Goal: Task Accomplishment & Management: Manage account settings

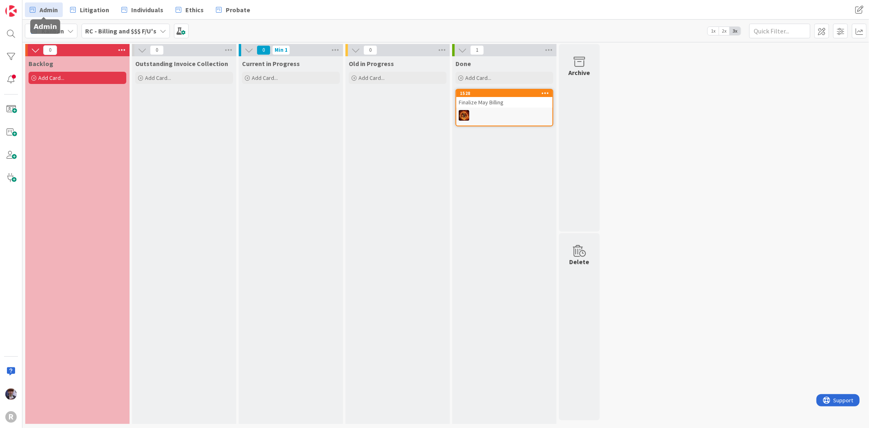
click at [51, 5] on span "Admin" at bounding box center [48, 10] width 18 height 10
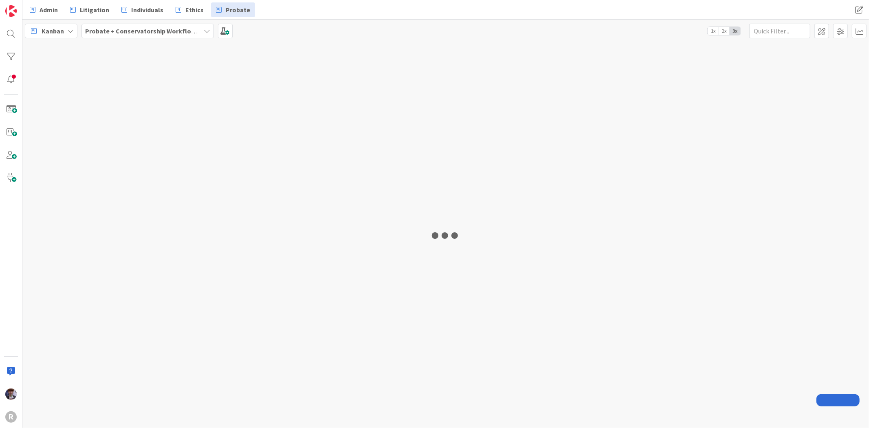
click at [229, 75] on div at bounding box center [445, 235] width 846 height 386
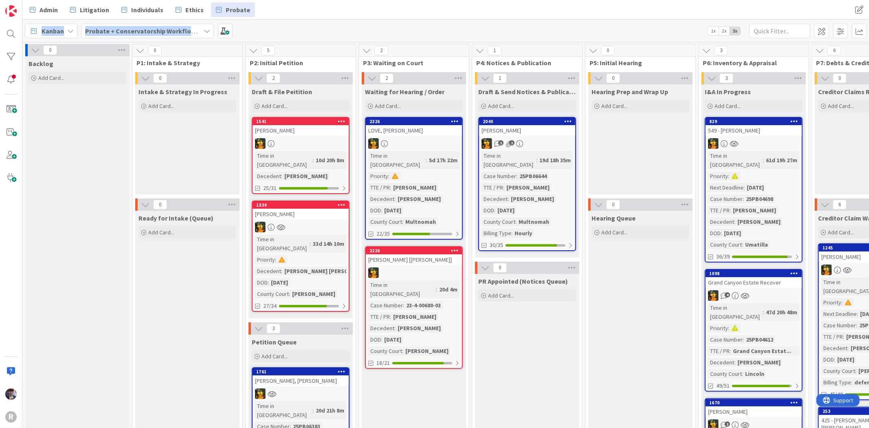
drag, startPoint x: 380, startPoint y: 28, endPoint x: 339, endPoint y: -39, distance: 78.4
click at [339, 0] on html "R Admin Litigation Individuals Ethics Probate Admin Litigation Individuals Ethi…" at bounding box center [434, 214] width 869 height 428
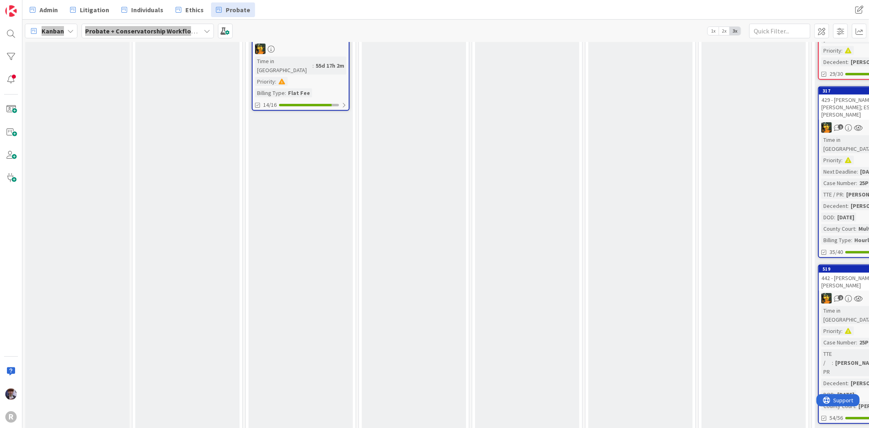
scroll to position [777, 0]
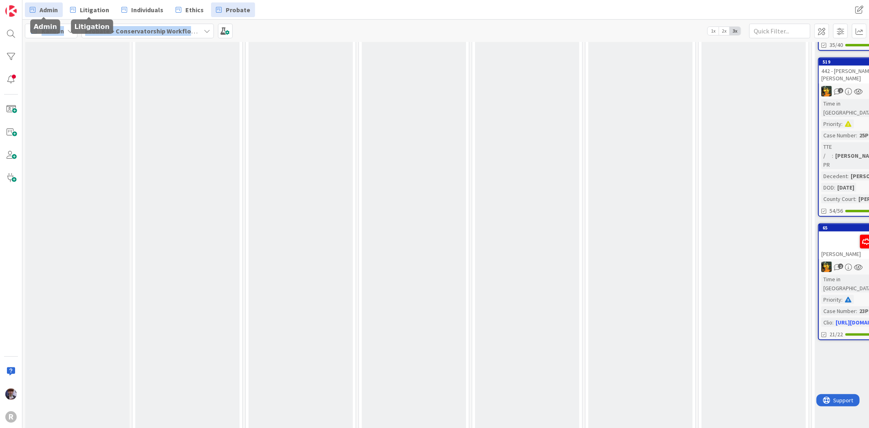
click at [59, 10] on link "Admin" at bounding box center [44, 9] width 38 height 15
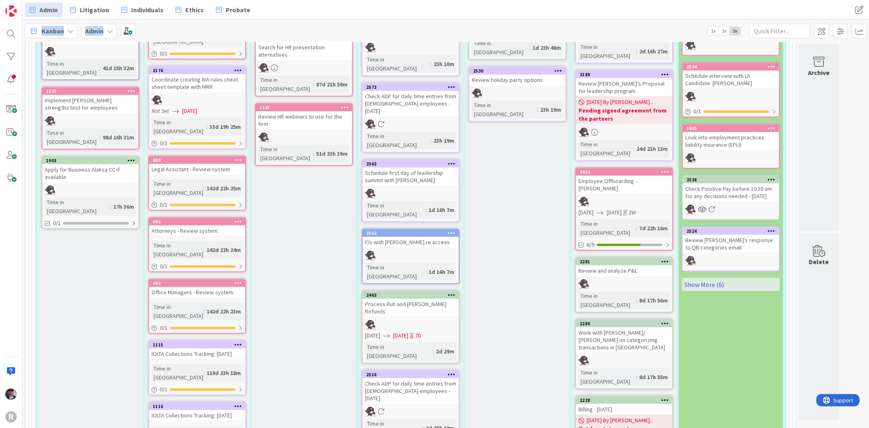
scroll to position [719, 0]
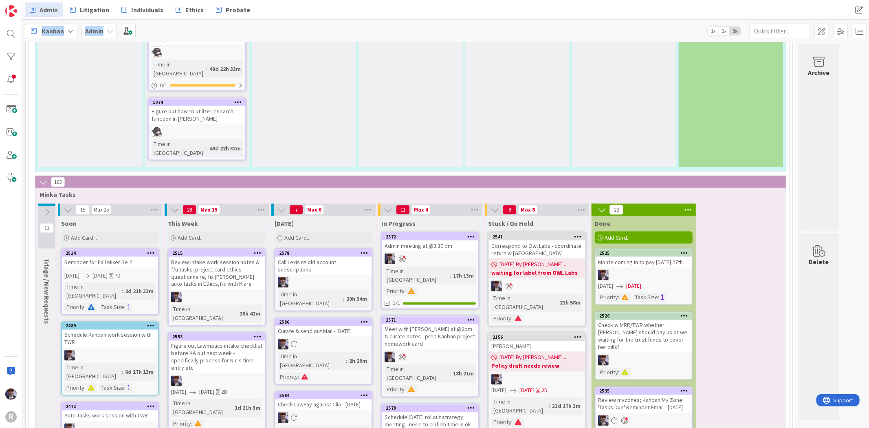
scroll to position [1081, 0]
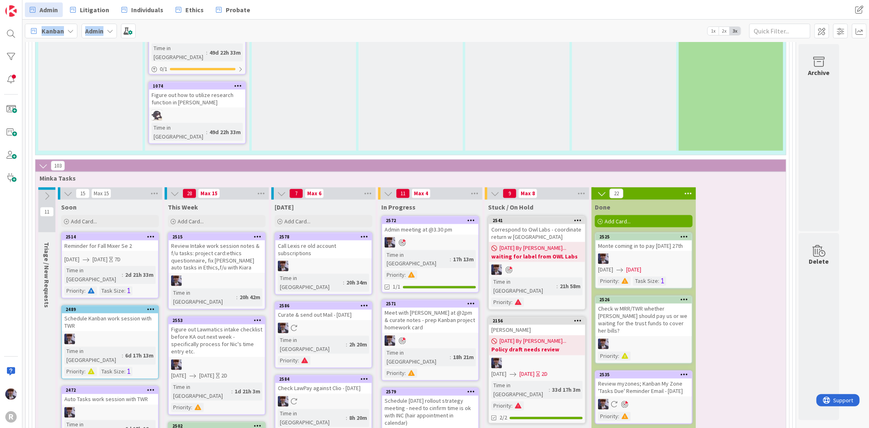
click at [363, 233] on icon at bounding box center [364, 236] width 8 height 6
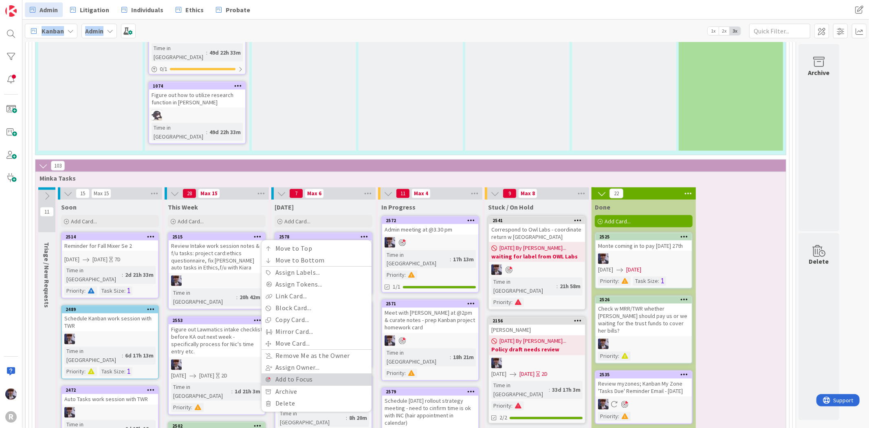
click at [284, 373] on link "Add to Focus" at bounding box center [316, 379] width 110 height 12
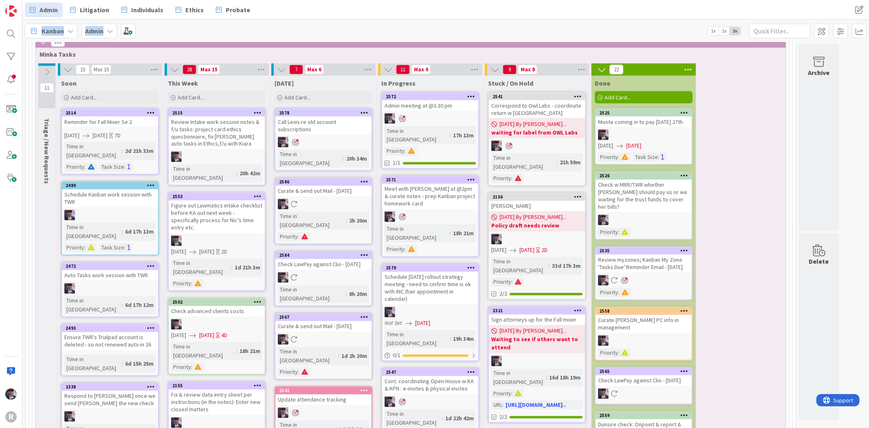
scroll to position [1262, 0]
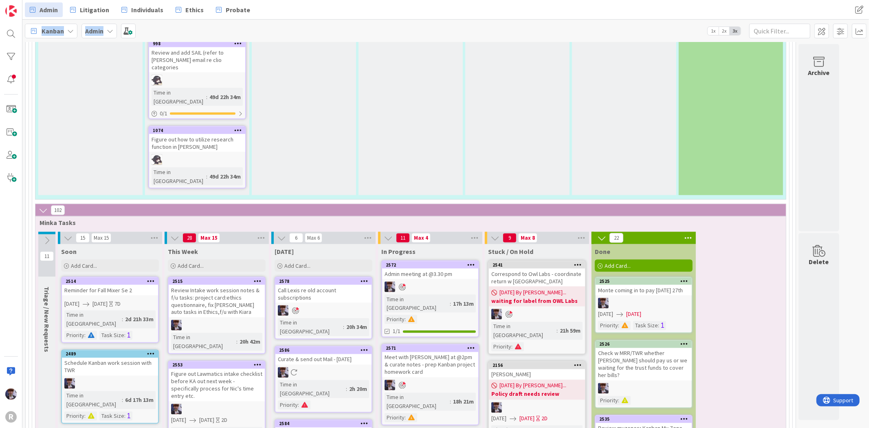
scroll to position [1036, 0]
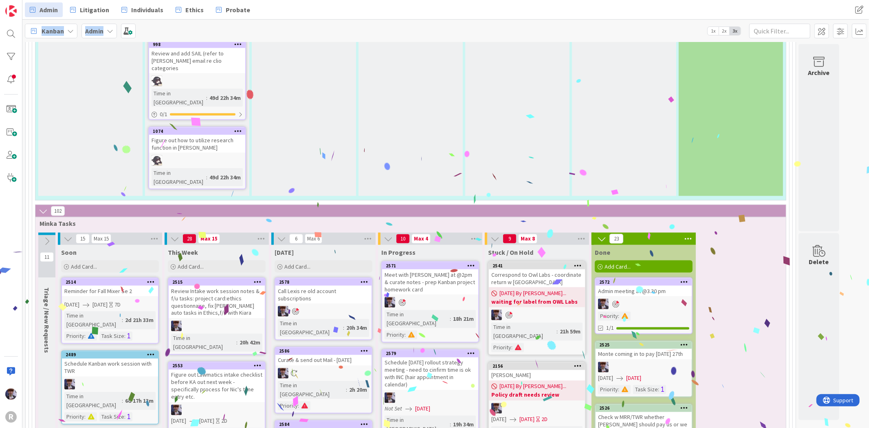
click at [632, 285] on div "Admin meeting at @3.30 pm" at bounding box center [643, 290] width 96 height 11
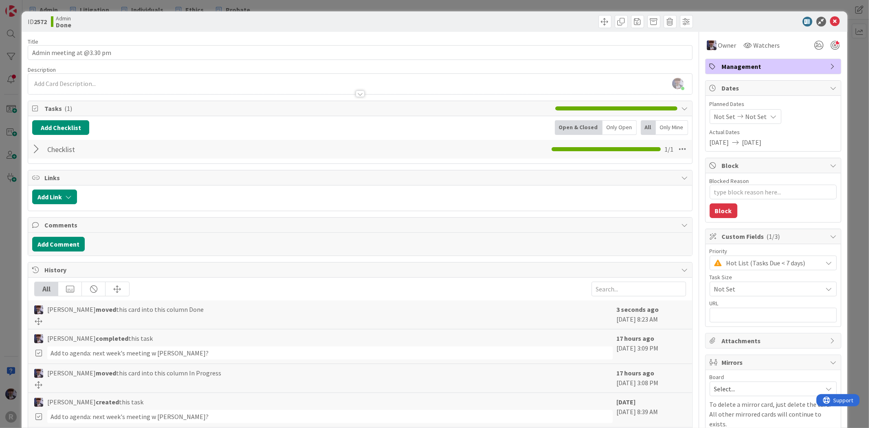
click at [37, 147] on div at bounding box center [37, 149] width 11 height 15
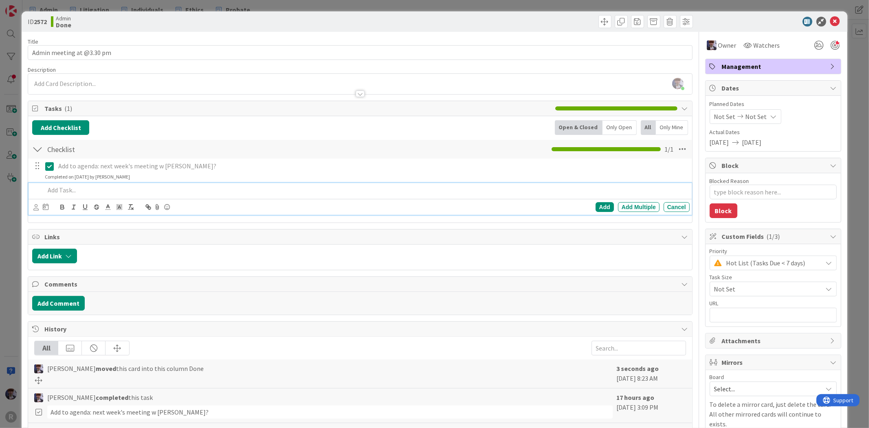
type textarea "x"
click at [58, 195] on div at bounding box center [365, 190] width 647 height 14
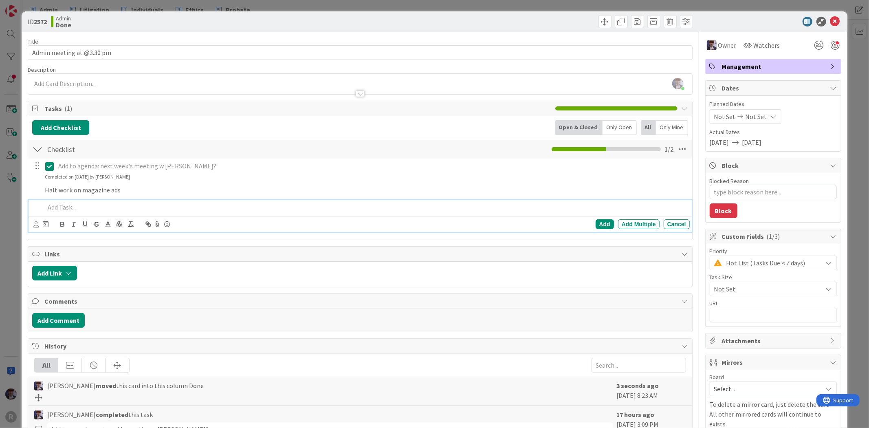
type textarea "x"
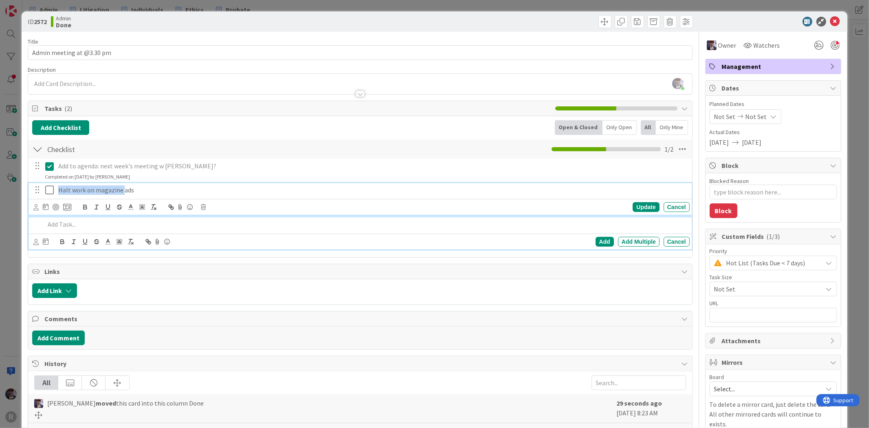
drag, startPoint x: 92, startPoint y: 189, endPoint x: 55, endPoint y: 186, distance: 37.1
click at [55, 186] on div "Halt work on magazine ads" at bounding box center [372, 190] width 634 height 14
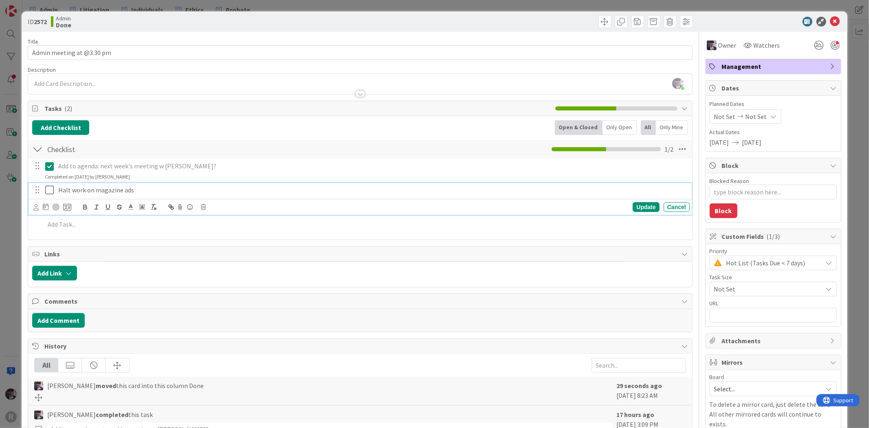
click at [144, 186] on p "Halt work on magazine ads" at bounding box center [372, 189] width 628 height 9
drag, startPoint x: 144, startPoint y: 189, endPoint x: -35, endPoint y: 203, distance: 179.3
click at [0, 203] on html "R Admin Litigation Individuals Ethics Probate Admin Litigation Individuals Ethi…" at bounding box center [434, 214] width 869 height 428
copy p "Halt work on magazine ads"
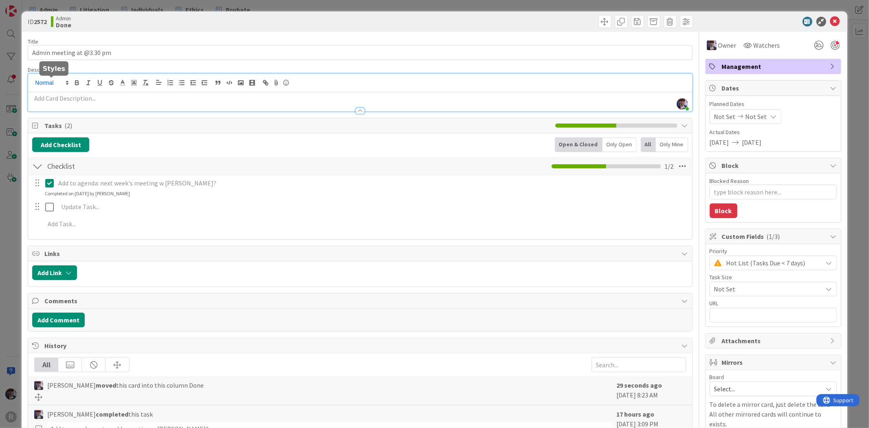
click at [61, 84] on div "[PERSON_NAME] just joined" at bounding box center [359, 92] width 663 height 37
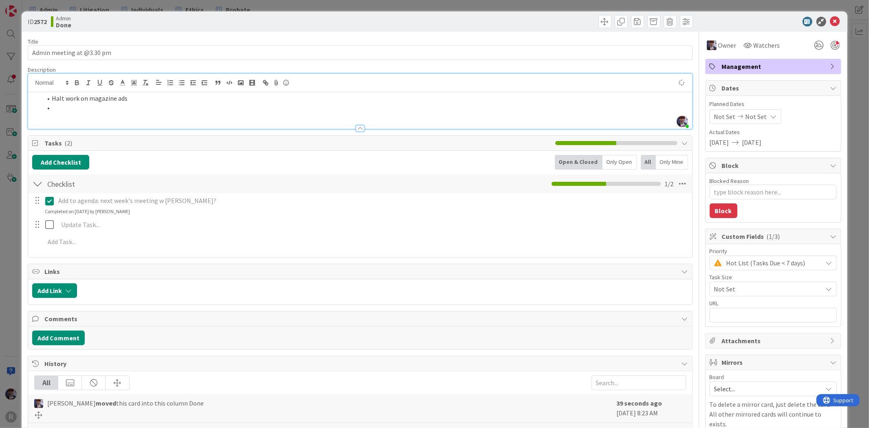
click at [84, 233] on div "Add to agenda: next week's meeting w [PERSON_NAME]? Update Cancel Completed on …" at bounding box center [359, 222] width 655 height 59
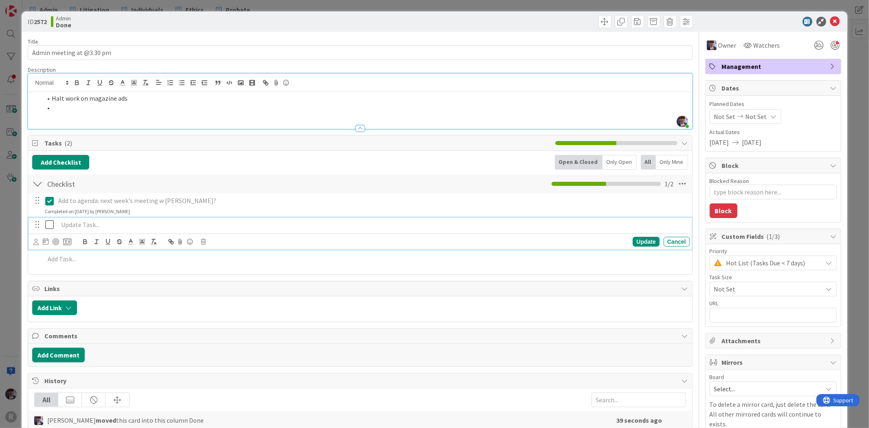
click at [82, 226] on p at bounding box center [372, 224] width 628 height 9
click at [675, 242] on div "Cancel" at bounding box center [676, 242] width 26 height 10
click at [79, 227] on p "Halt work on magazine ads" at bounding box center [372, 224] width 628 height 9
click at [202, 244] on icon at bounding box center [203, 242] width 5 height 6
click at [212, 273] on div "Delete" at bounding box center [224, 276] width 30 height 15
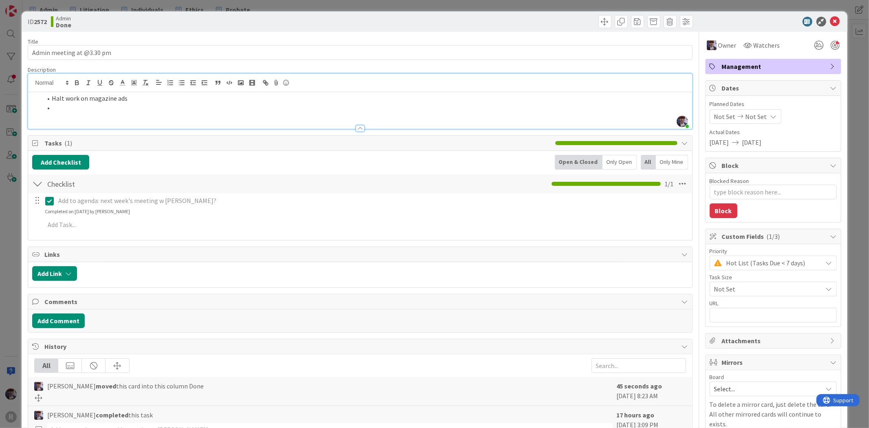
click at [132, 108] on li at bounding box center [364, 107] width 645 height 9
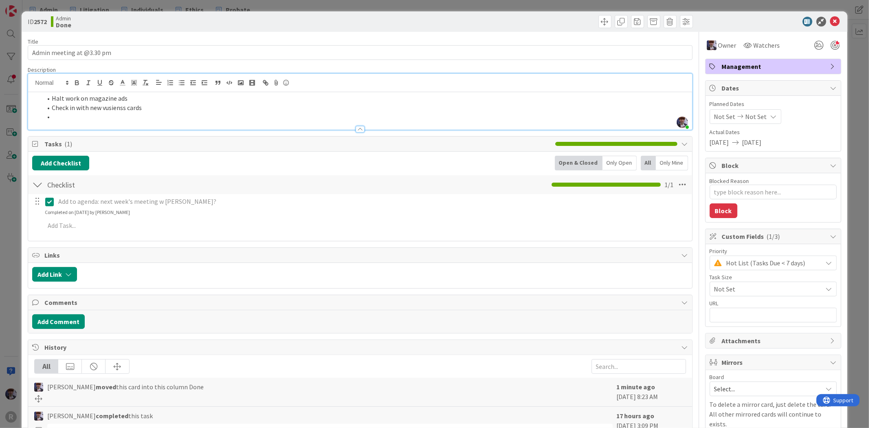
click at [104, 111] on li "Check in with new vusienss cards" at bounding box center [364, 107] width 645 height 9
click at [156, 103] on li "Check in with new busienss cards" at bounding box center [364, 107] width 645 height 9
click at [121, 110] on li "Check in with new busienss card design w INC rior to ordering" at bounding box center [364, 107] width 645 height 9
click at [172, 118] on li at bounding box center [364, 116] width 645 height 9
click at [179, 108] on li "Check in with new business card design w INC rior to ordering" at bounding box center [364, 107] width 645 height 9
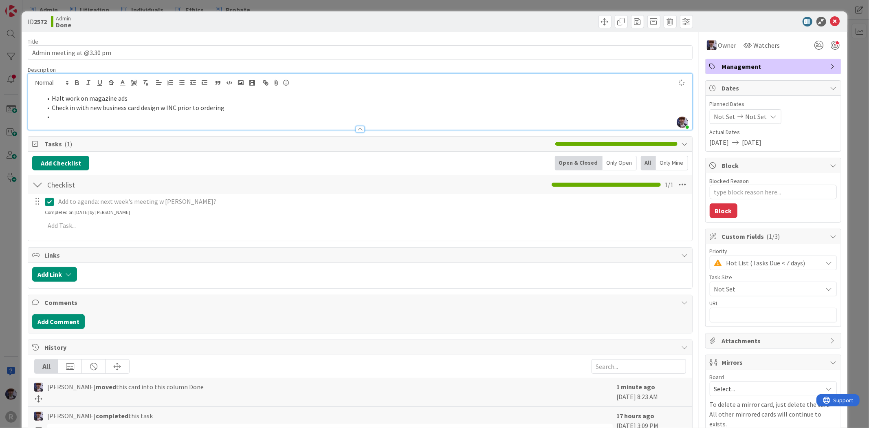
click at [174, 117] on li at bounding box center [364, 116] width 645 height 9
click at [314, 115] on li "discussing improving client communication for attorneys. Ideas: INC increasing …" at bounding box center [364, 116] width 645 height 9
click at [366, 115] on li "discussing improving client communication for attorneys. Ideas: INC increasing …" at bounding box center [364, 116] width 645 height 9
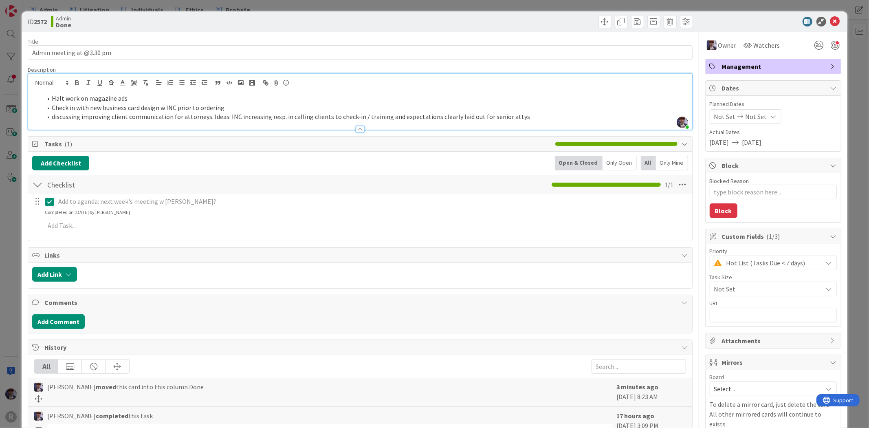
click at [51, 114] on li "discussing improving client communication for attorneys. Ideas: INC increasing …" at bounding box center [364, 116] width 645 height 9
click at [99, 116] on li "Current challenges client relations - discussing improving client communication…" at bounding box center [364, 116] width 645 height 9
click at [638, 113] on li "Current challenges: client relations - discussing improving client communicatio…" at bounding box center [364, 116] width 645 height 9
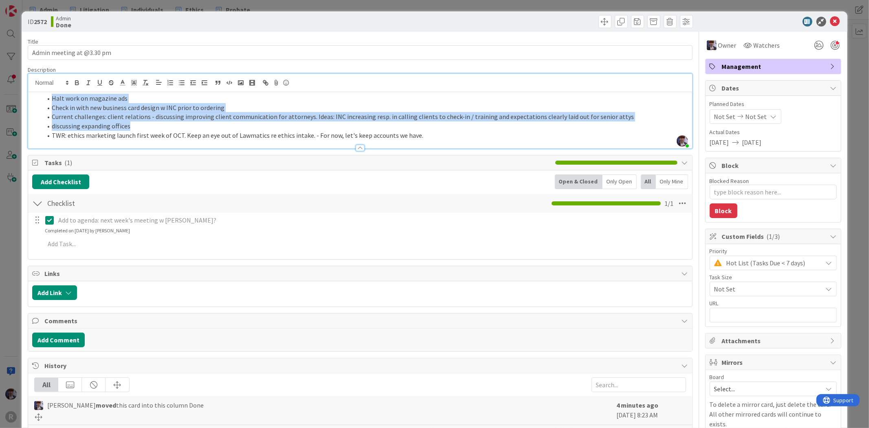
drag, startPoint x: 425, startPoint y: 131, endPoint x: -22, endPoint y: 91, distance: 448.1
click at [0, 91] on html "R Admin Litigation Individuals Ethics Probate Admin Litigation Individuals Ethi…" at bounding box center [434, 214] width 869 height 428
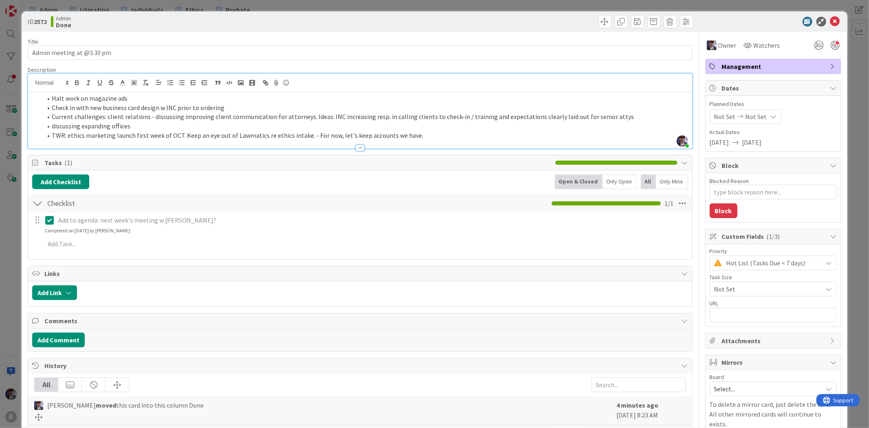
click at [373, 131] on li "TWR: ethics marketing launch first week of OCT. Keep an eye out of Lawmatics re…" at bounding box center [364, 135] width 645 height 9
drag, startPoint x: 419, startPoint y: 136, endPoint x: 15, endPoint y: 95, distance: 405.6
click at [15, 95] on div "ID 2572 Admin Done Title 25 / 128 Admin meeting at @3.30 pm Description [PERSON…" at bounding box center [434, 214] width 869 height 428
copy ol "Halt work on magazine ads Check in with new business card design w INC prior to…"
click at [9, 243] on div "ID 2572 Admin Done Title 25 / 128 Admin meeting at @3.30 pm Description [PERSON…" at bounding box center [434, 214] width 869 height 428
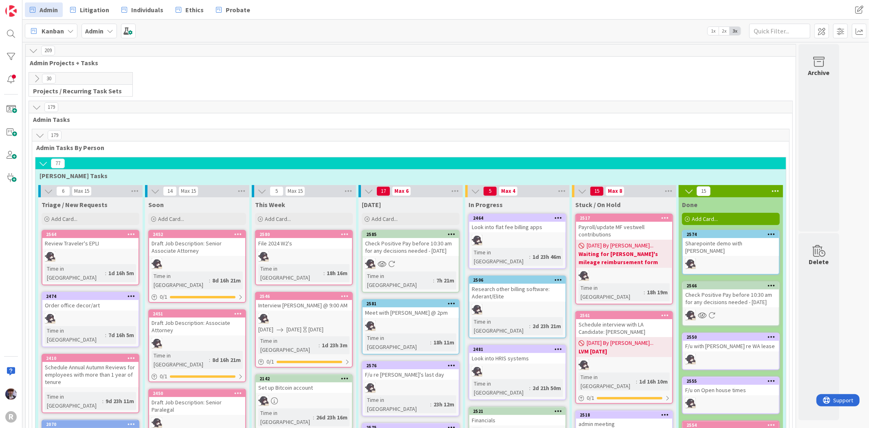
click at [38, 105] on icon at bounding box center [36, 107] width 9 height 9
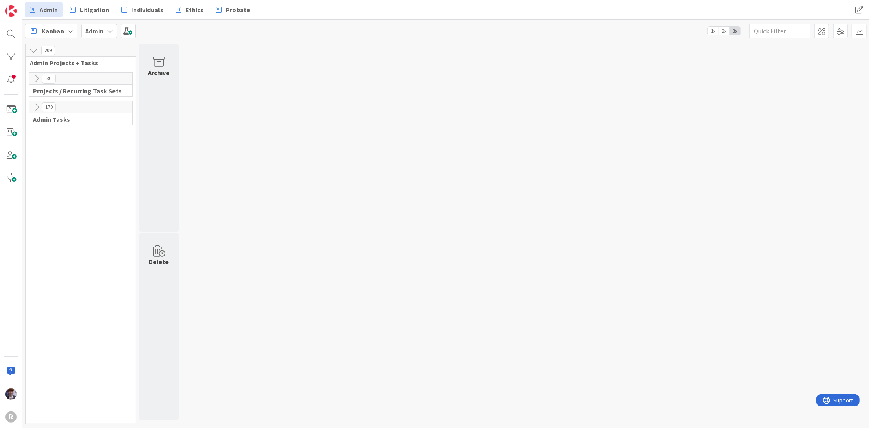
click at [35, 105] on icon at bounding box center [36, 107] width 9 height 9
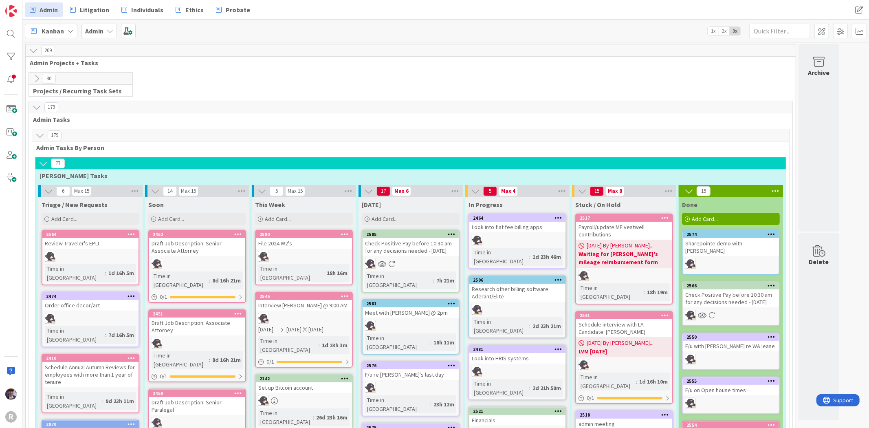
click at [35, 77] on icon at bounding box center [36, 78] width 9 height 9
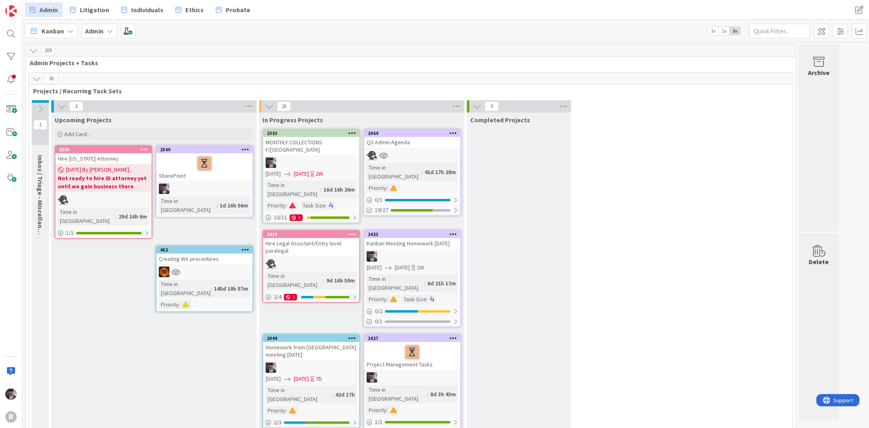
click at [35, 77] on icon at bounding box center [36, 78] width 9 height 9
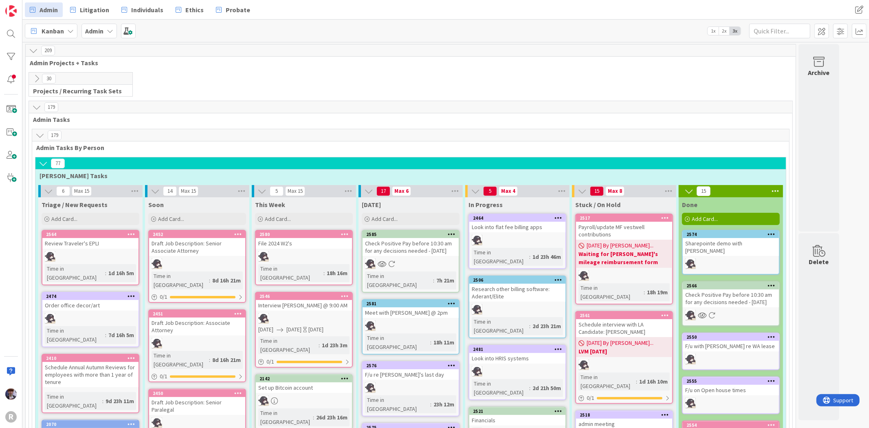
click at [39, 135] on icon at bounding box center [39, 135] width 9 height 9
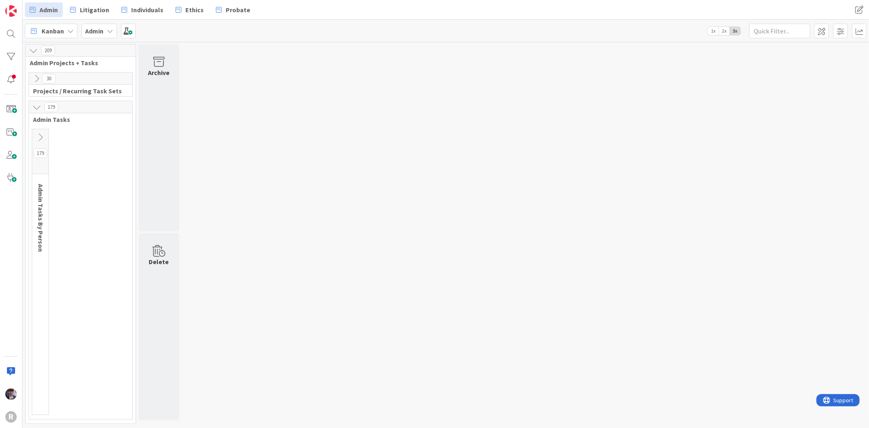
click at [39, 135] on icon at bounding box center [40, 137] width 9 height 9
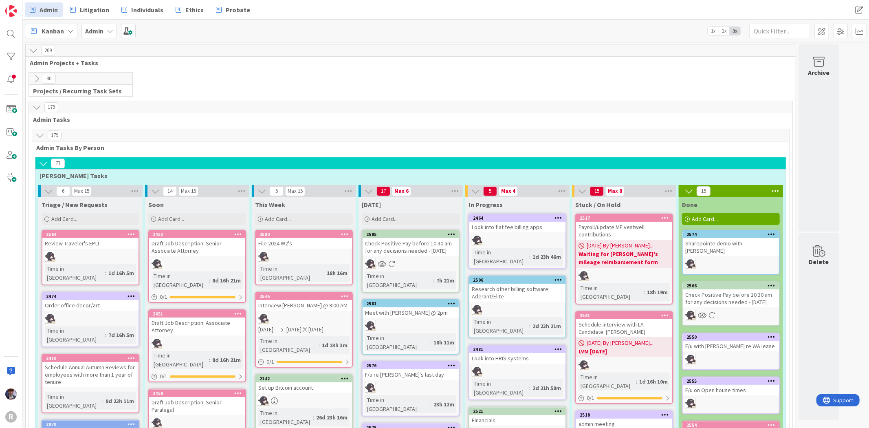
click at [34, 110] on icon at bounding box center [36, 107] width 9 height 9
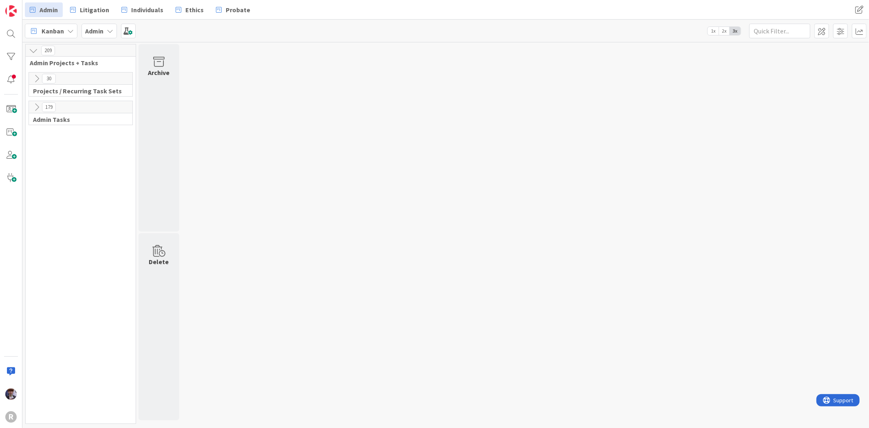
click at [34, 110] on icon at bounding box center [36, 107] width 9 height 9
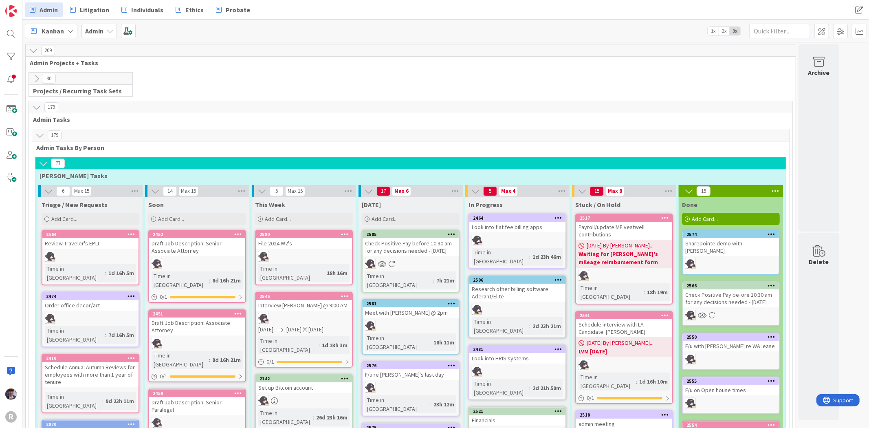
click at [36, 76] on icon at bounding box center [36, 78] width 9 height 9
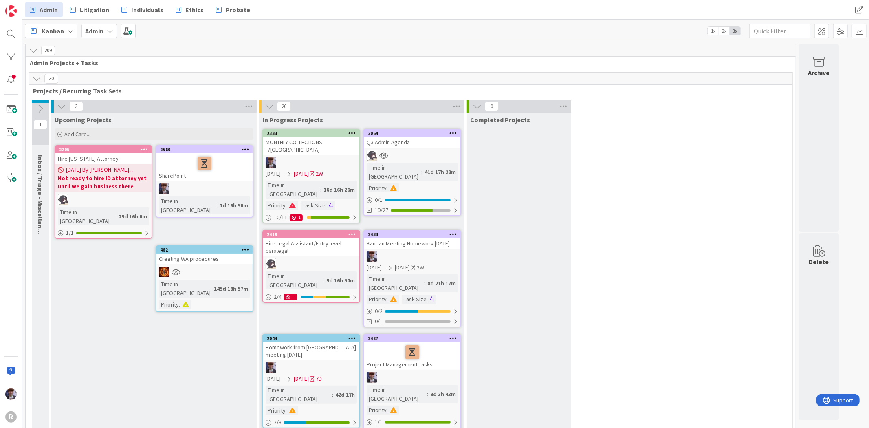
click at [384, 147] on link "2064 Q3 Admin Agenda Time in Column : 41d 17h 28m Priority : 0 / 1 19/27" at bounding box center [412, 172] width 98 height 87
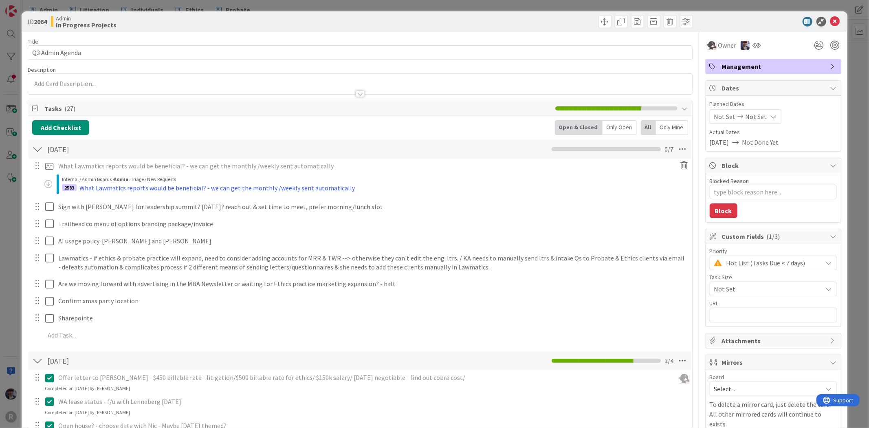
type textarea "x"
click at [66, 82] on p at bounding box center [359, 83] width 655 height 9
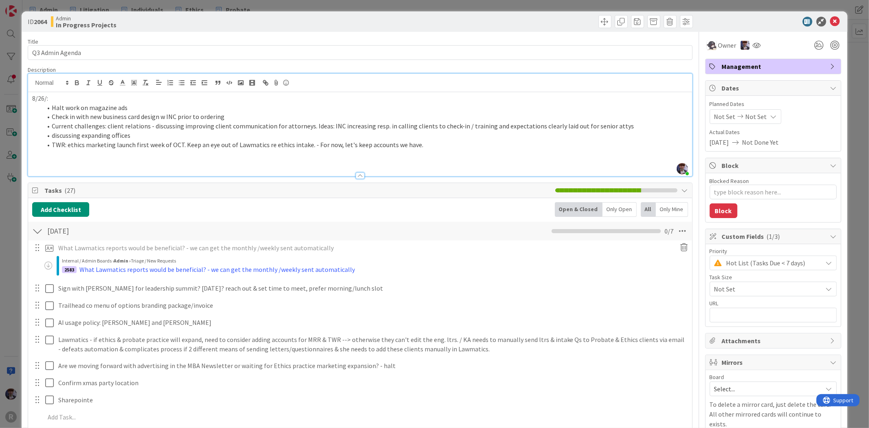
click at [246, 145] on li "TWR: ethics marketing launch first week of OCT. Keep an eye out of Lawmatics re…" at bounding box center [364, 144] width 645 height 9
click at [270, 161] on p at bounding box center [359, 162] width 655 height 9
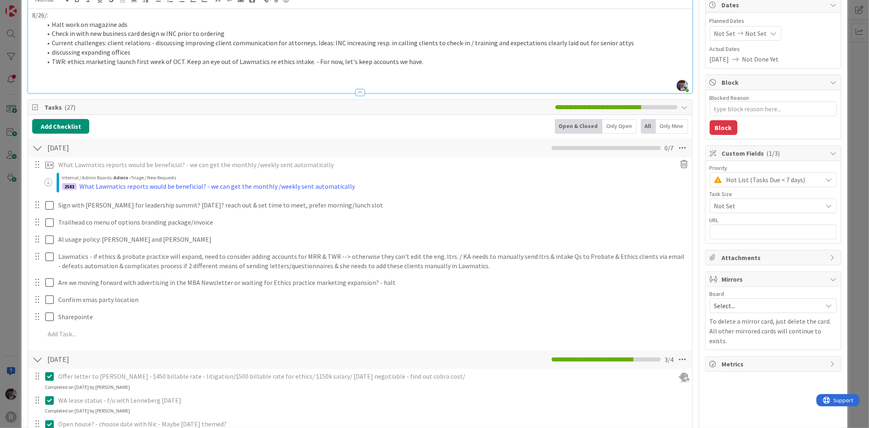
scroll to position [90, 0]
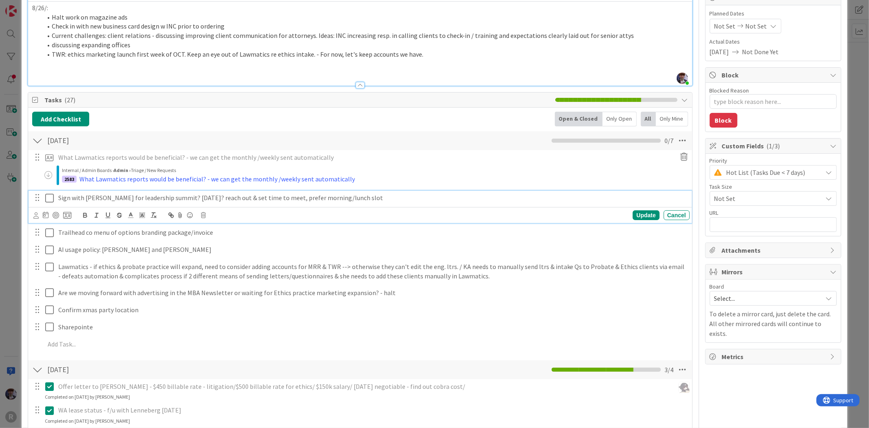
click at [145, 196] on p "Sign with [PERSON_NAME] for leadership summit? [DATE]? reach out & set time to …" at bounding box center [372, 197] width 628 height 9
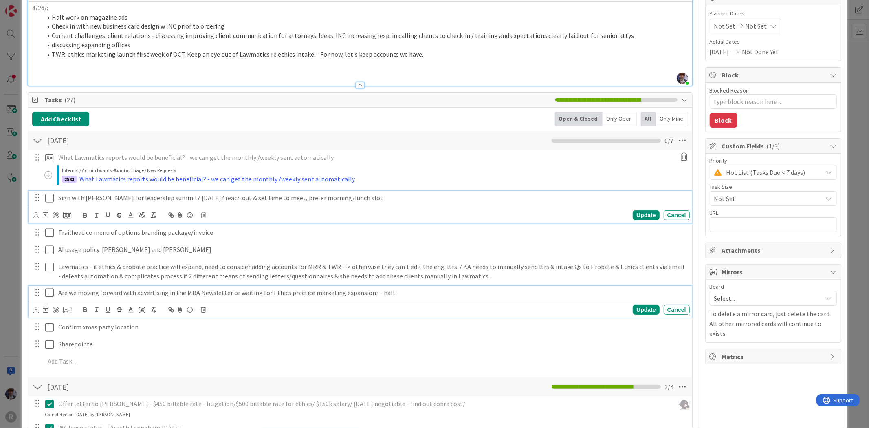
click at [49, 292] on icon at bounding box center [51, 292] width 12 height 10
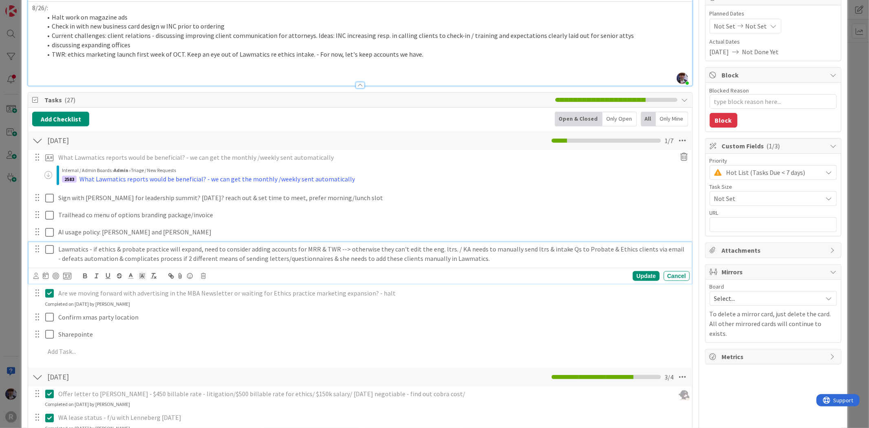
click at [49, 246] on icon at bounding box center [51, 249] width 12 height 10
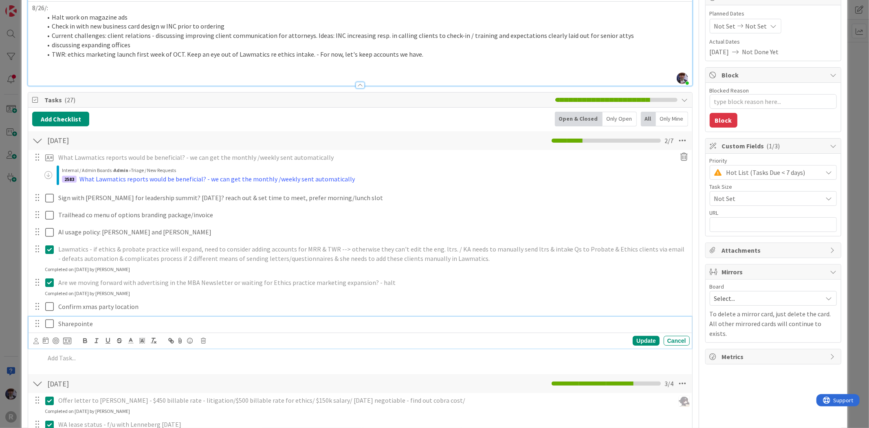
click at [46, 322] on icon at bounding box center [51, 323] width 12 height 10
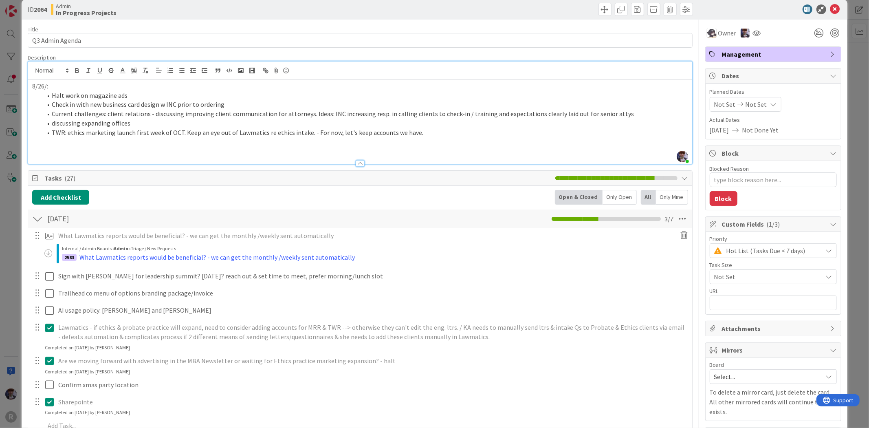
scroll to position [0, 0]
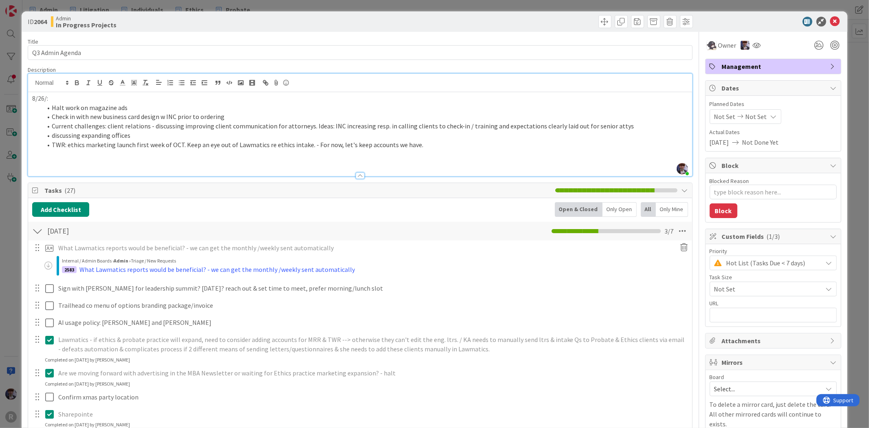
click at [424, 143] on li "TWR: ethics marketing launch first week of OCT. Keep an eye out of Lawmatics re…" at bounding box center [364, 144] width 645 height 9
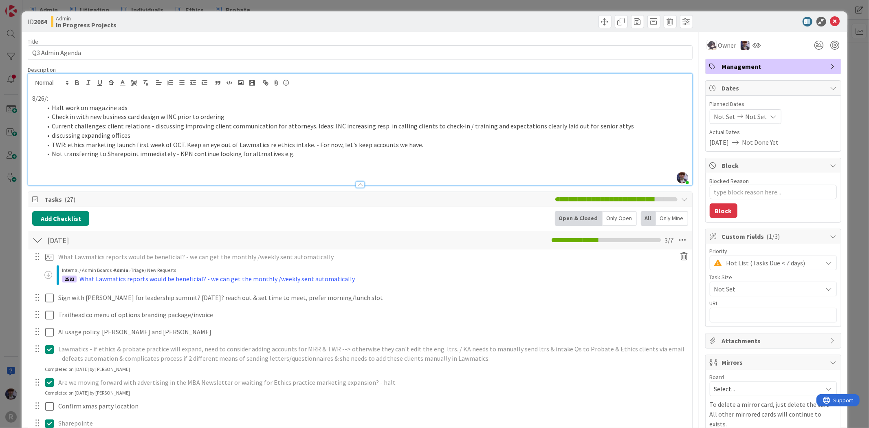
click at [251, 154] on li "Not transferring to Sharepoint immediately - KPN continue looking for altrnativ…" at bounding box center [364, 153] width 645 height 9
click at [292, 156] on li "Not transferring to Sharepoint immediately - KPN continue looking for alternati…" at bounding box center [364, 153] width 645 height 9
click at [67, 169] on p at bounding box center [359, 172] width 655 height 9
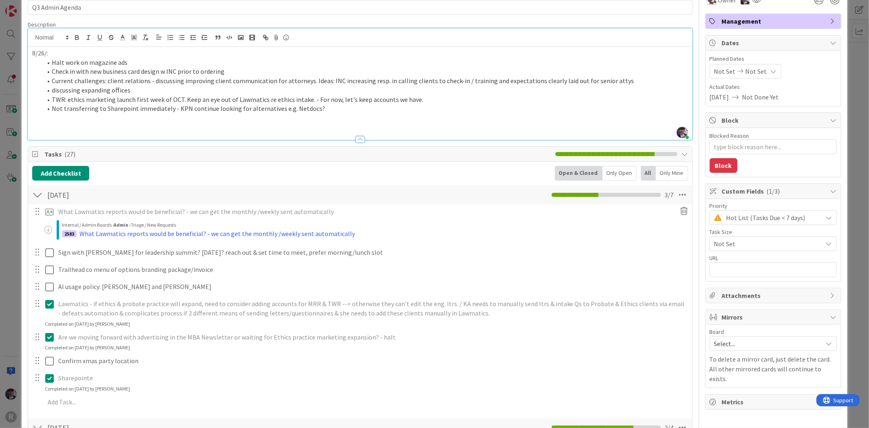
click at [10, 225] on div "ID 2064 Admin In Progress Projects Title 16 / 128 Q3 Admin Agenda Description […" at bounding box center [434, 214] width 869 height 428
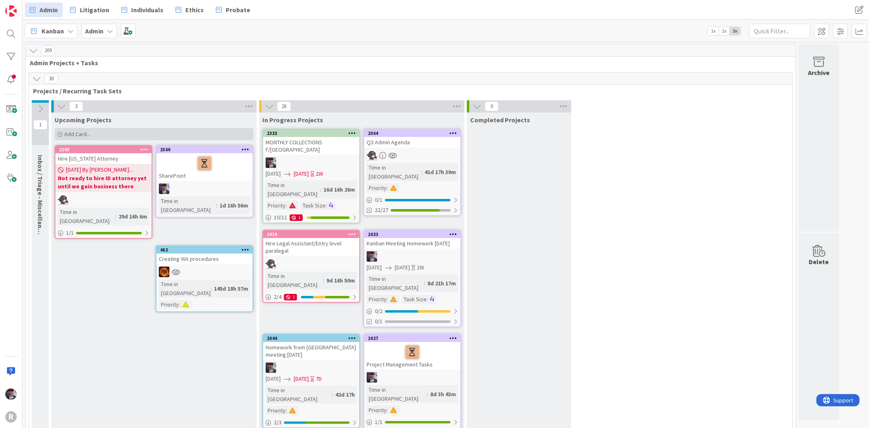
click at [88, 131] on span "Add Card..." at bounding box center [77, 133] width 26 height 7
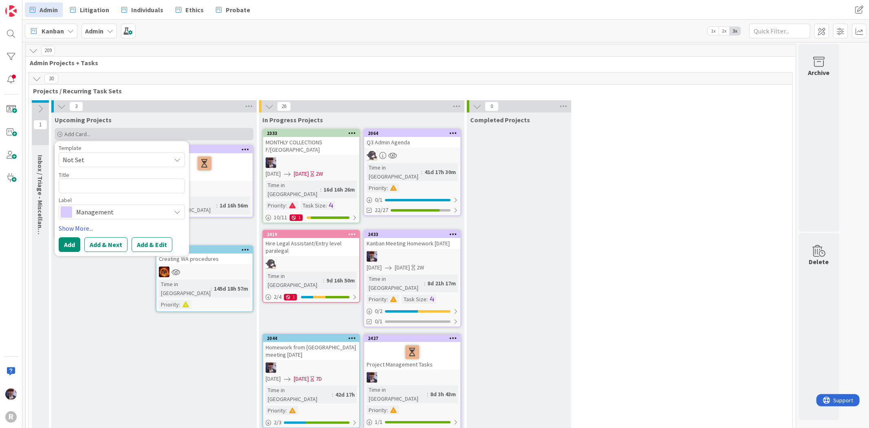
type textarea "x"
type textarea "K"
type textarea "x"
type textarea "Ka"
type textarea "x"
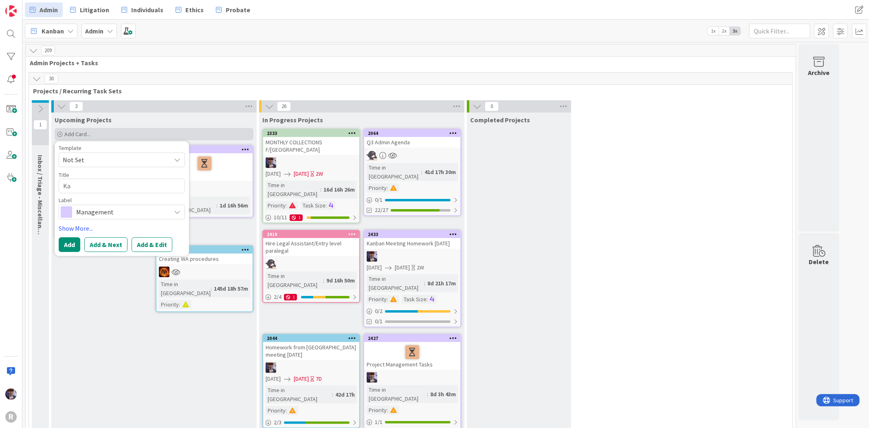
type textarea "[PERSON_NAME]"
type textarea "x"
type textarea "Kanb"
type textarea "x"
type textarea "Kanba"
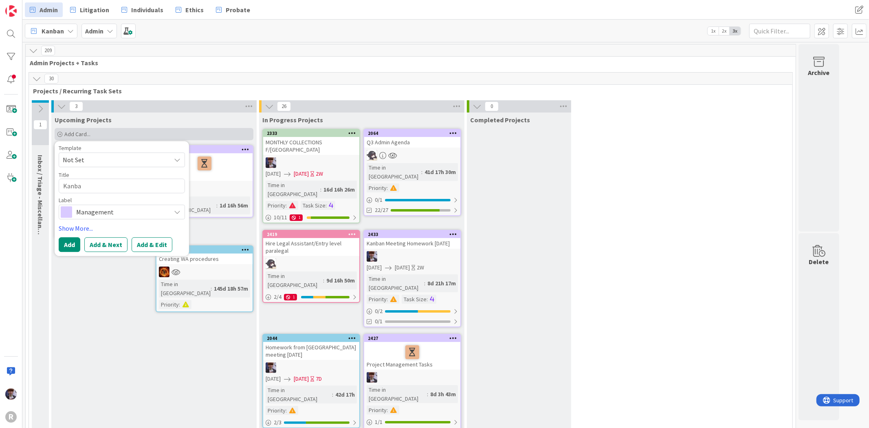
type textarea "x"
type textarea "Kanban"
type textarea "x"
type textarea "Kanban"
type textarea "x"
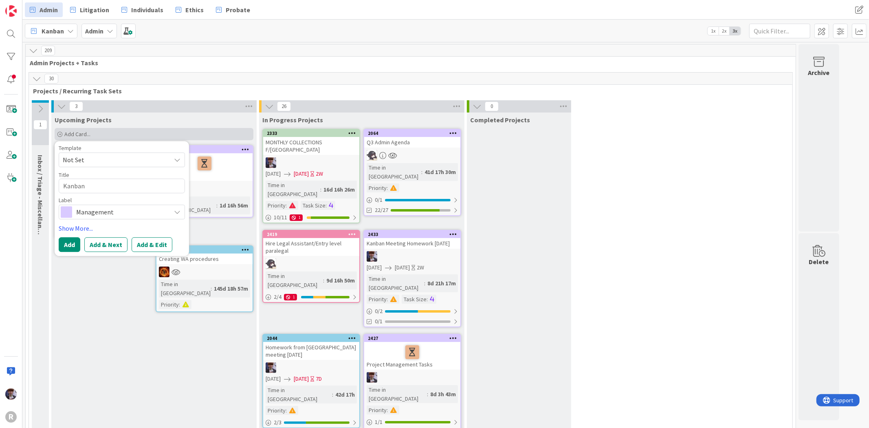
type textarea "Kanban H"
type textarea "x"
type textarea "Kanban Ho"
type textarea "x"
type textarea "Kanban Hom"
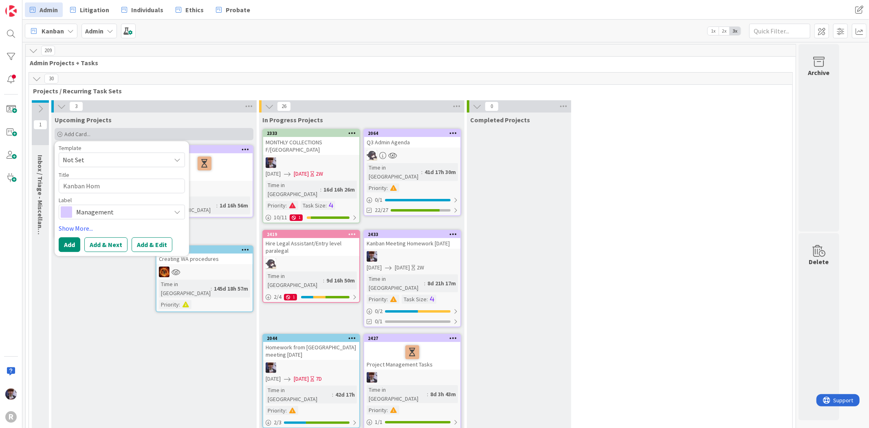
type textarea "x"
type textarea "Kanban Home"
type textarea "x"
type textarea "Kanban Homew"
type textarea "x"
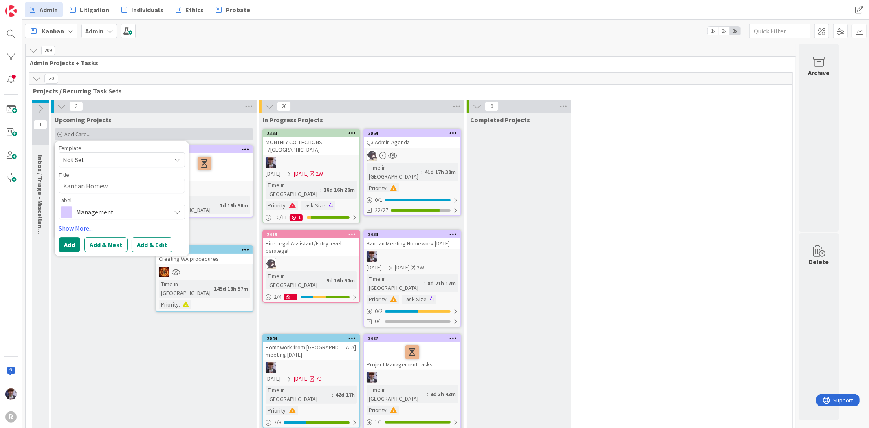
type textarea "Kanban Homewo"
type textarea "x"
type textarea "Kanban Homewor"
type textarea "x"
type textarea "Kanban Homework"
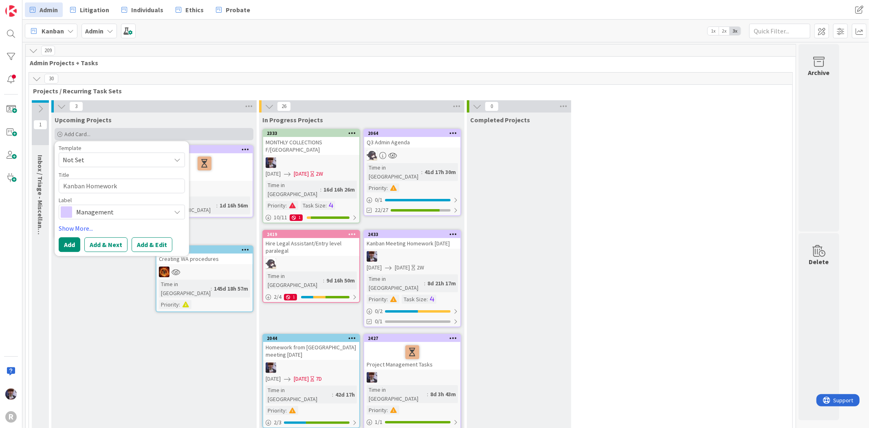
type textarea "x"
type textarea "Kanban Homework"
type textarea "x"
type textarea "Kanban Homework A"
type textarea "x"
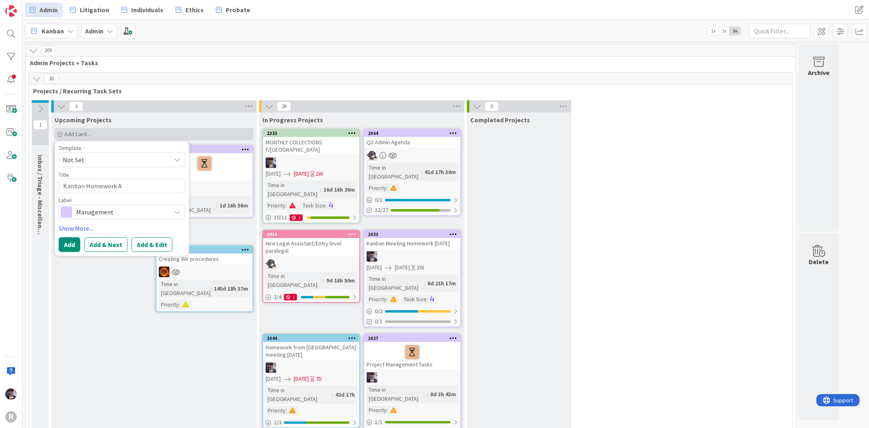
type textarea "Kanban Homework Au"
type textarea "x"
type textarea "Kanban Homework Auf"
type textarea "x"
type textarea "Kanban Homework Au"
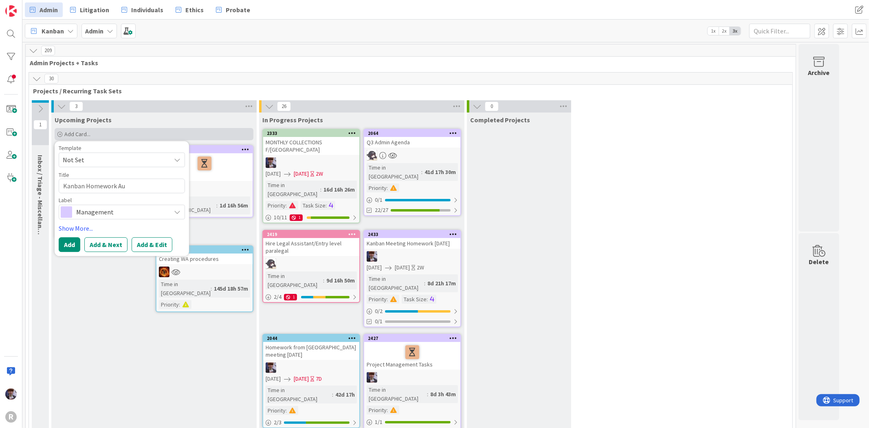
type textarea "x"
type textarea "Kanban Homework Aug"
type textarea "x"
type textarea "Kanban Homework Aug"
type textarea "x"
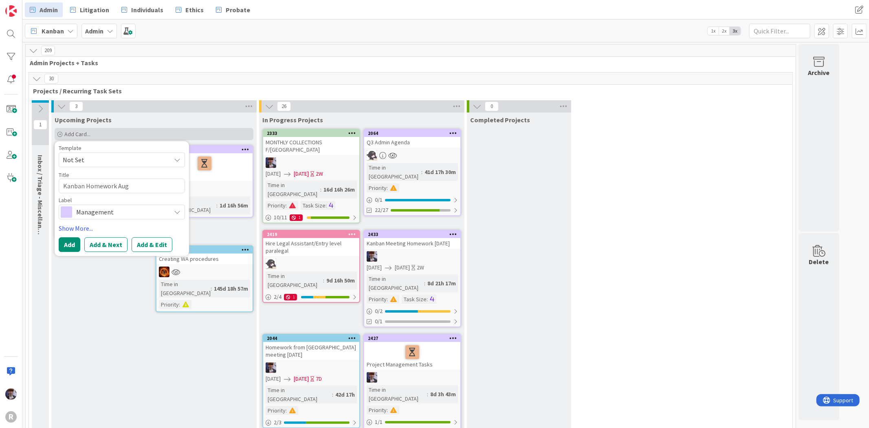
type textarea "Kanban Homework [DATE]"
type textarea "x"
type textarea "Kanban Homework [DATE]"
click at [69, 244] on button "Add" at bounding box center [70, 244] width 22 height 15
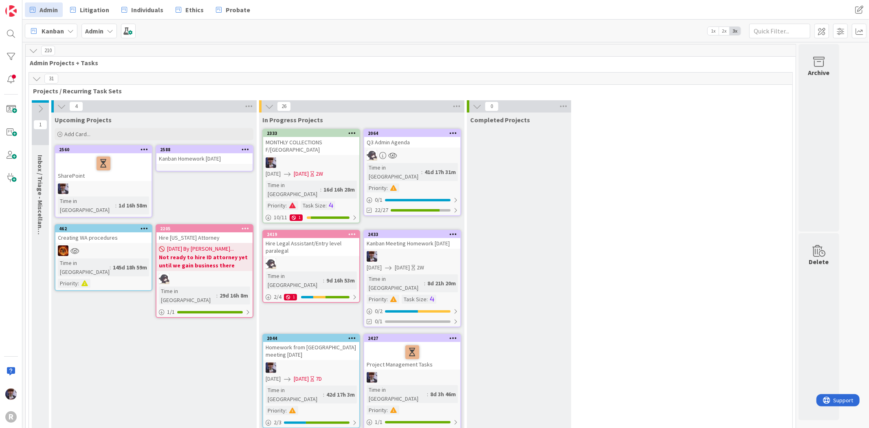
click at [182, 157] on div "Kanban Homework [DATE]" at bounding box center [204, 158] width 96 height 11
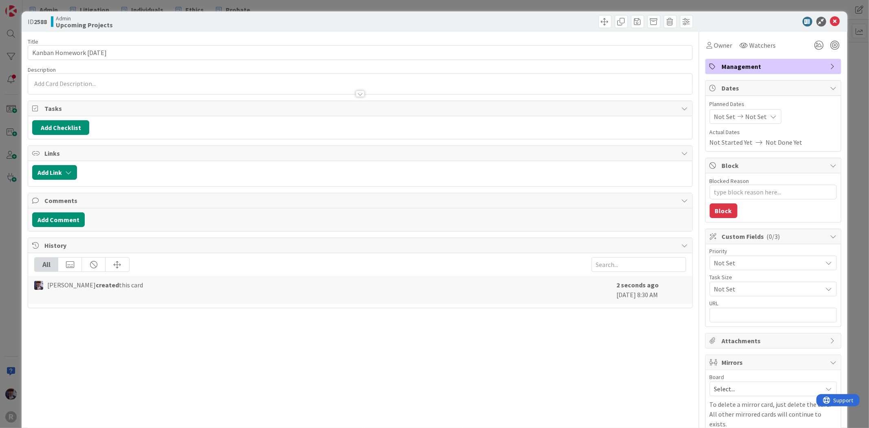
click at [728, 41] on div "Owner Watchers" at bounding box center [741, 45] width 73 height 15
click at [707, 49] on div "Owner" at bounding box center [720, 45] width 26 height 10
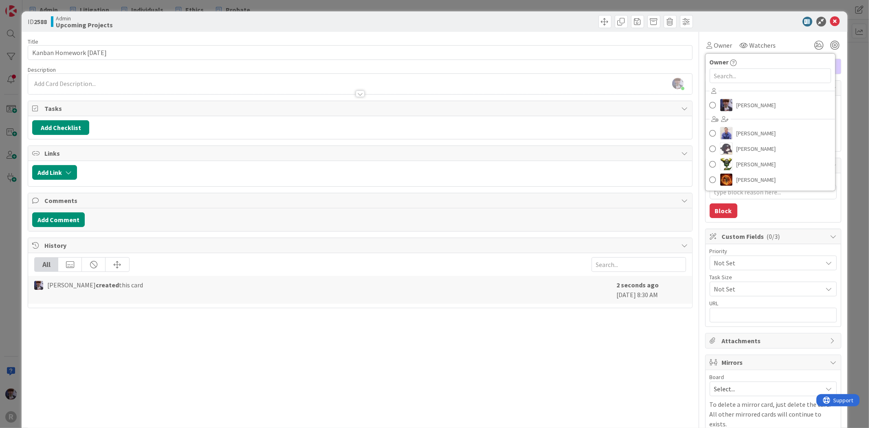
click at [742, 97] on div "[PERSON_NAME] [PERSON_NAME] [PERSON_NAME] [PERSON_NAME] [PERSON_NAME]" at bounding box center [769, 136] width 129 height 103
click at [753, 99] on span "[PERSON_NAME]" at bounding box center [755, 105] width 39 height 12
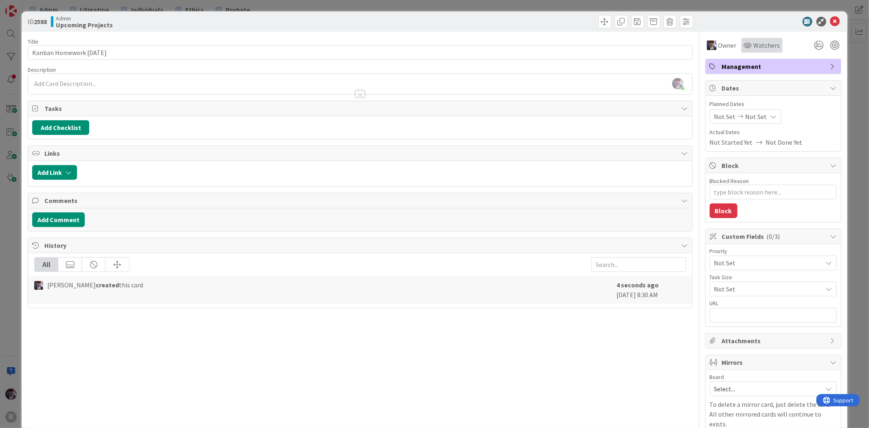
click at [758, 40] on span "Watchers" at bounding box center [766, 45] width 26 height 10
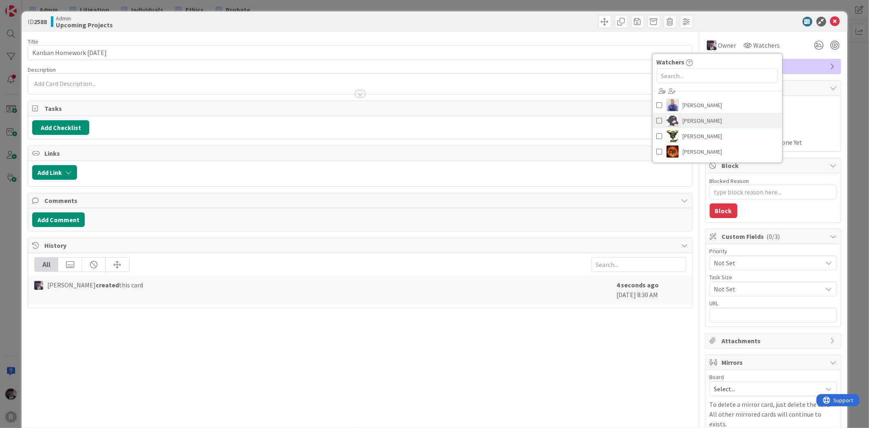
click at [713, 125] on link "[PERSON_NAME]" at bounding box center [716, 120] width 129 height 15
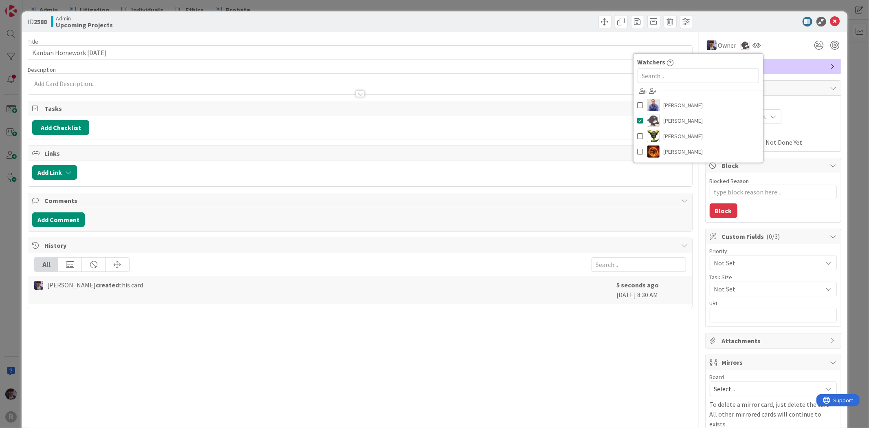
click at [788, 266] on span "Not Set" at bounding box center [766, 262] width 104 height 11
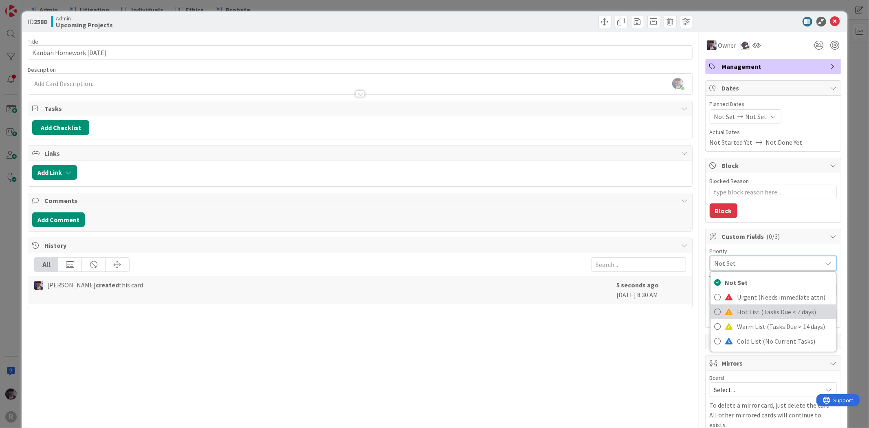
click at [763, 305] on link "Hot List (Tasks Due < 7 days)" at bounding box center [772, 311] width 125 height 15
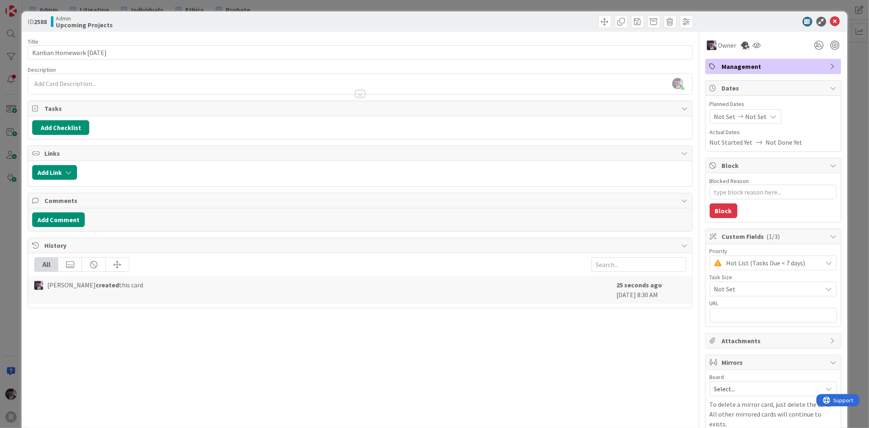
click at [757, 288] on span "Not Set" at bounding box center [766, 288] width 104 height 11
click at [750, 340] on span "1-2 Hours" at bounding box center [784, 337] width 96 height 12
type textarea "x"
click at [68, 135] on button "Add Checklist" at bounding box center [60, 127] width 57 height 15
type input "C"
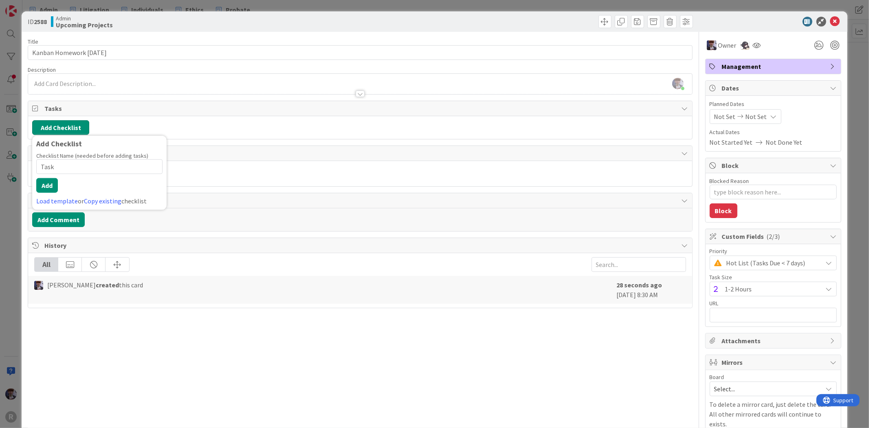
type input "Tasks"
type textarea "x"
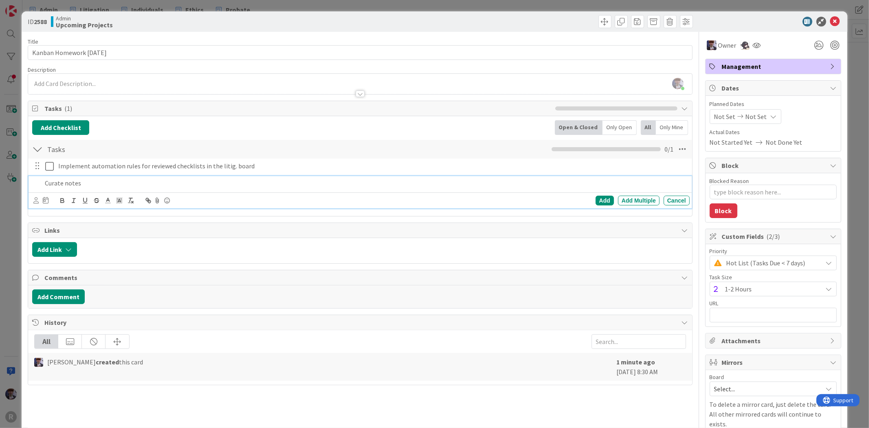
type textarea "x"
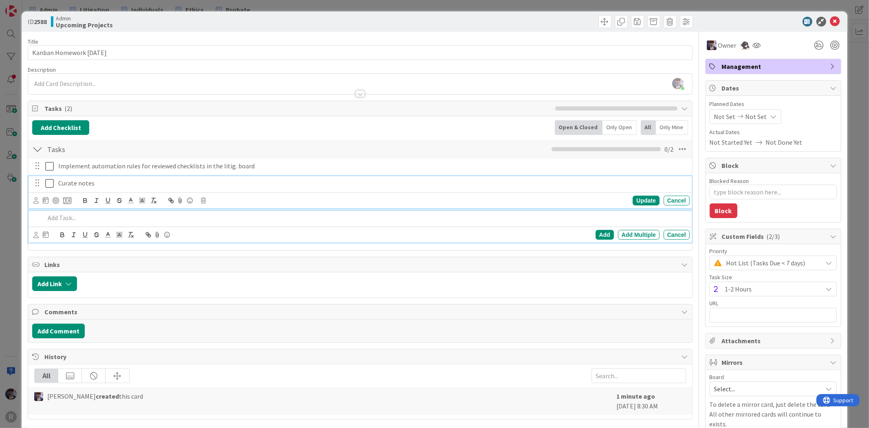
drag, startPoint x: 100, startPoint y: 183, endPoint x: 20, endPoint y: 185, distance: 80.7
click at [99, 183] on p "Curate notes" at bounding box center [372, 182] width 628 height 9
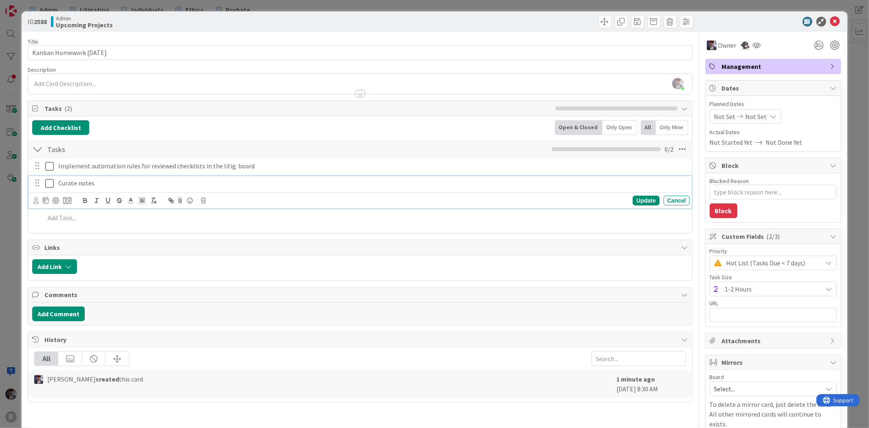
click at [19, 185] on div "ID 2588 Admin Upcoming Projects Title 22 / 128 Kanban Homework [DATE] Descripti…" at bounding box center [434, 214] width 869 height 428
drag, startPoint x: 101, startPoint y: 180, endPoint x: 39, endPoint y: 180, distance: 61.5
click at [39, 180] on div "Curate notes" at bounding box center [360, 183] width 657 height 14
click at [94, 180] on p at bounding box center [372, 182] width 628 height 9
click at [92, 177] on div at bounding box center [372, 183] width 634 height 14
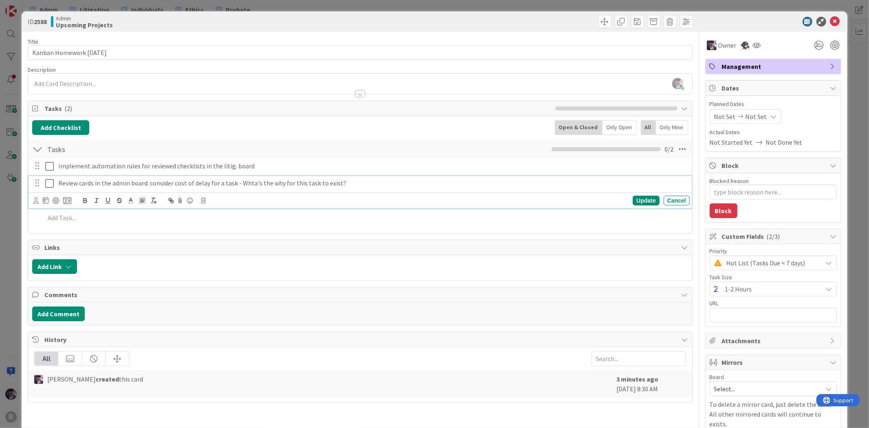
click at [254, 179] on p "Review cards in the admin board: consider cost of delay for a task - Whta's the…" at bounding box center [372, 182] width 628 height 9
drag, startPoint x: 254, startPoint y: 178, endPoint x: 270, endPoint y: 183, distance: 17.0
click at [270, 183] on p "Review cards in the admin board: consider cost of delay for a task - Whta's the…" at bounding box center [372, 182] width 628 height 9
click at [254, 185] on p "Review cards in the admin board: consider cost of delay for a task - Whta's the…" at bounding box center [372, 182] width 628 height 9
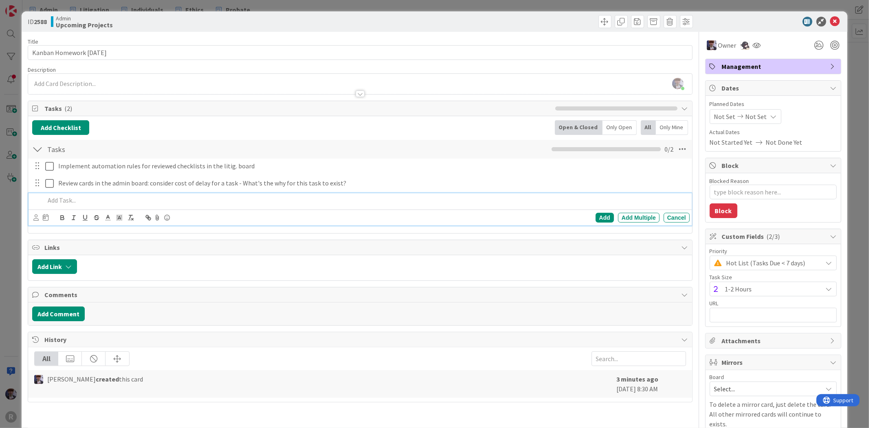
click at [94, 197] on p at bounding box center [365, 199] width 641 height 9
click at [167, 196] on p "Ensure FL1 board is good for Wed Sep" at bounding box center [365, 199] width 641 height 9
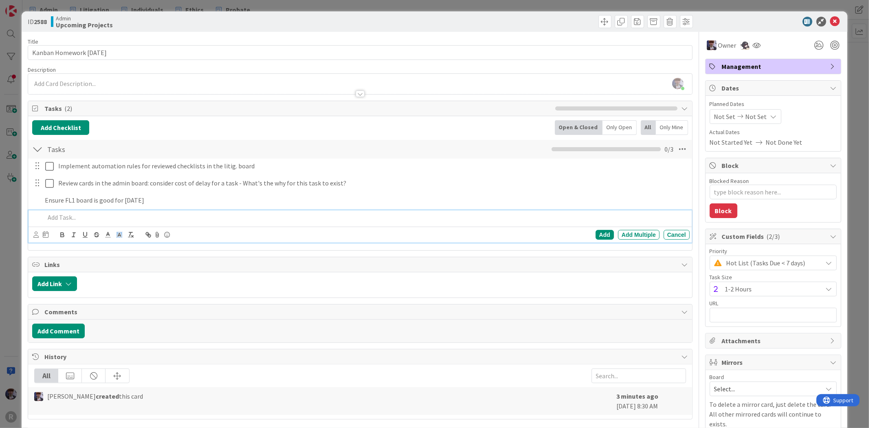
type textarea "x"
click at [88, 217] on p at bounding box center [365, 217] width 641 height 9
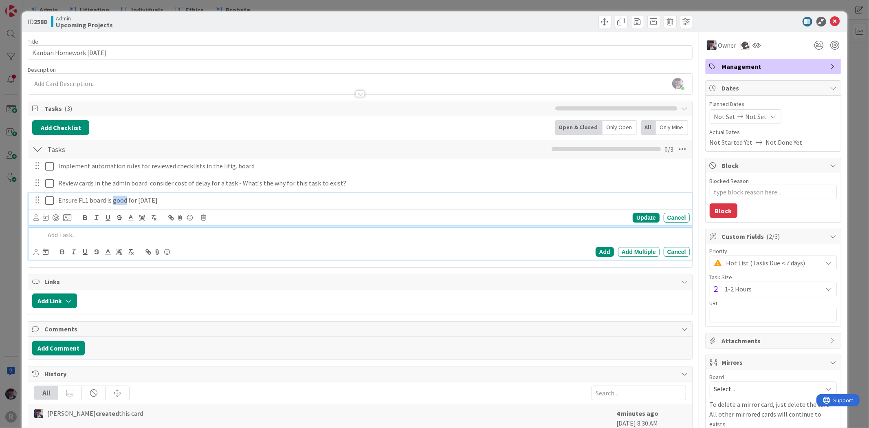
drag, startPoint x: 125, startPoint y: 195, endPoint x: 112, endPoint y: 198, distance: 13.7
click at [112, 198] on p "Ensure FL1 board is good for [DATE]" at bounding box center [372, 199] width 628 height 9
click at [94, 228] on div at bounding box center [365, 235] width 647 height 14
click at [94, 244] on div "Add Add Multiple Cancel" at bounding box center [360, 252] width 663 height 16
click at [173, 194] on div "Ensure FL1 board is ready for [DATE]" at bounding box center [372, 200] width 634 height 14
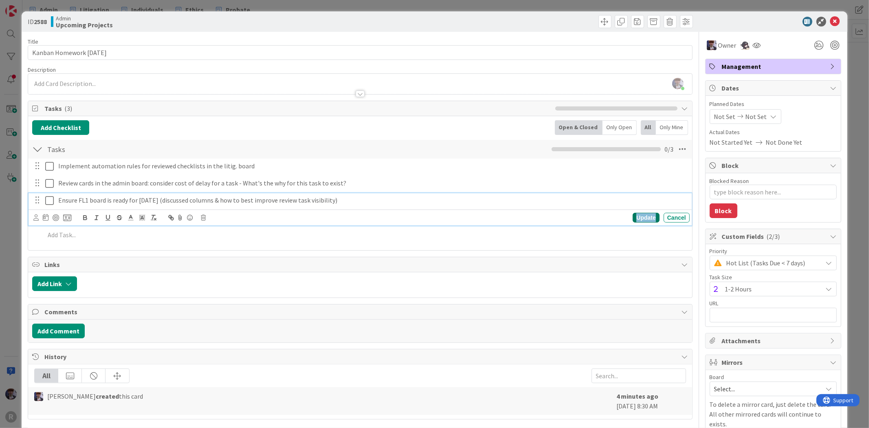
click at [637, 217] on div "Update" at bounding box center [645, 218] width 26 height 10
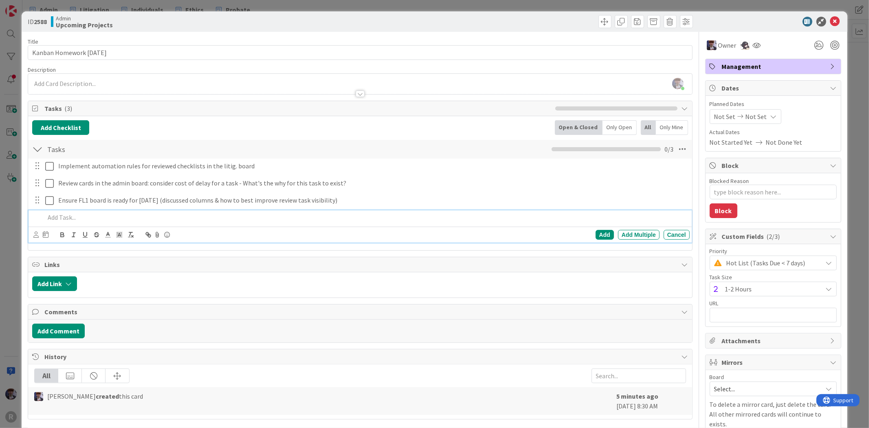
click at [177, 214] on p at bounding box center [365, 217] width 641 height 9
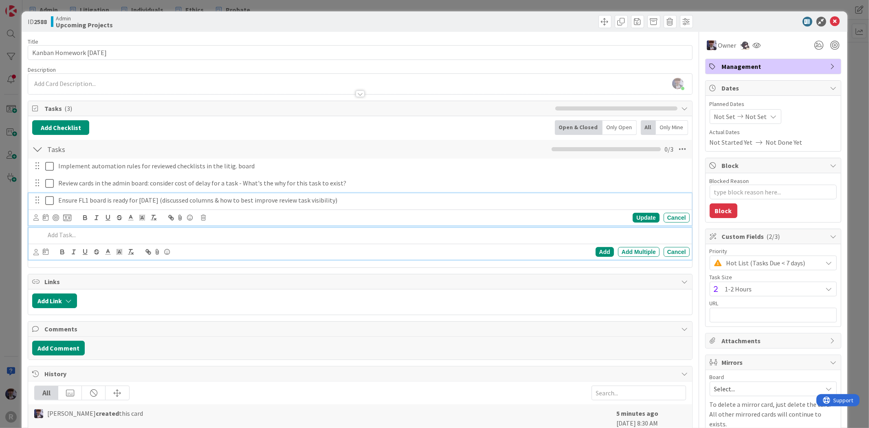
click at [219, 201] on p "Ensure FL1 board is ready for [DATE] (discussed columns & how to best improve r…" at bounding box center [372, 199] width 628 height 9
click at [121, 228] on div at bounding box center [365, 235] width 647 height 14
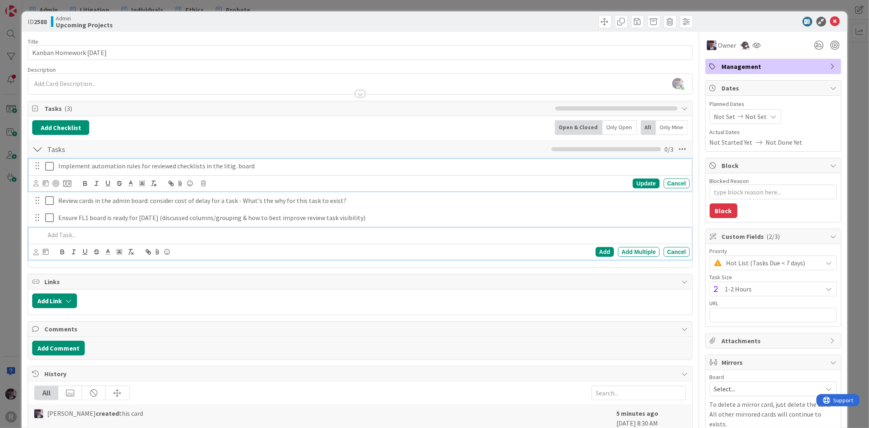
click at [91, 165] on p "Implement automation rules for reviewed checklists in the litig. board" at bounding box center [372, 165] width 628 height 9
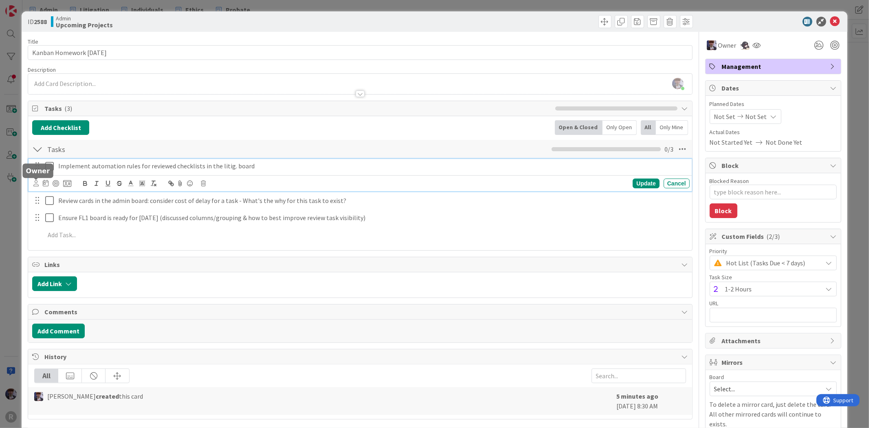
click at [35, 184] on icon at bounding box center [35, 183] width 5 height 6
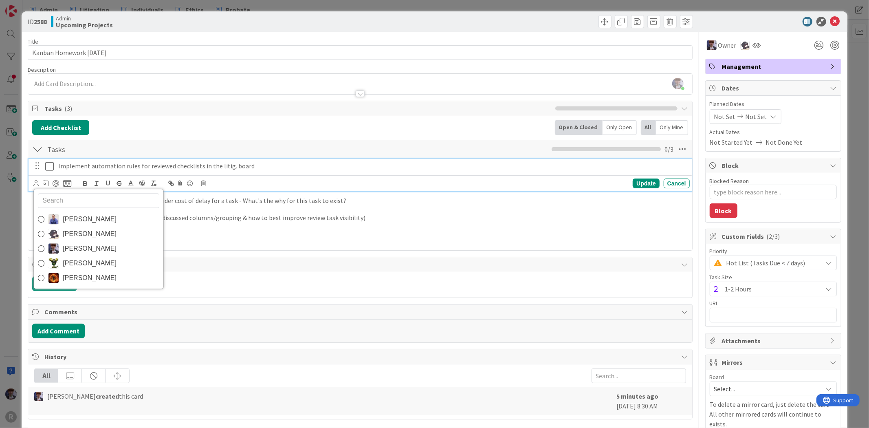
click at [106, 250] on span "[PERSON_NAME]" at bounding box center [90, 248] width 54 height 12
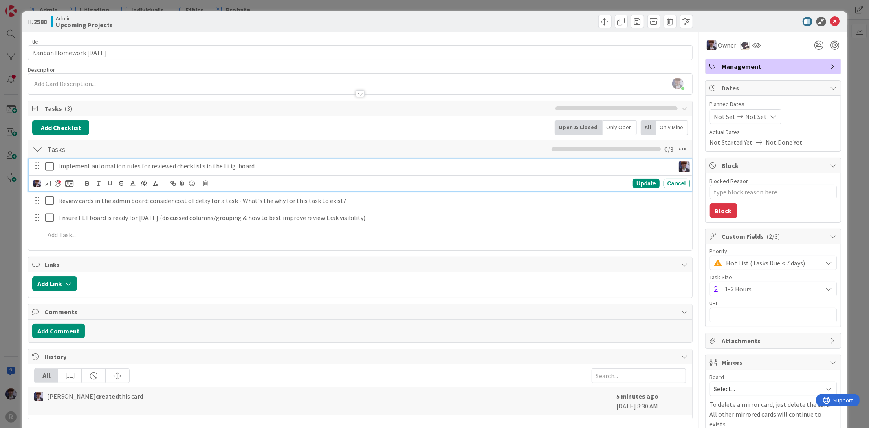
type textarea "x"
click at [47, 182] on icon at bounding box center [48, 183] width 6 height 7
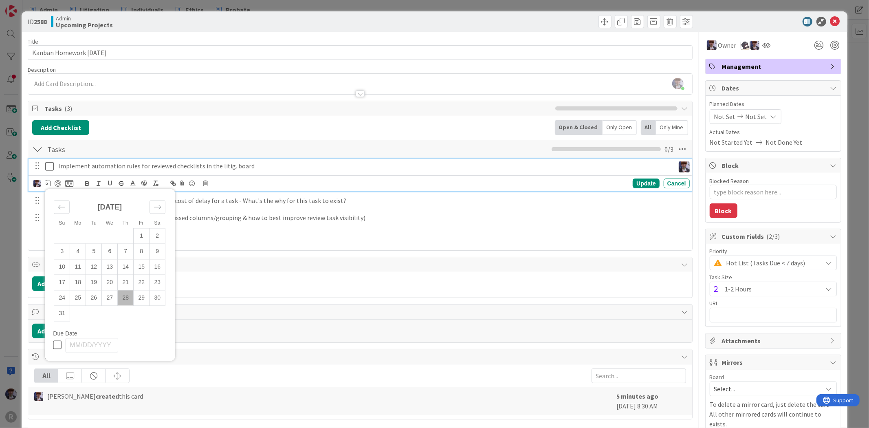
click at [127, 298] on td "28" at bounding box center [126, 297] width 16 height 15
type input "[DATE]"
click at [632, 184] on div "Update" at bounding box center [645, 183] width 26 height 10
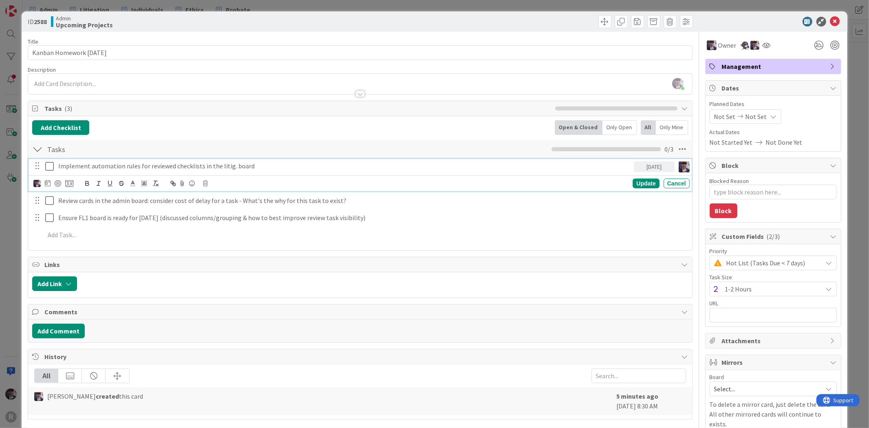
click at [113, 164] on p "Implement automation rules for reviewed checklists in the litig. board" at bounding box center [344, 165] width 572 height 9
click at [55, 184] on div at bounding box center [58, 183] width 7 height 7
click at [70, 182] on icon at bounding box center [69, 183] width 8 height 7
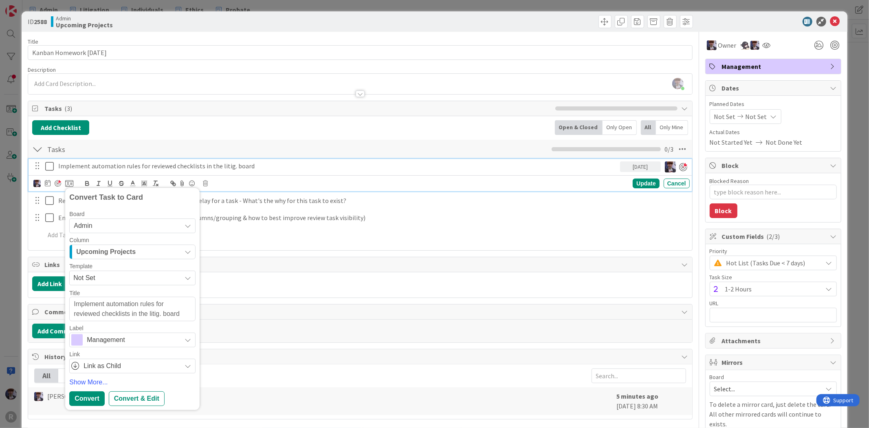
click at [157, 251] on div "Upcoming Projects" at bounding box center [127, 251] width 107 height 13
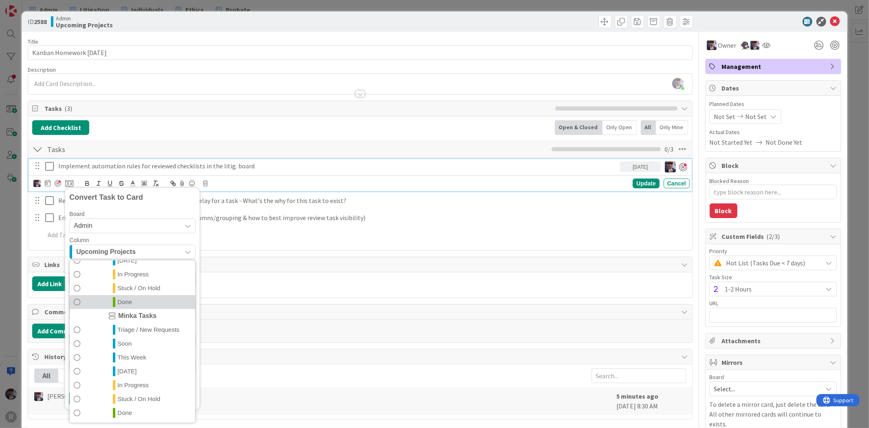
scroll to position [35, 0]
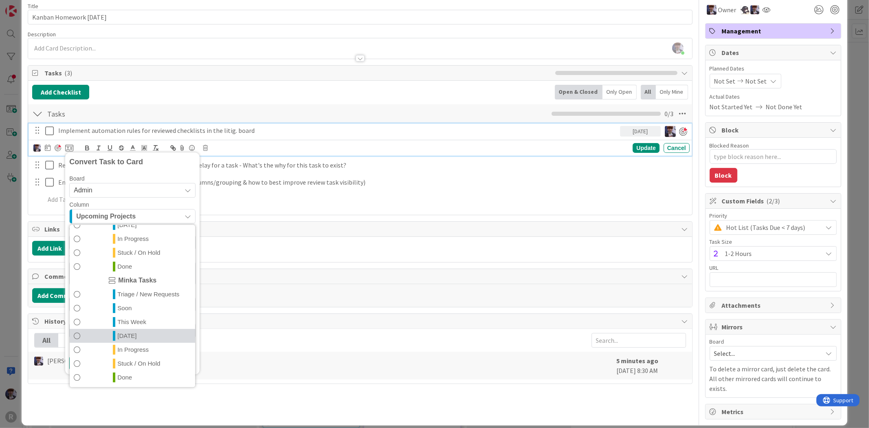
click at [133, 331] on span "[DATE]" at bounding box center [126, 335] width 19 height 10
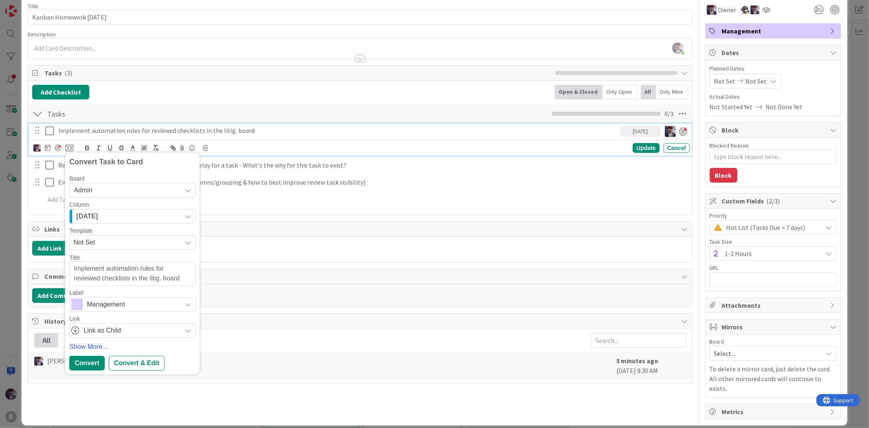
click at [117, 297] on div "Management" at bounding box center [132, 304] width 126 height 15
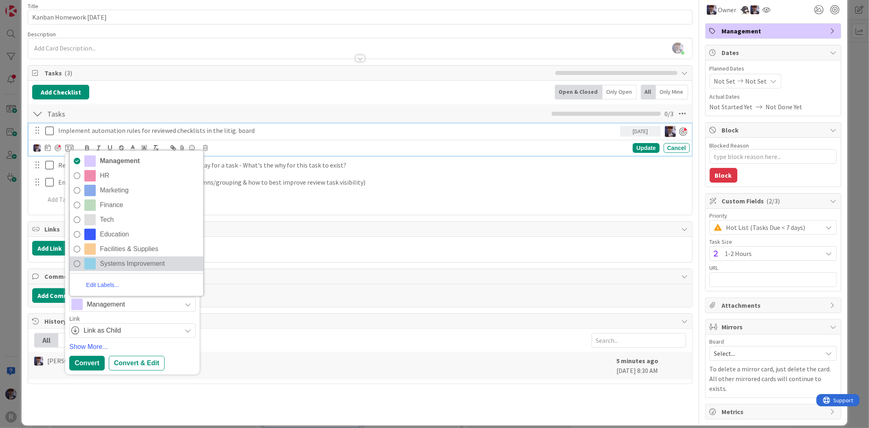
click at [121, 263] on span "Systems Improvement" at bounding box center [149, 263] width 99 height 12
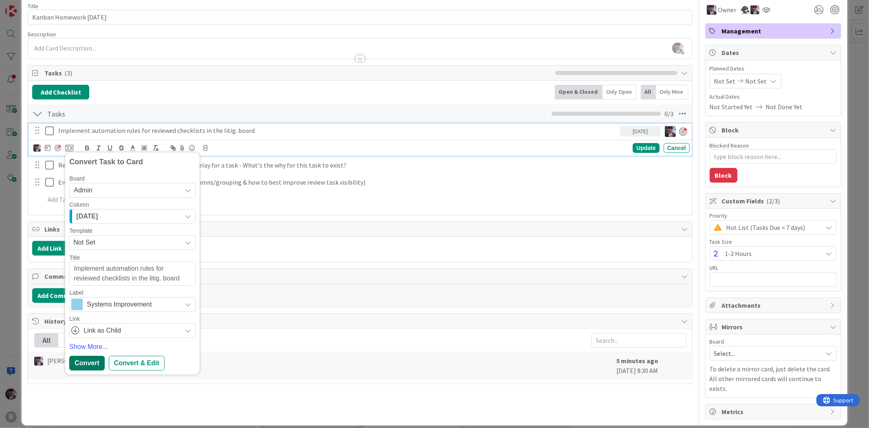
click at [98, 364] on div "Convert" at bounding box center [86, 362] width 35 height 15
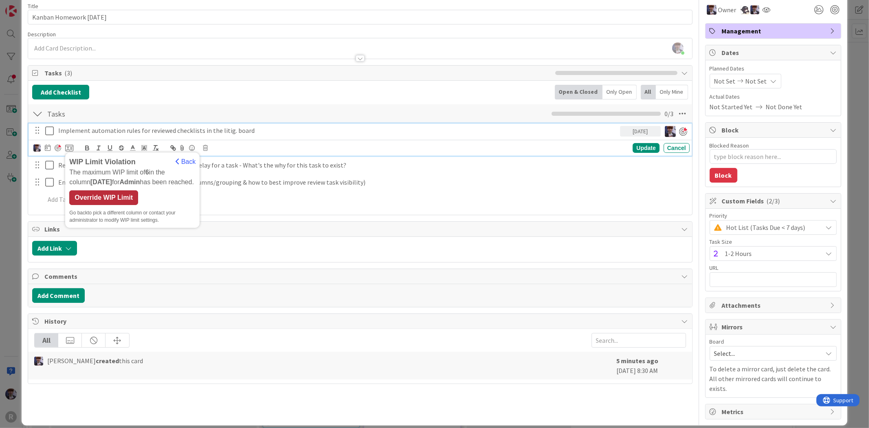
click at [108, 197] on div "Override WIP Limit" at bounding box center [103, 197] width 69 height 15
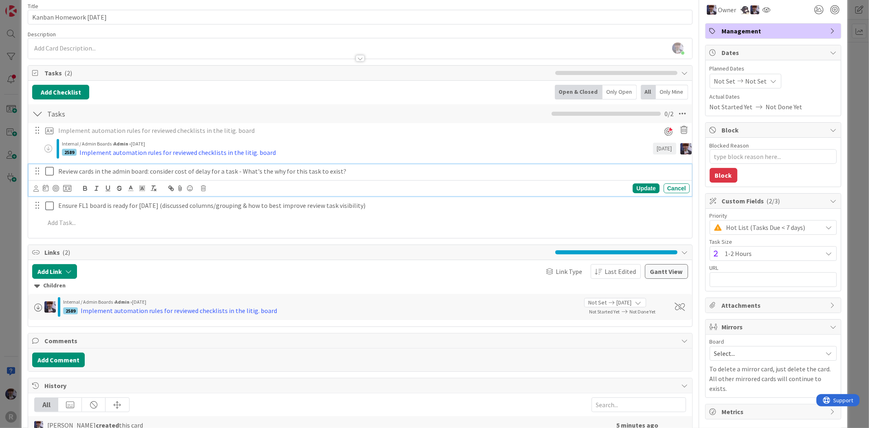
click at [112, 170] on p "Review cards in the admin board: consider cost of delay for a task - What's the…" at bounding box center [372, 171] width 628 height 9
click at [94, 172] on p "Review cards in the admin board: consider cost of delay for a task - What's the…" at bounding box center [372, 171] width 628 height 9
drag, startPoint x: 115, startPoint y: 170, endPoint x: 92, endPoint y: 172, distance: 23.3
click at [92, 172] on p "Review cards & labels in the admin board: consider cost of delay for a task - W…" at bounding box center [372, 171] width 628 height 9
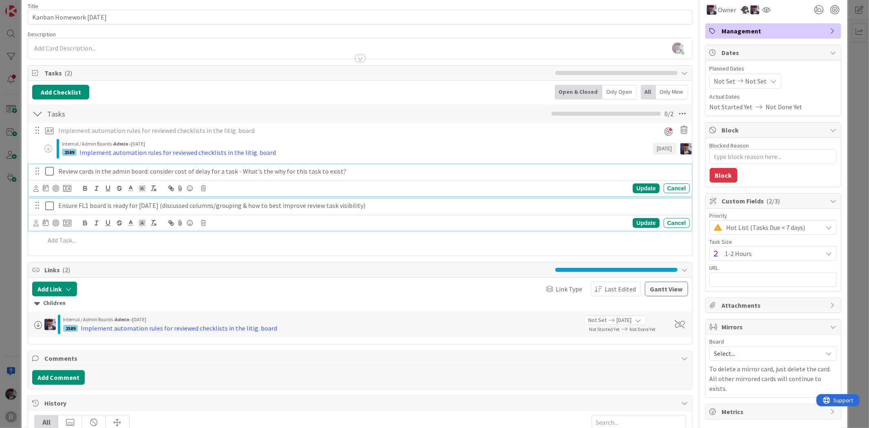
click at [88, 208] on p "Ensure FL1 board is ready for [DATE] (discussed columns/grouping & how to best …" at bounding box center [372, 205] width 628 height 9
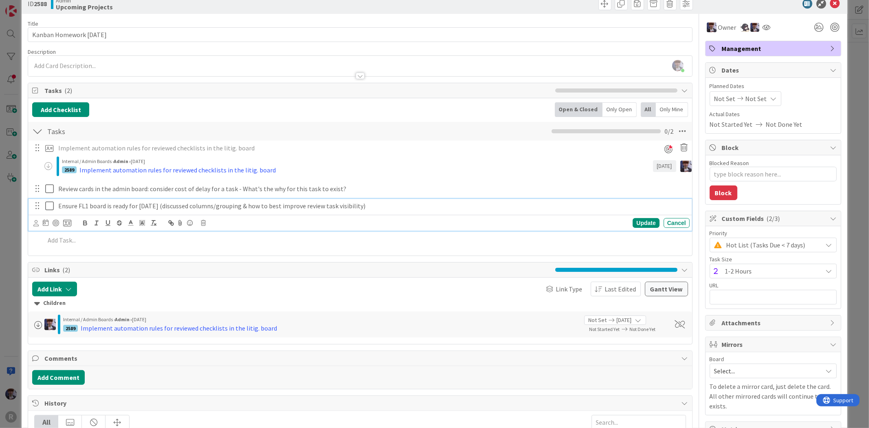
click at [167, 204] on p "Ensure FL1 board is ready for [DATE] (discussed columns/grouping & how to best …" at bounding box center [372, 205] width 628 height 9
click at [35, 225] on icon at bounding box center [35, 223] width 5 height 6
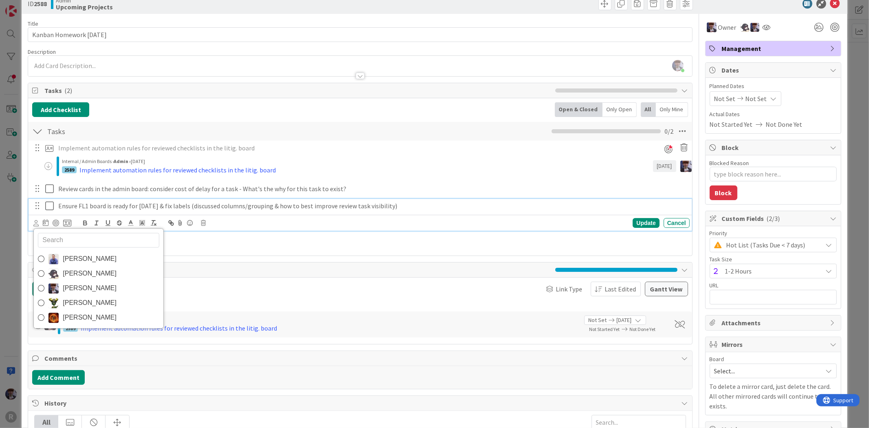
click at [67, 291] on span "[PERSON_NAME]" at bounding box center [90, 288] width 54 height 12
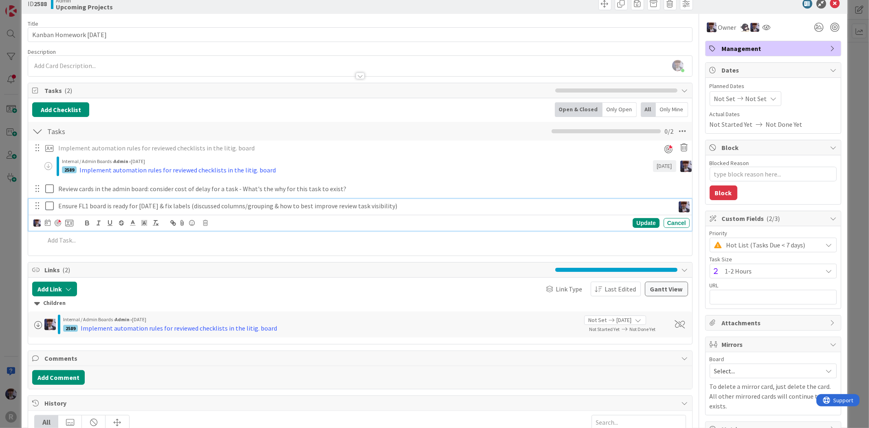
click at [61, 221] on div "[PERSON_NAME] [PERSON_NAME] [PERSON_NAME] [PERSON_NAME] [PERSON_NAME]" at bounding box center [53, 223] width 40 height 10
click at [65, 223] on icon at bounding box center [69, 222] width 8 height 7
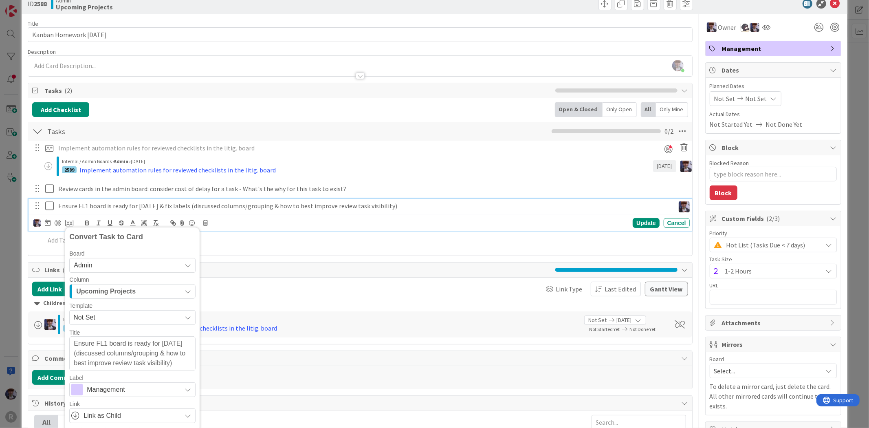
click at [135, 296] on span "Upcoming Projects" at bounding box center [105, 291] width 59 height 11
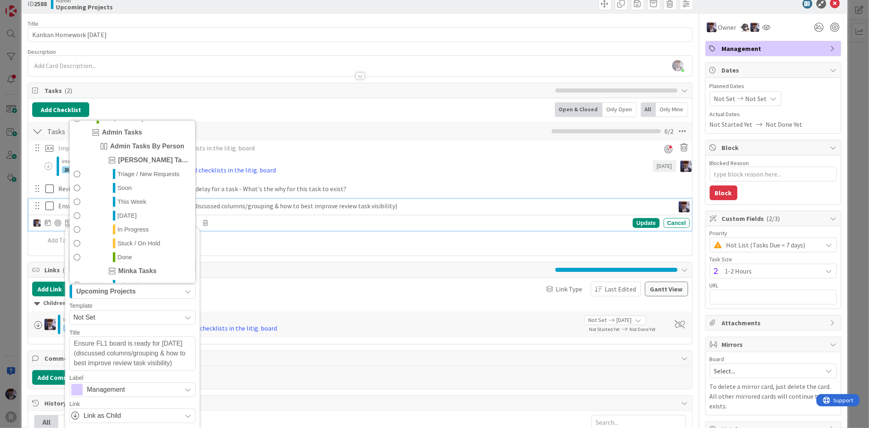
scroll to position [177, 0]
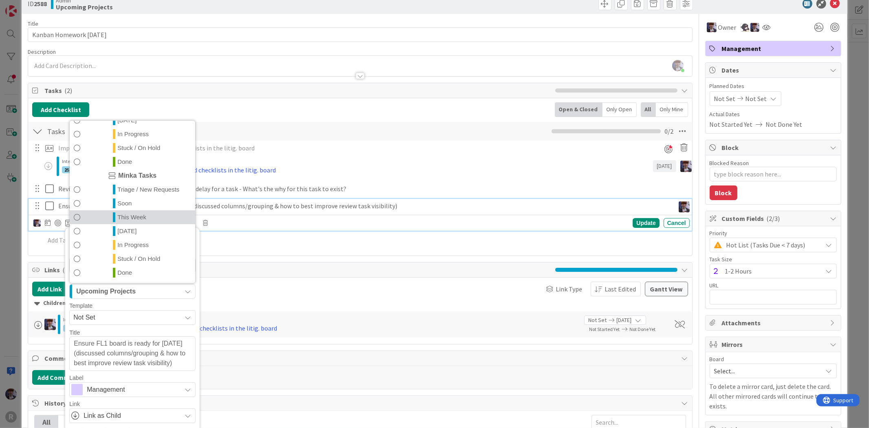
click at [140, 215] on span "This Week" at bounding box center [131, 218] width 29 height 10
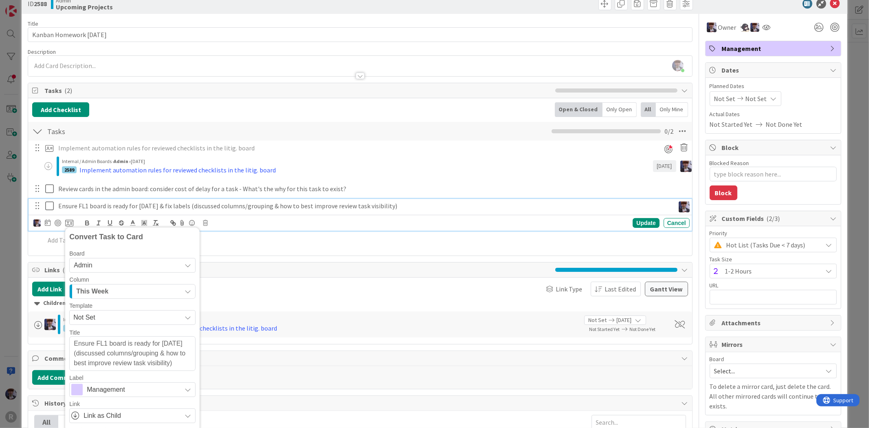
click at [127, 294] on div "This Week" at bounding box center [127, 291] width 107 height 13
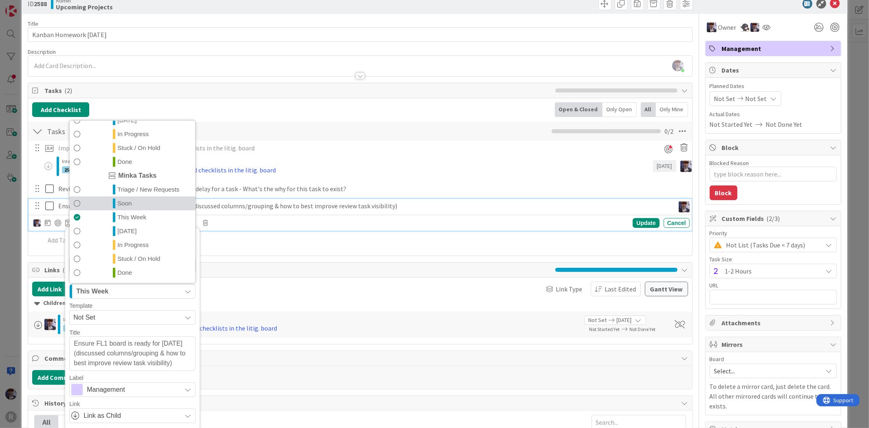
click at [130, 206] on span "Soon" at bounding box center [124, 204] width 14 height 10
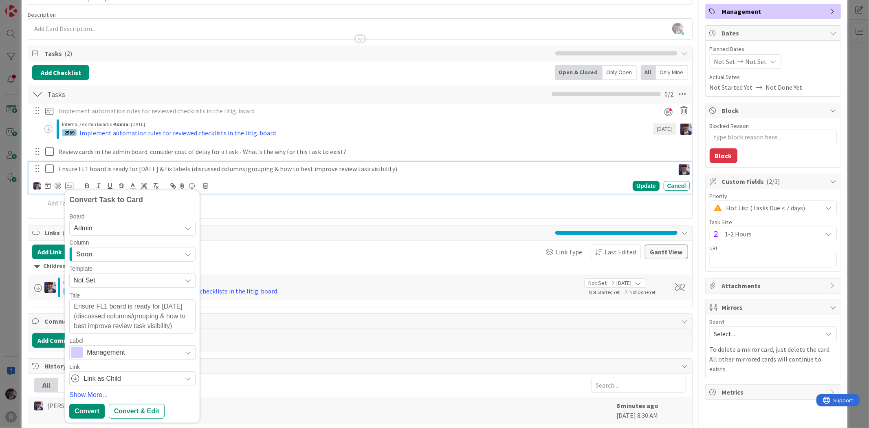
scroll to position [75, 0]
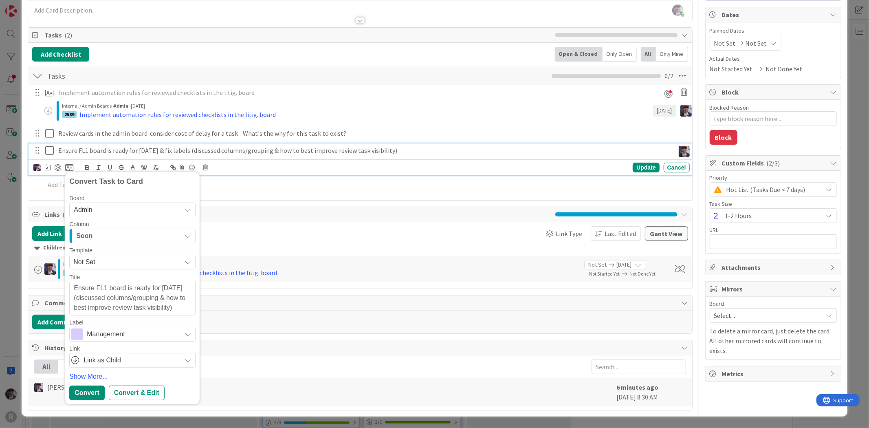
click at [125, 334] on span "Management" at bounding box center [132, 333] width 90 height 11
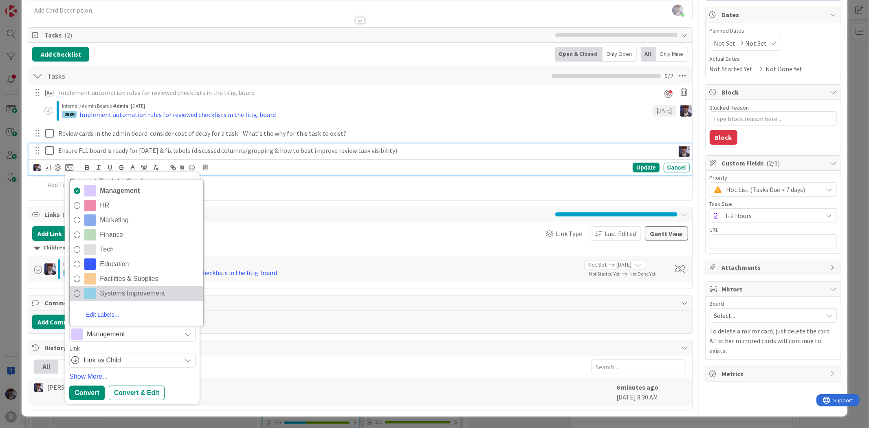
click at [123, 291] on span "Systems Improvement" at bounding box center [149, 293] width 99 height 12
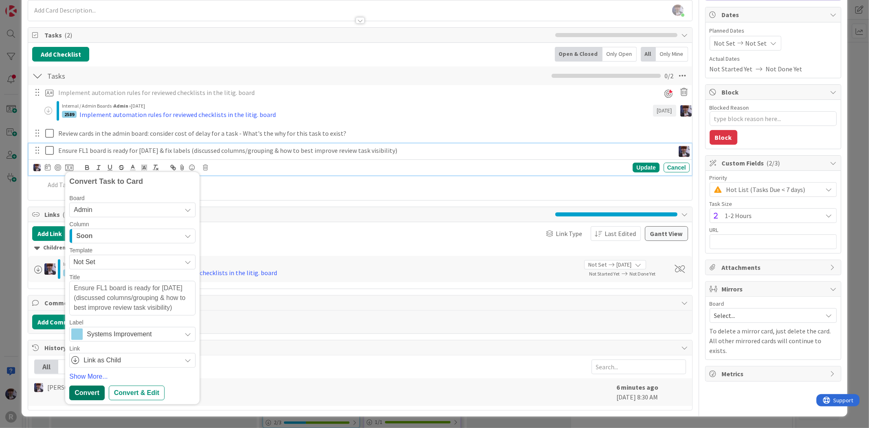
click at [89, 392] on div "Convert" at bounding box center [86, 392] width 35 height 15
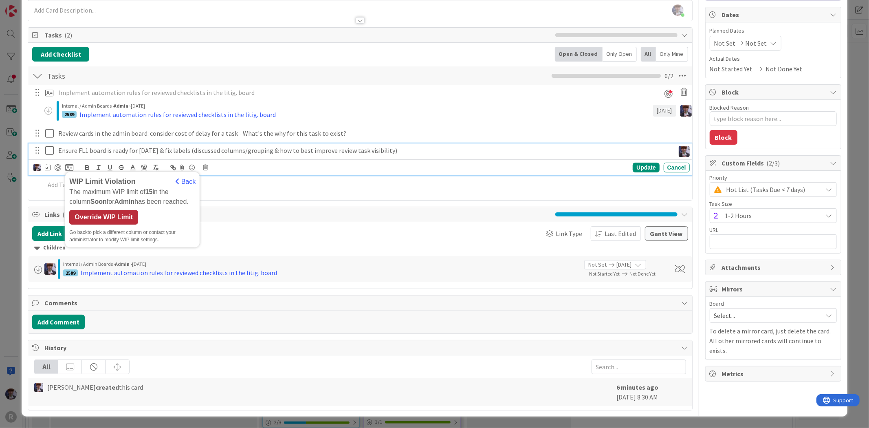
click at [117, 213] on div "Override WIP Limit" at bounding box center [103, 217] width 69 height 15
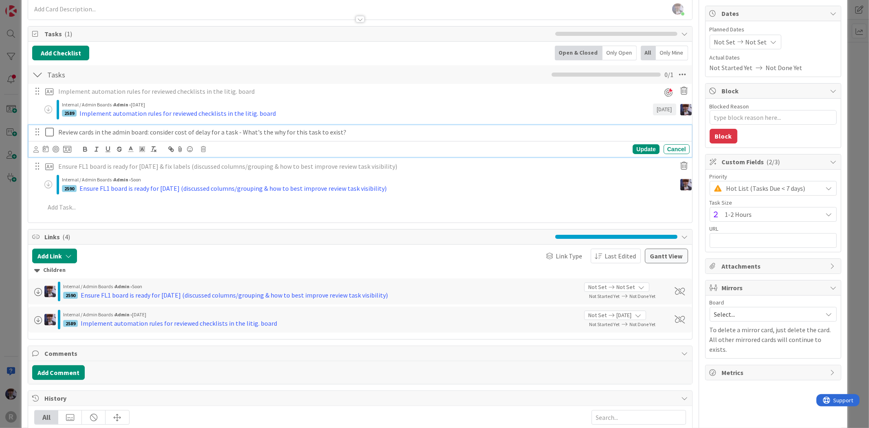
click at [96, 128] on p "Review cards in the admin board: consider cost of delay for a task - What's the…" at bounding box center [372, 131] width 628 height 9
click at [37, 151] on icon at bounding box center [35, 149] width 5 height 6
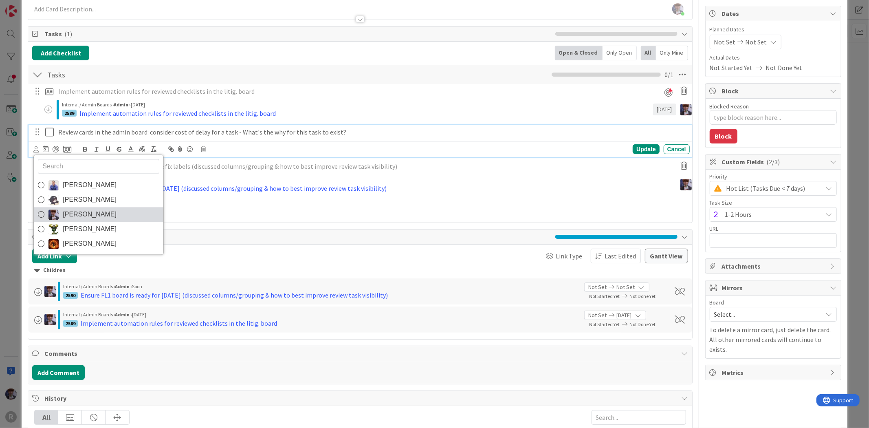
click at [82, 216] on span "[PERSON_NAME]" at bounding box center [90, 214] width 54 height 12
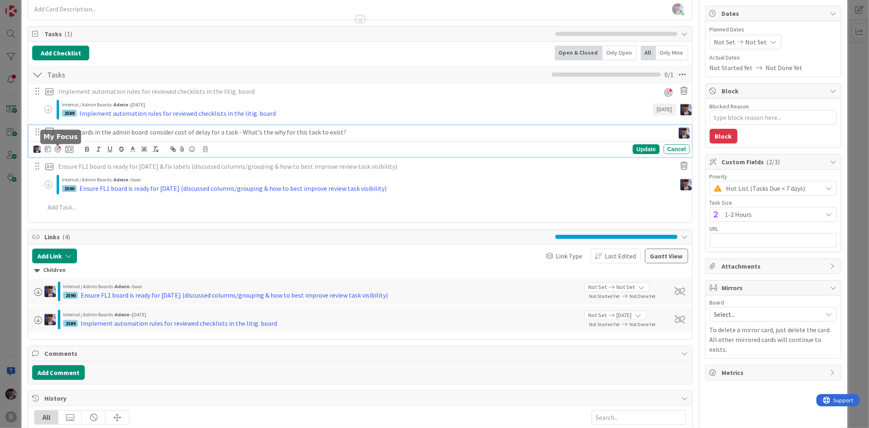
click at [60, 151] on div at bounding box center [58, 149] width 7 height 7
click at [68, 151] on icon at bounding box center [69, 148] width 8 height 7
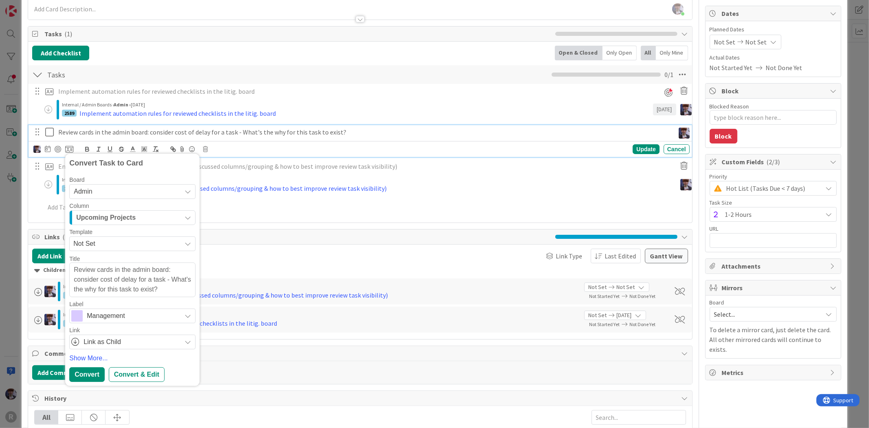
click at [127, 192] on span "Admin" at bounding box center [125, 191] width 103 height 11
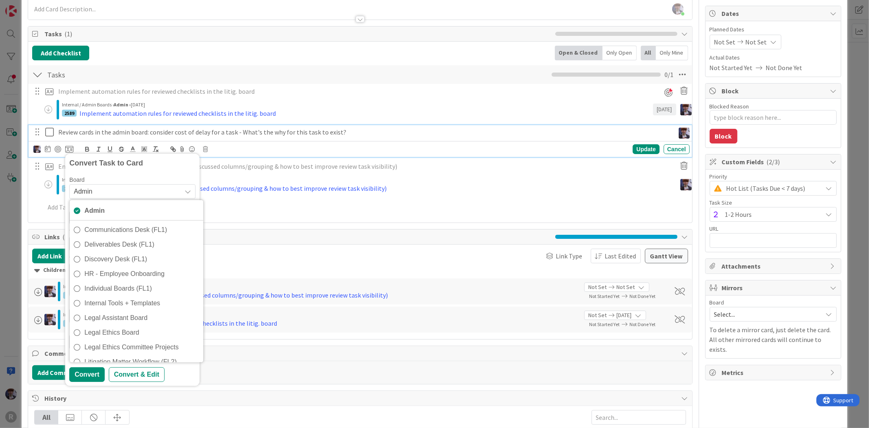
click at [127, 193] on span "Admin" at bounding box center [125, 191] width 103 height 11
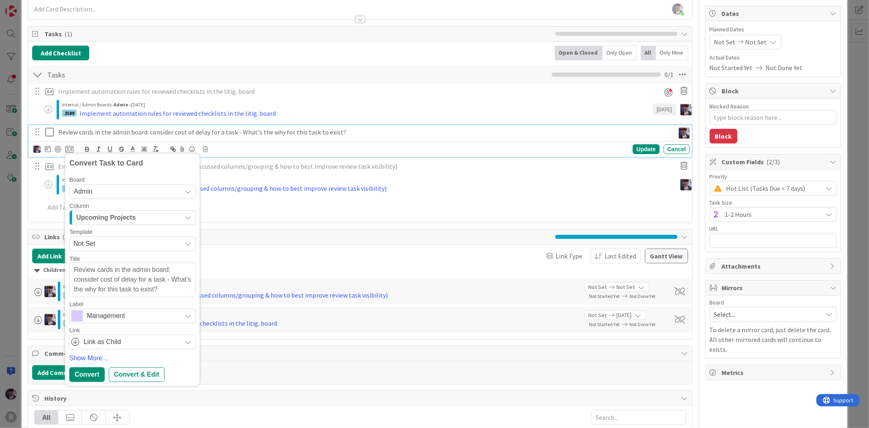
click at [119, 219] on span "Upcoming Projects" at bounding box center [105, 217] width 59 height 11
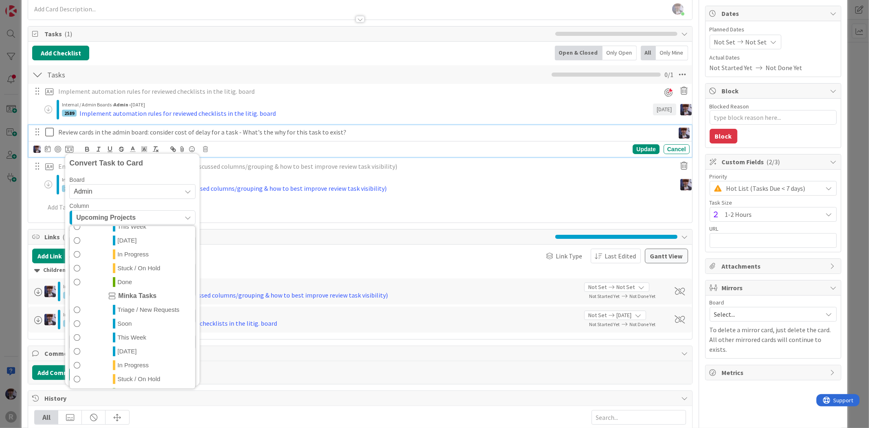
scroll to position [177, 0]
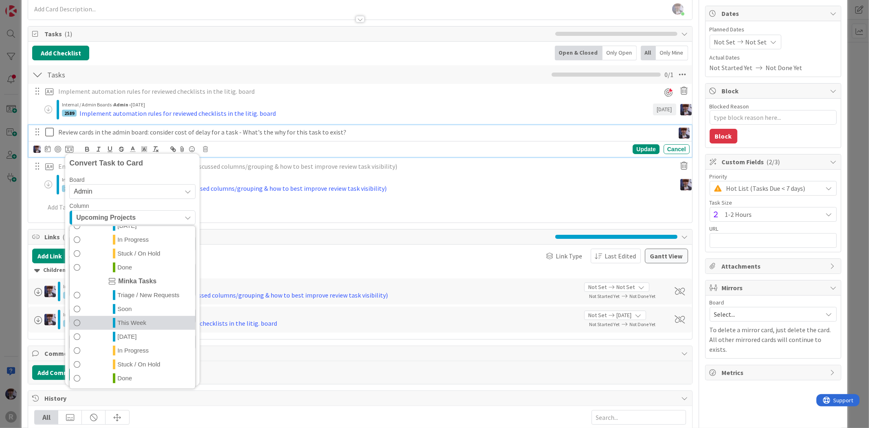
click at [135, 324] on span "This Week" at bounding box center [131, 323] width 29 height 10
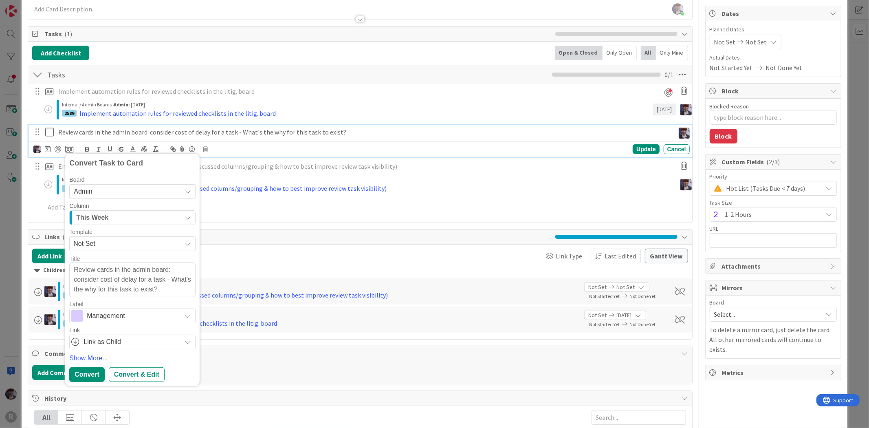
click at [99, 341] on span "Link as Child" at bounding box center [130, 341] width 94 height 11
click at [131, 355] on link "Show More..." at bounding box center [132, 358] width 126 height 10
click at [127, 311] on span "Management" at bounding box center [132, 315] width 90 height 11
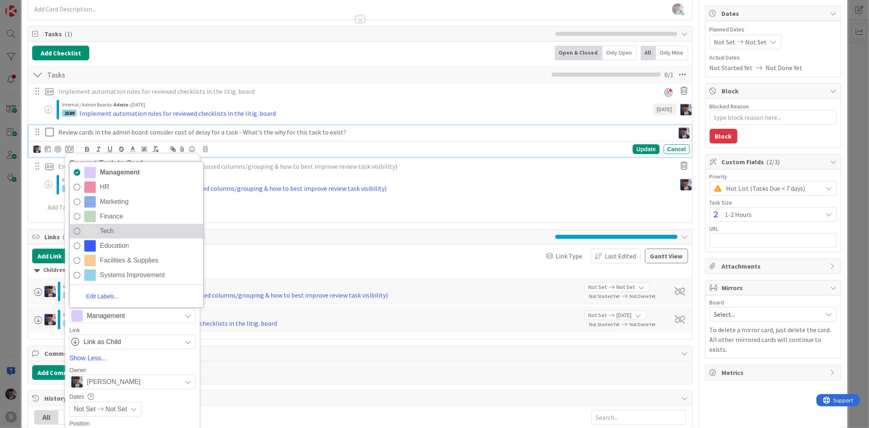
click at [134, 226] on span "Tech" at bounding box center [149, 231] width 99 height 12
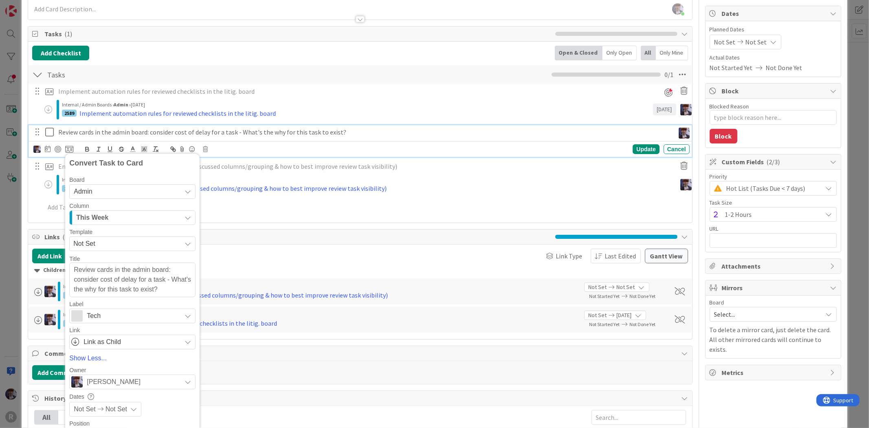
scroll to position [132, 0]
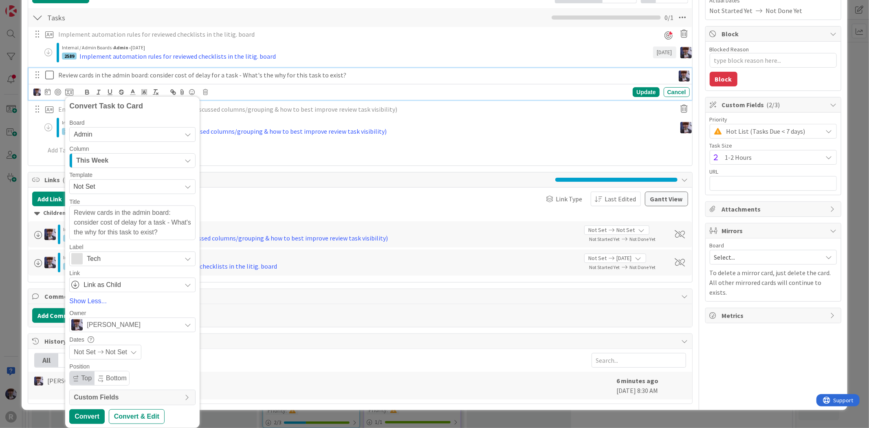
click at [132, 254] on span "Tech" at bounding box center [132, 258] width 90 height 11
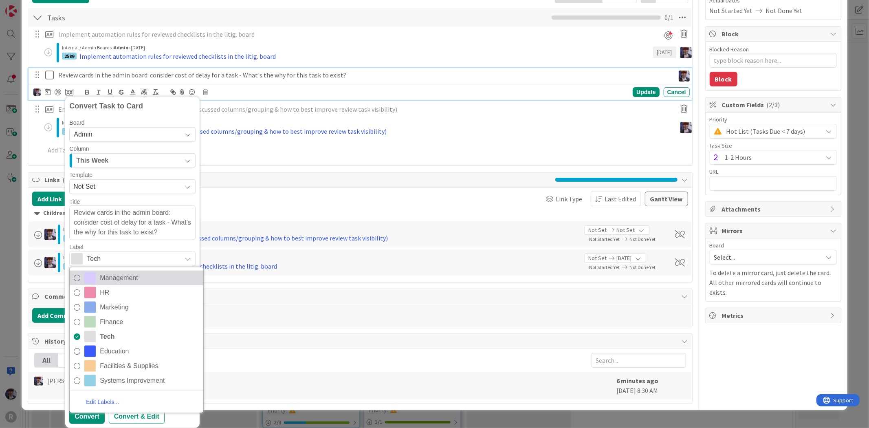
click at [118, 274] on span "Management" at bounding box center [149, 277] width 99 height 12
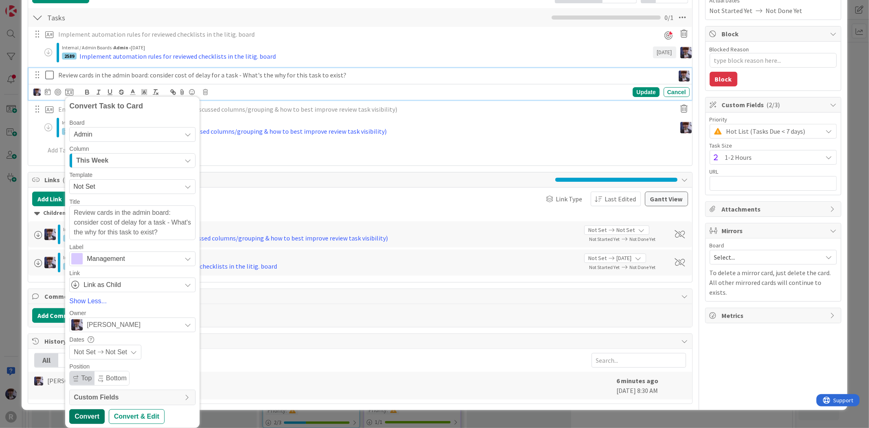
click at [86, 410] on div "Convert" at bounding box center [86, 416] width 35 height 15
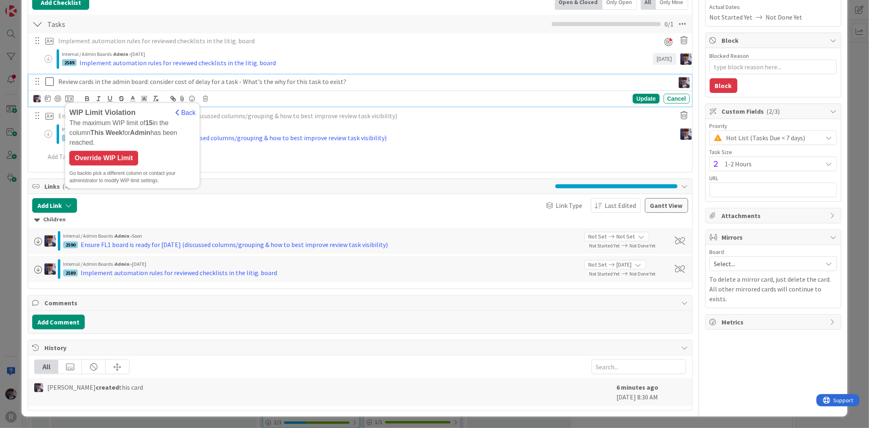
scroll to position [126, 0]
click at [110, 151] on div "Override WIP Limit" at bounding box center [103, 158] width 69 height 15
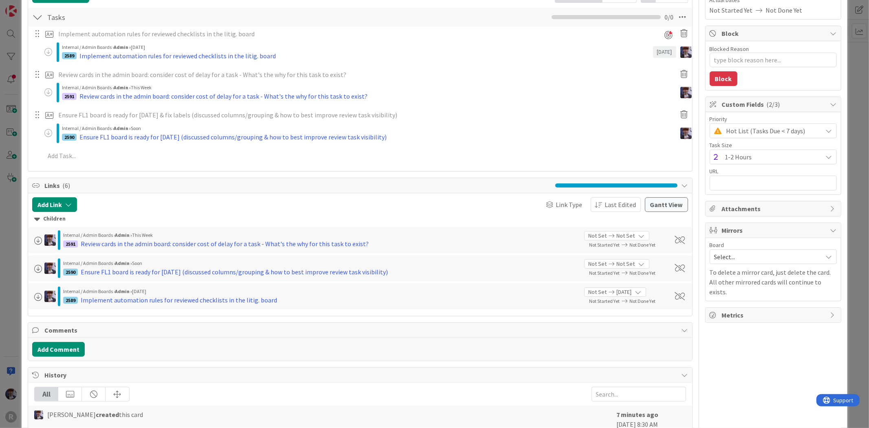
type textarea "x"
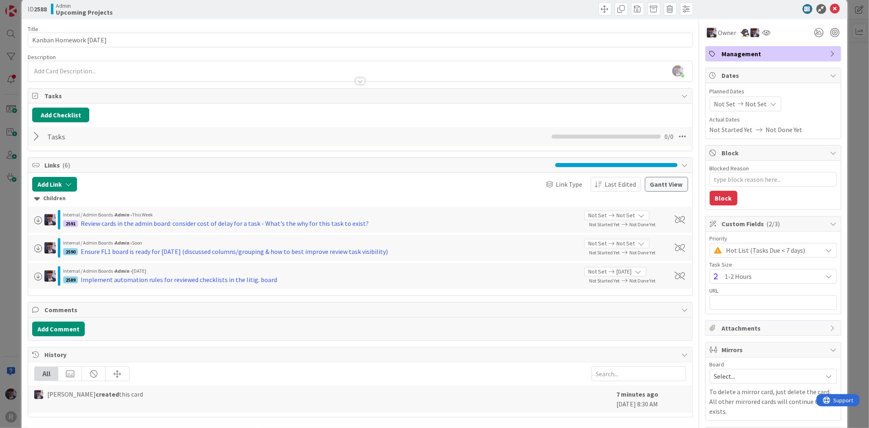
scroll to position [0, 0]
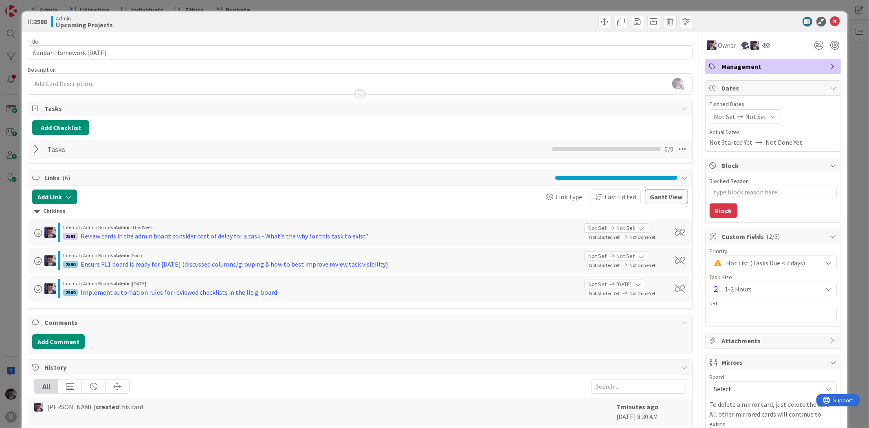
click at [835, 72] on div "ID 2588 Admin Upcoming Projects Title 22 / 128 Kanban Homework [DATE] Descripti…" at bounding box center [434, 235] width 825 height 449
click at [757, 115] on div "Not Set Not Set" at bounding box center [745, 116] width 72 height 15
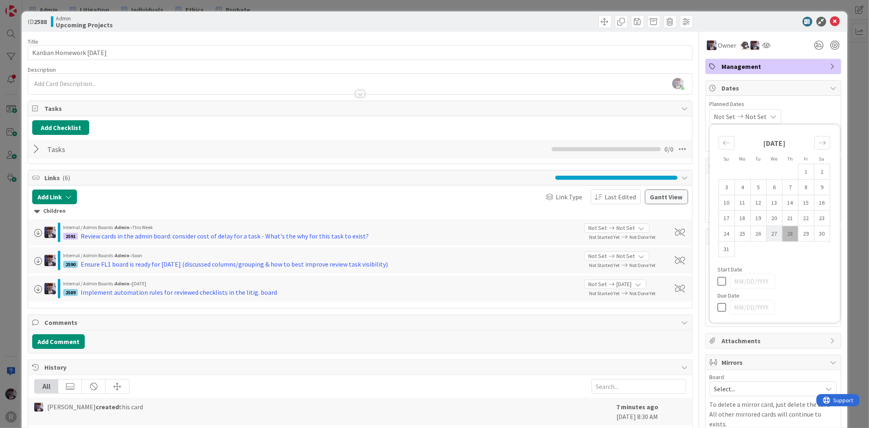
click at [775, 231] on td "27" at bounding box center [774, 233] width 16 height 15
type input "[DATE]"
type textarea "x"
click at [818, 140] on icon "Move forward to switch to the next month." at bounding box center [822, 143] width 8 height 8
click at [770, 170] on td "3" at bounding box center [774, 171] width 16 height 15
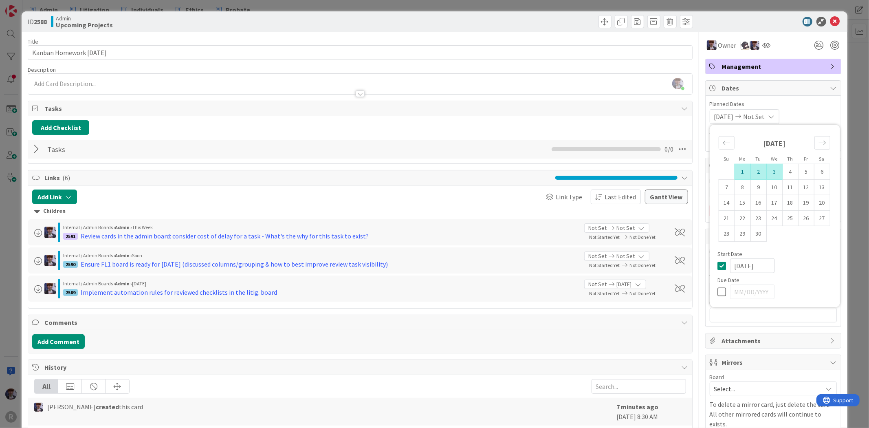
type input "[DATE]"
click at [813, 114] on div "[DATE] [DATE] Su Mo Tu We Th Fr Sa [DATE] 1 2 3 4 5 6 7 8 9 10 11 12 13 14 15 1…" at bounding box center [772, 116] width 127 height 15
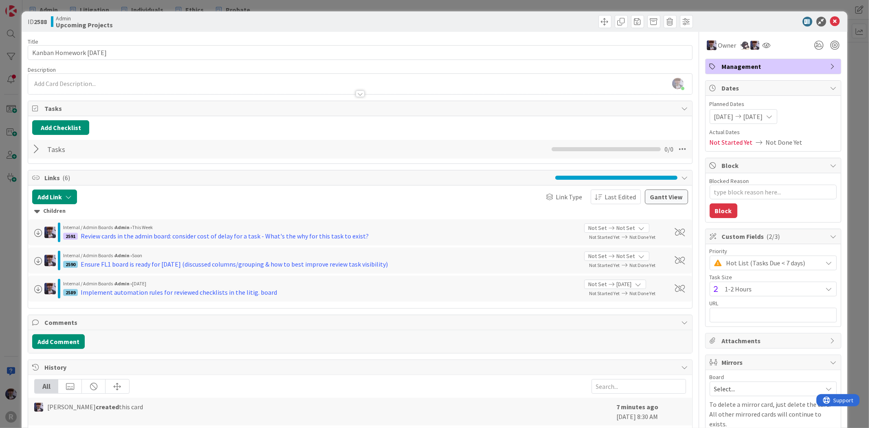
click at [847, 95] on div "ID 2588 Admin Upcoming Projects Title 22 / 128 Kanban Homework [DATE] Descripti…" at bounding box center [434, 214] width 869 height 428
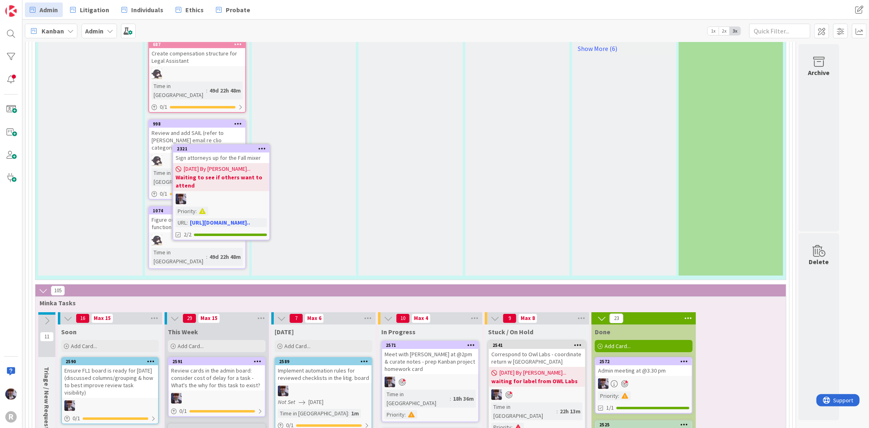
scroll to position [2397, 0]
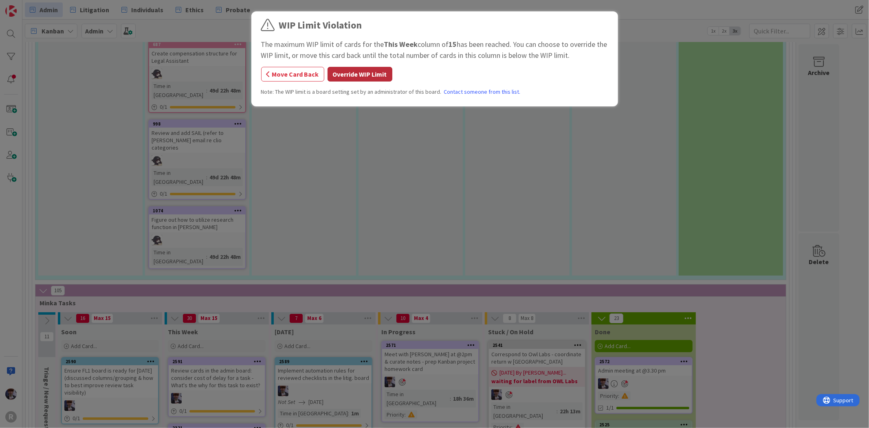
click at [360, 79] on button "Override WIP Limit" at bounding box center [359, 74] width 65 height 15
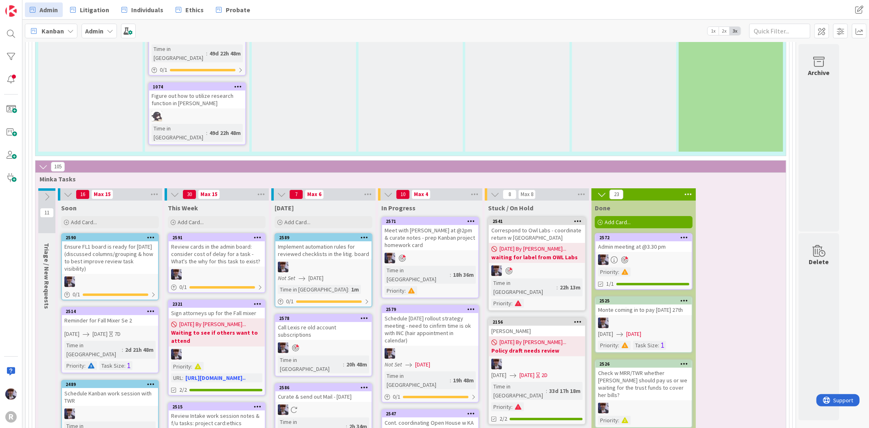
scroll to position [2533, 0]
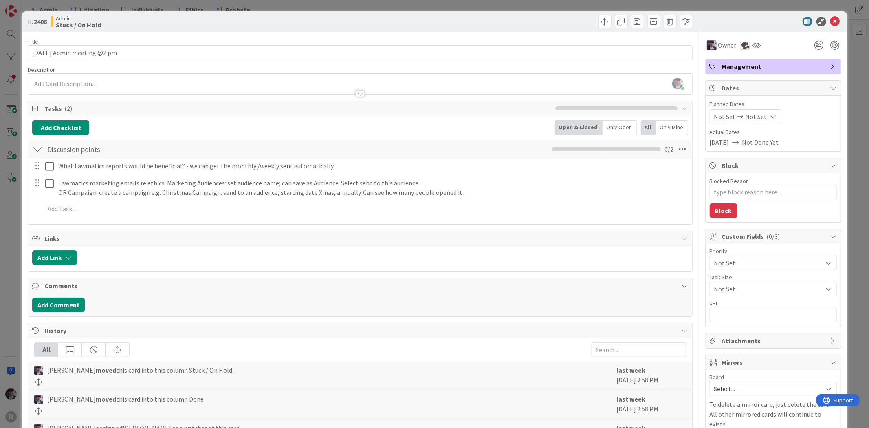
click at [11, 243] on div "ID 2406 Admin Stuck / On Hold Title 27 / 128 [DATE] Admin meeting @2 pm Descrip…" at bounding box center [434, 214] width 869 height 428
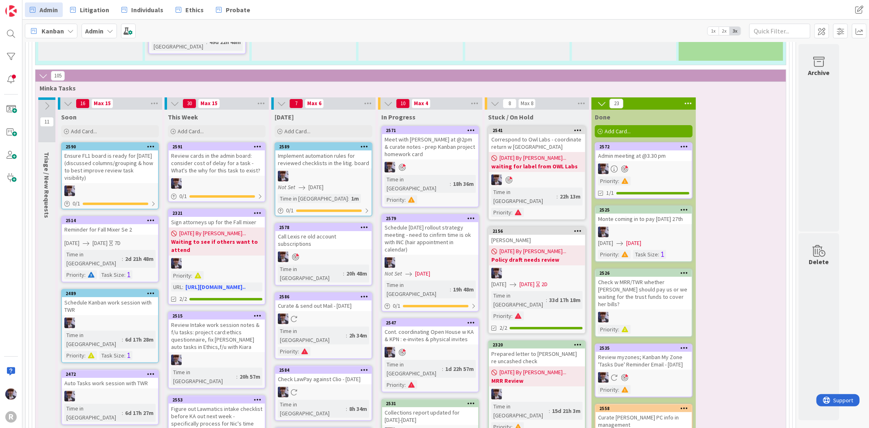
scroll to position [2623, 0]
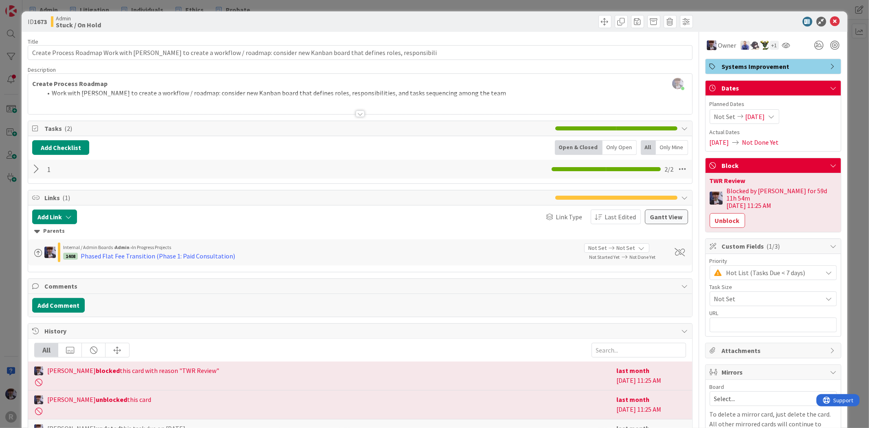
click at [6, 266] on div "ID 1673 Admin Stuck / On Hold Title 128 / 128 Create Process Roadmap Work with …" at bounding box center [434, 214] width 869 height 428
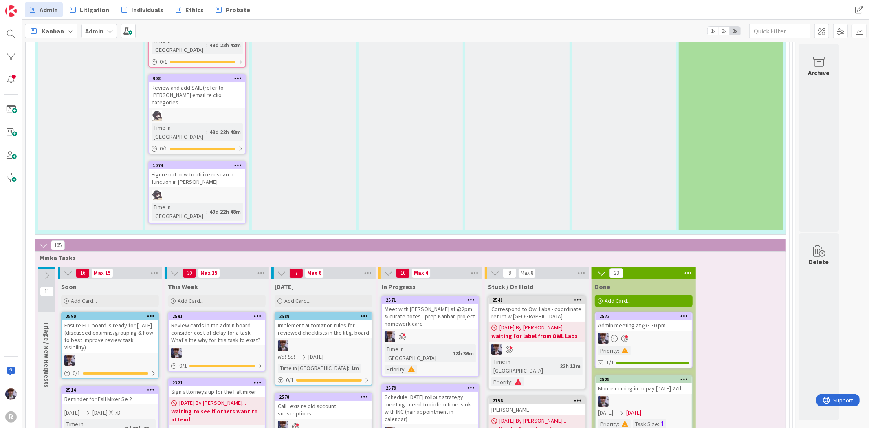
scroll to position [2397, 0]
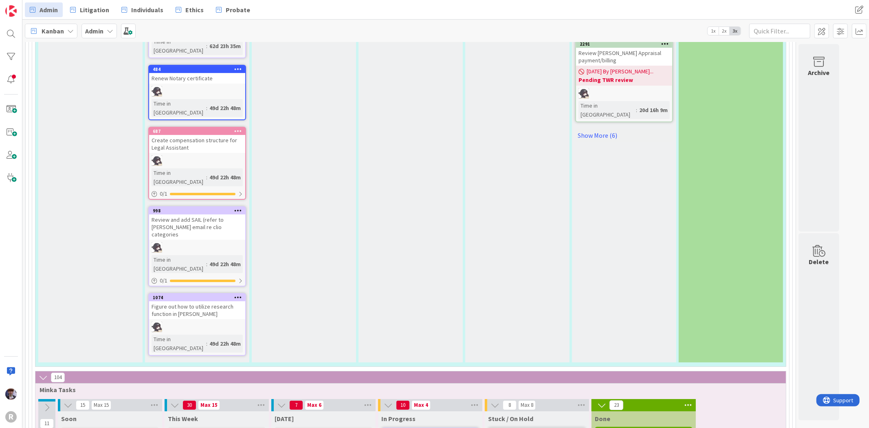
scroll to position [2306, 0]
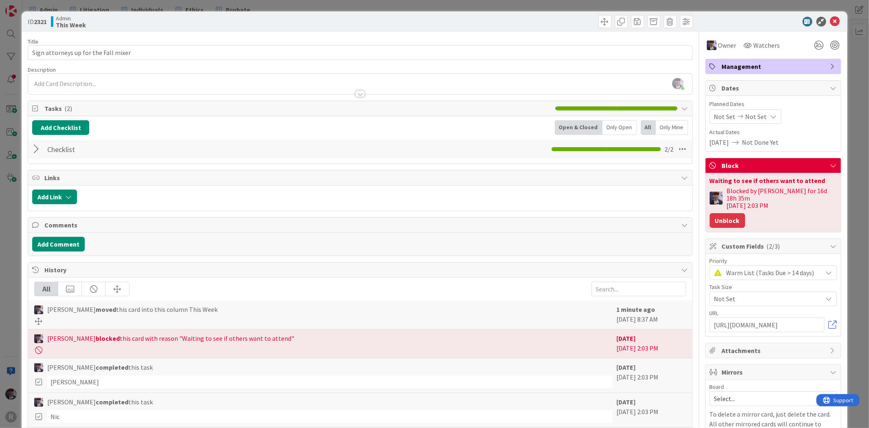
click at [731, 215] on button "Unblock" at bounding box center [726, 220] width 35 height 15
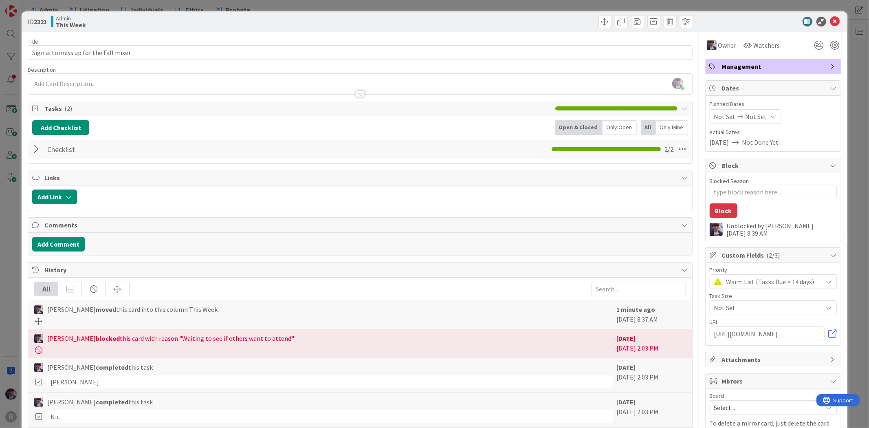
click at [847, 136] on div "ID 2321 Admin This Week Title 36 / 128 Sign attorneys up for the Fall mixer Des…" at bounding box center [434, 214] width 869 height 428
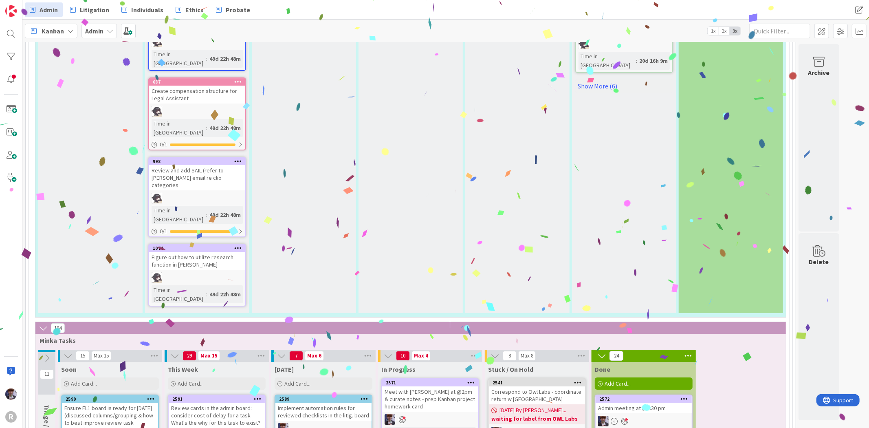
scroll to position [2359, 0]
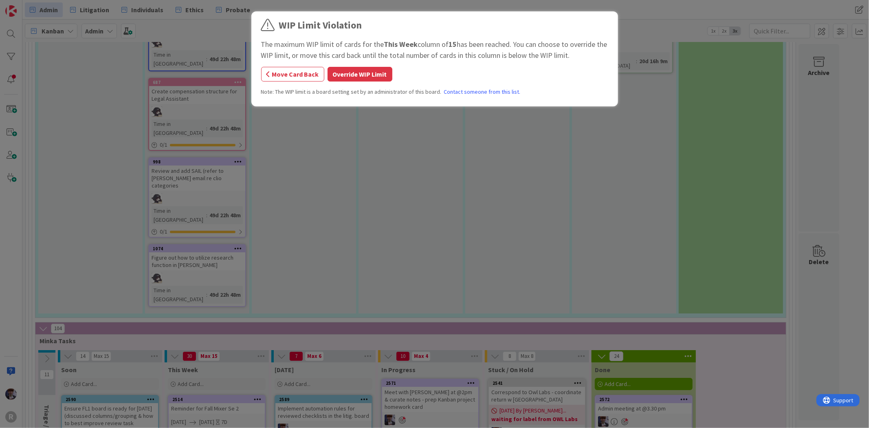
click at [371, 61] on div "WIP Limit Violation The maximum WIP limit of cards for the This Week column of …" at bounding box center [434, 60] width 347 height 84
click at [363, 71] on button "Override WIP Limit" at bounding box center [359, 74] width 65 height 15
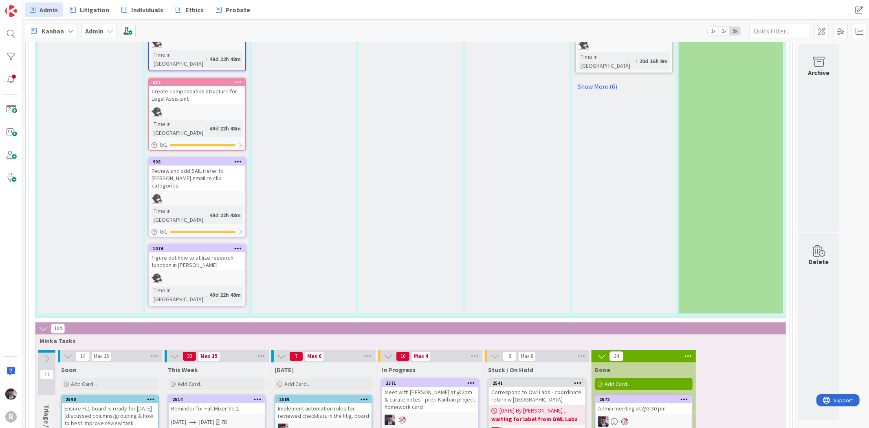
click at [205, 403] on div "Reminder for Fall Mixer Se 2" at bounding box center [217, 408] width 96 height 11
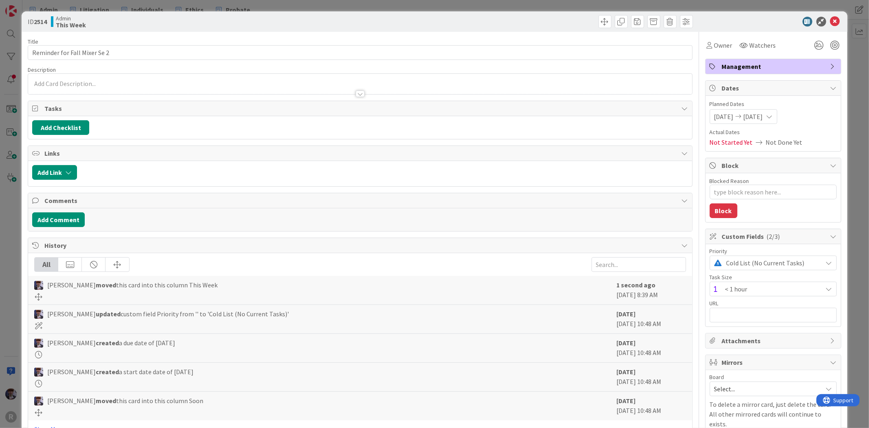
click at [784, 266] on span "Cold List (No Current Tasks)" at bounding box center [772, 262] width 92 height 11
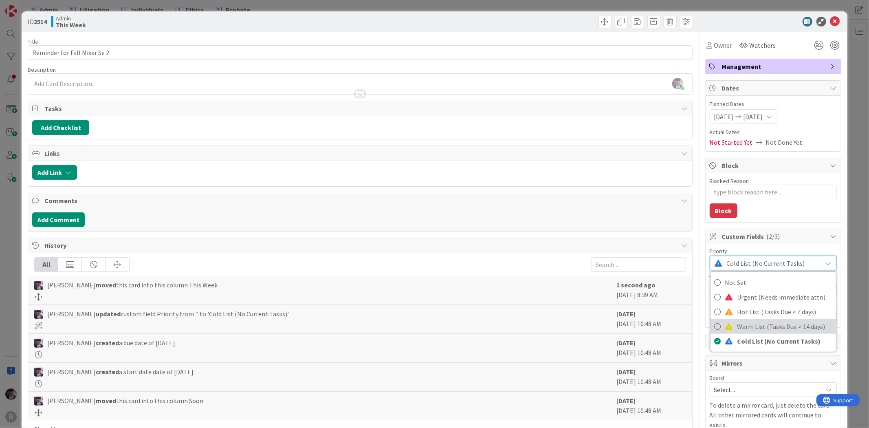
click at [760, 326] on span "Warm List (Tasks Due > 14 days)" at bounding box center [784, 326] width 94 height 12
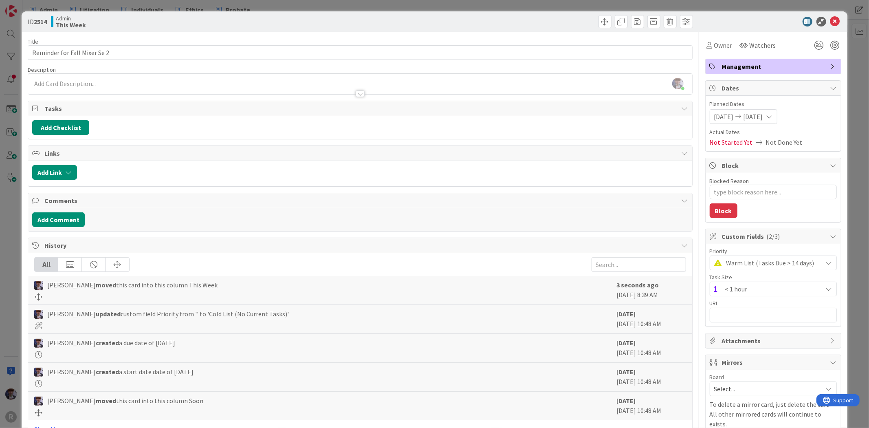
click at [854, 199] on div "ID 2514 Admin This Week Title 28 / 128 Reminder for Fall Mixer Se 2 Description…" at bounding box center [434, 214] width 869 height 428
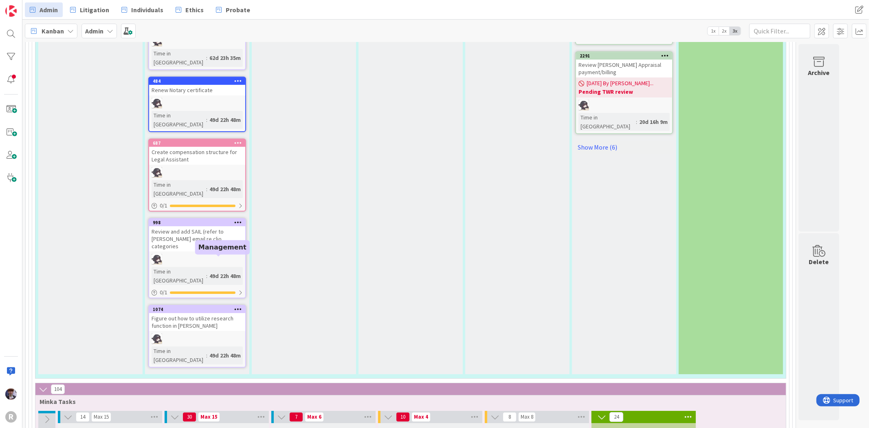
scroll to position [2282, 0]
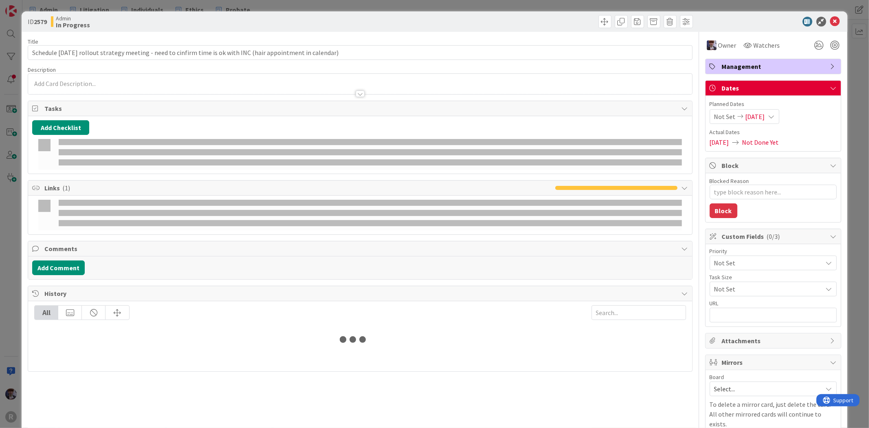
type textarea "x"
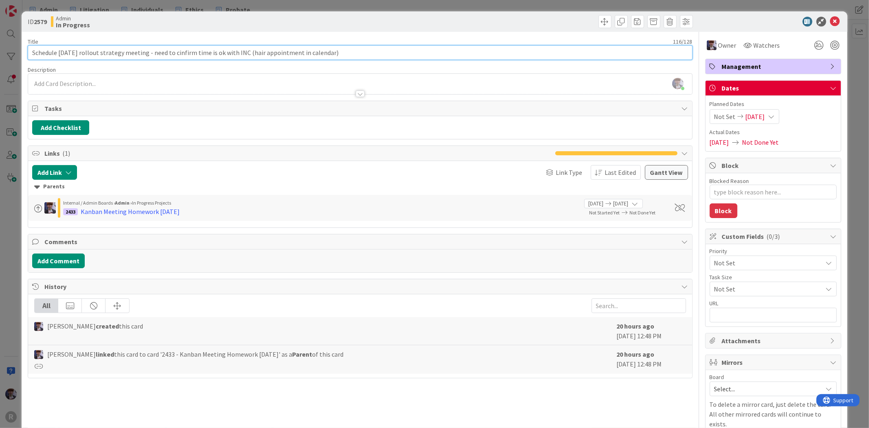
drag, startPoint x: 192, startPoint y: 49, endPoint x: 170, endPoint y: 57, distance: 23.4
click at [170, 57] on input "Schedule [DATE] rollout strategy meeting - need to cinfirm time is ok with INC …" at bounding box center [360, 52] width 664 height 15
type input "Schedule [DATE] rollout strategy meeting - cinfirm time is ok with INC (hair ap…"
type textarea "x"
click at [174, 52] on input "Schedule [DATE] rollout strategy meeting - cinfirm time is ok with INC (hair ap…" at bounding box center [360, 52] width 664 height 15
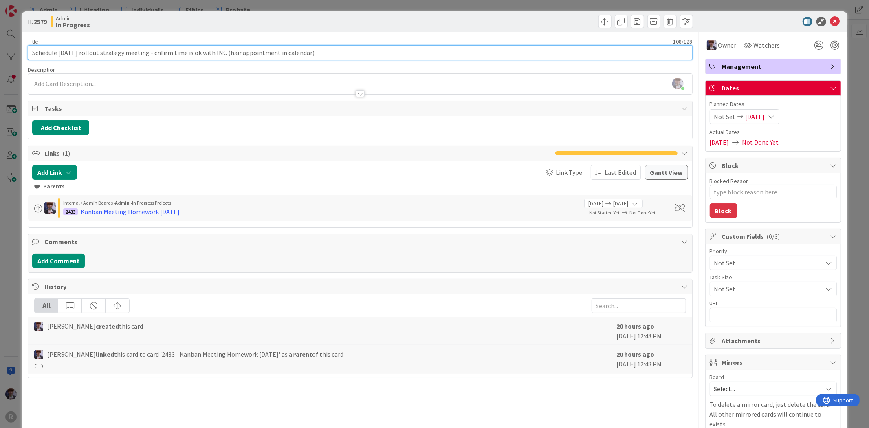
type input "Schedule [DATE] rollout strategy meeting - confirm time is ok with INC (hair ap…"
type textarea "x"
drag, startPoint x: 336, startPoint y: 50, endPoint x: 219, endPoint y: 57, distance: 117.1
click at [219, 57] on input "Schedule [DATE] rollout strategy meeting - confirm time is ok with INC (hair ap…" at bounding box center [360, 52] width 664 height 15
type input "Schedule [DATE] rollout strategy meeting - confirm time is ok"
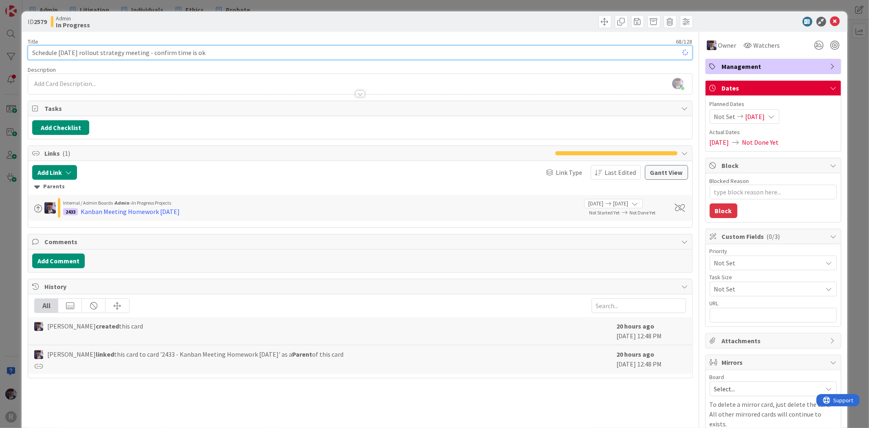
type textarea "x"
type input "Schedule [DATE] rollout strategy meeting - confirm time is ok"
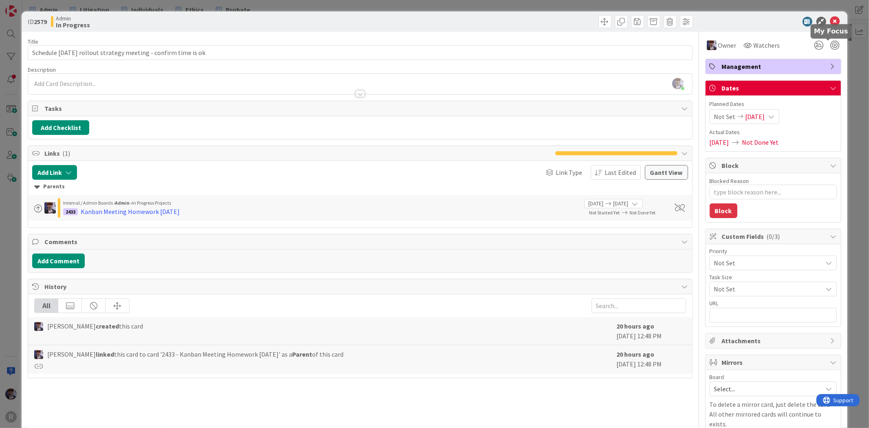
click at [840, 52] on div "ID 2579 Admin In Progress Title 68 / 128 Schedule [DATE] rollout strategy meeti…" at bounding box center [434, 235] width 825 height 449
click at [838, 87] on div "ID 2579 Admin In Progress Title 68 / 128 Schedule [DATE] rollout strategy meeti…" at bounding box center [434, 235] width 825 height 449
click at [856, 91] on div "ID 2579 Admin In Progress Title 68 / 128 Schedule [DATE] rollout strategy meeti…" at bounding box center [434, 214] width 869 height 428
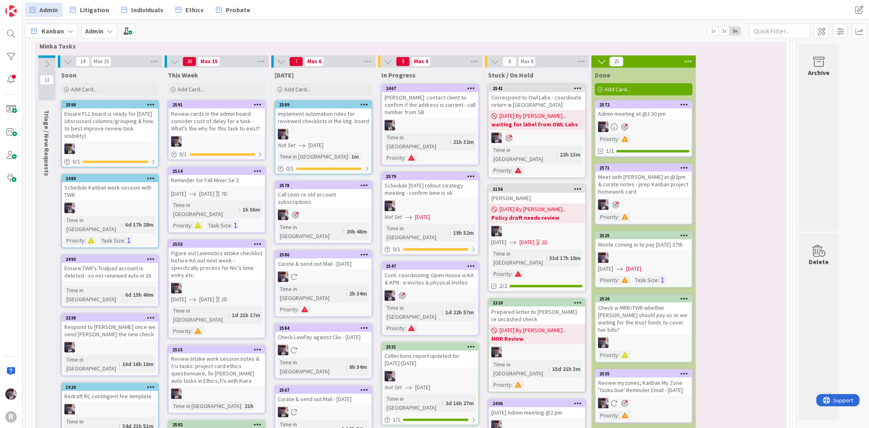
scroll to position [2700, 0]
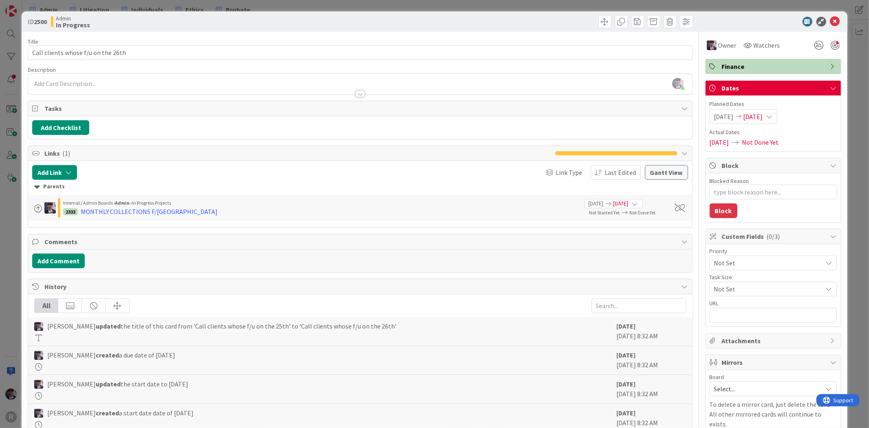
click at [10, 269] on div "ID 2500 Admin In Progress Title 34 / 128 Call clients whose f/u on the 26th Des…" at bounding box center [434, 214] width 869 height 428
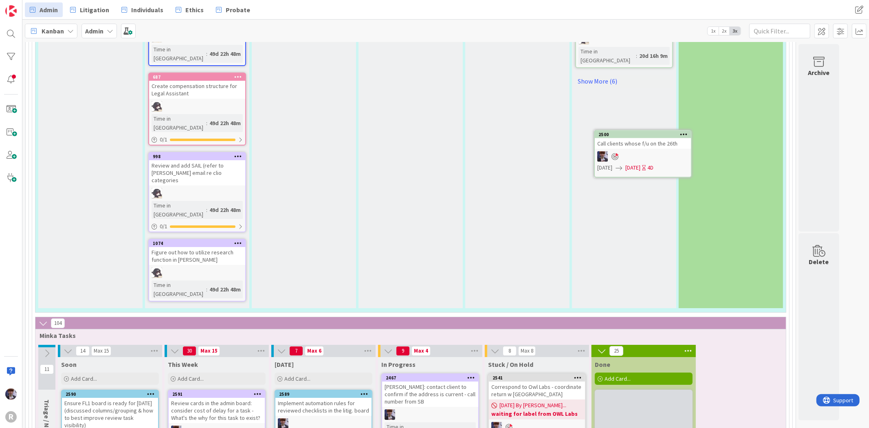
scroll to position [2363, 0]
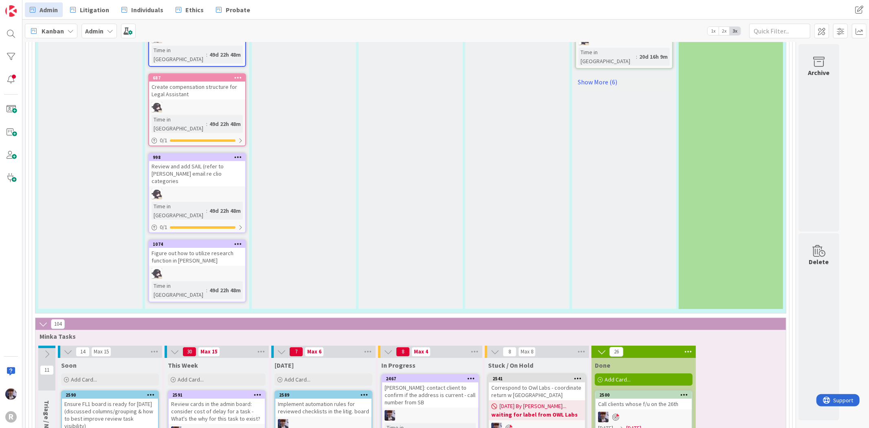
click at [686, 391] on icon at bounding box center [684, 394] width 8 height 6
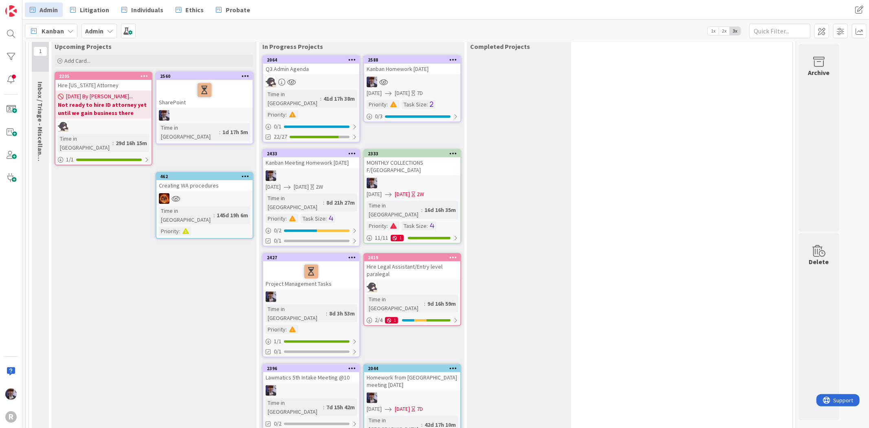
scroll to position [0, 0]
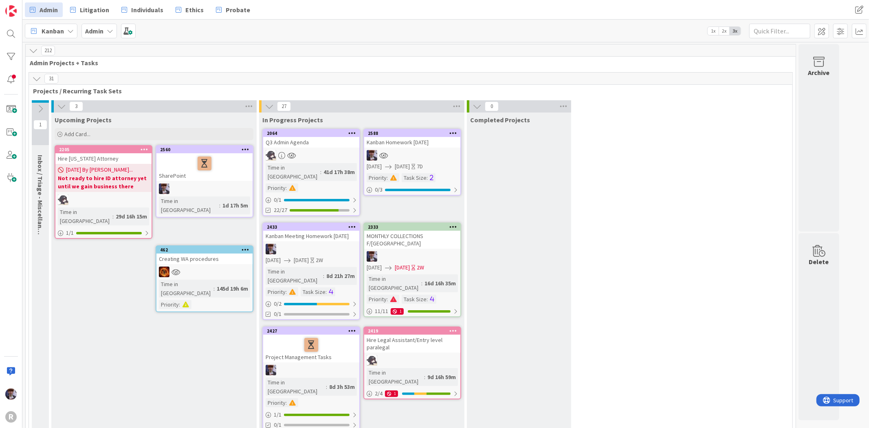
click at [423, 230] on div "MONTHLY COLLECTIONS F/[GEOGRAPHIC_DATA]" at bounding box center [412, 239] width 96 height 18
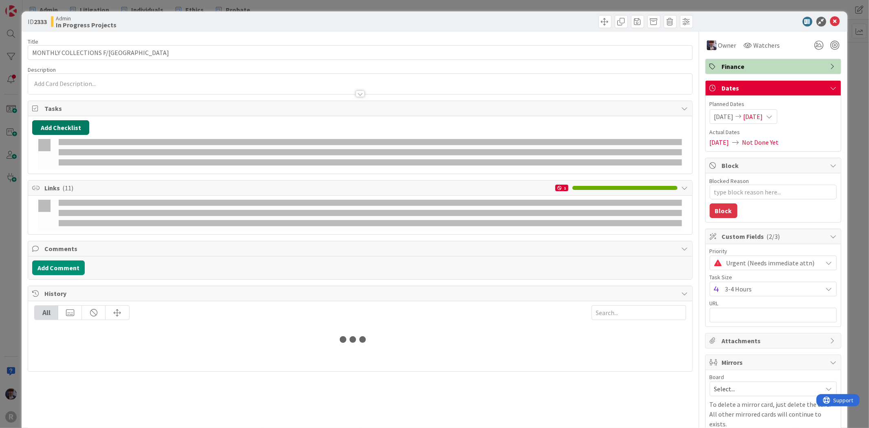
type textarea "x"
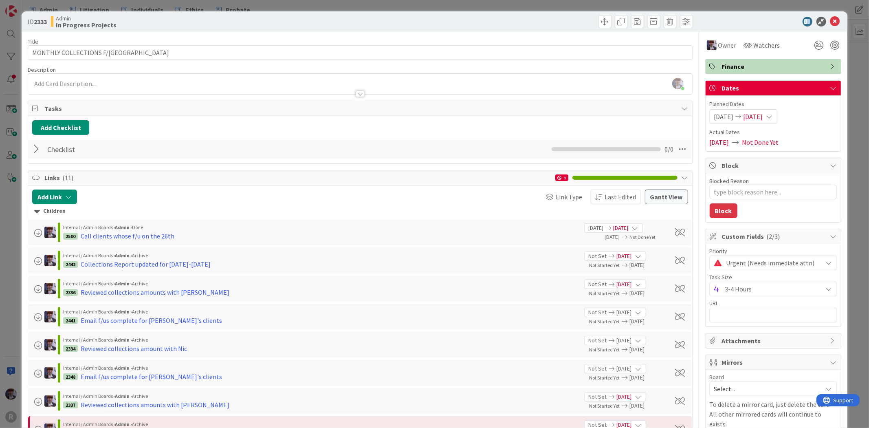
click at [33, 150] on div at bounding box center [37, 149] width 11 height 15
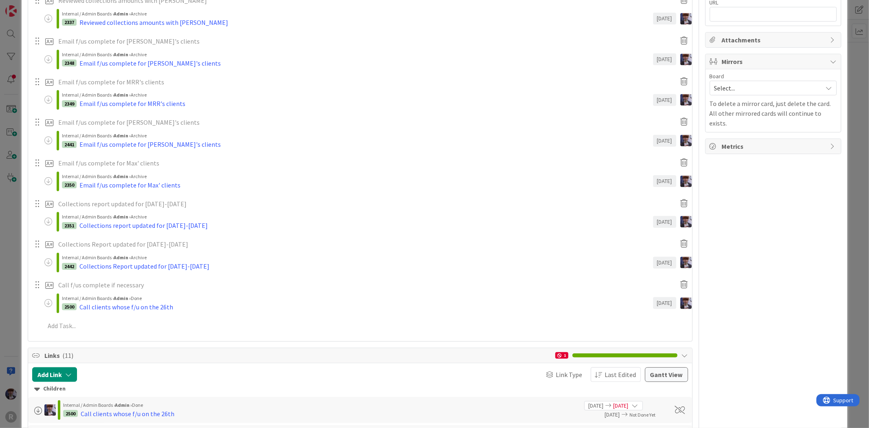
scroll to position [316, 0]
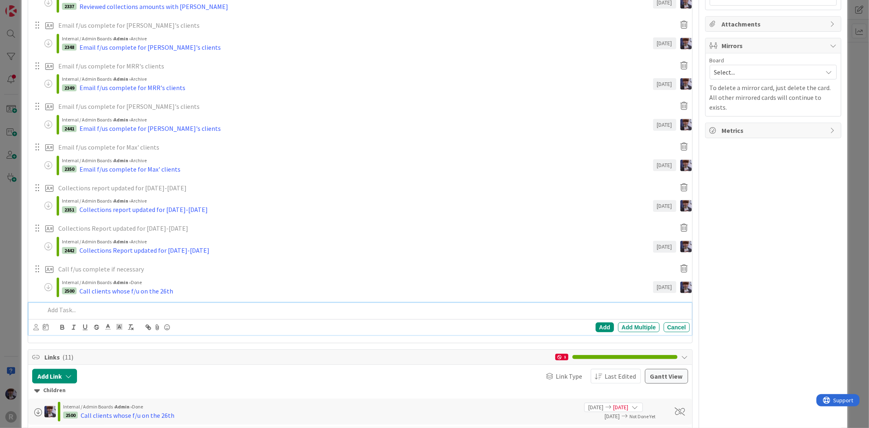
click at [72, 311] on p at bounding box center [365, 309] width 641 height 9
click at [176, 310] on p "Call clients whose f/u on the 28th & email [PERSON_NAME] for invcreased WIP" at bounding box center [365, 309] width 641 height 9
click at [189, 312] on p "Call clients whose f/u on the 28th & email [PERSON_NAME] for invcreased WIP" at bounding box center [365, 309] width 641 height 9
click at [227, 306] on p "Call clients whose f/u on the 28th & email [PERSON_NAME] for increased WIP" at bounding box center [365, 309] width 641 height 9
click at [37, 327] on icon at bounding box center [35, 327] width 5 height 6
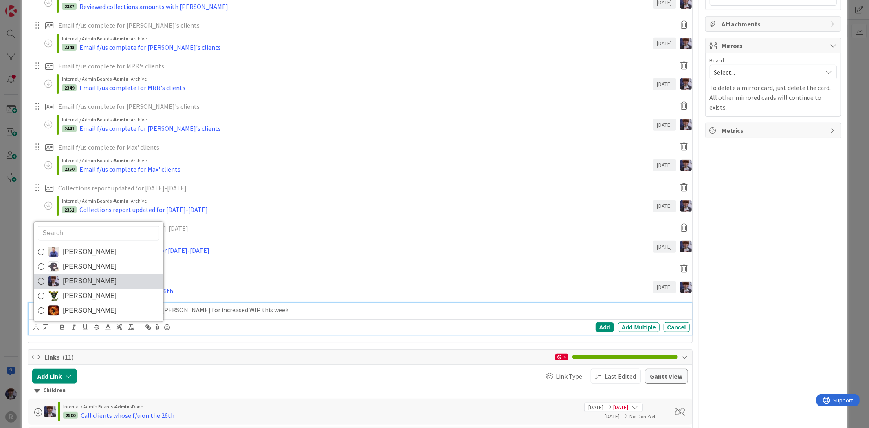
click at [75, 276] on span "[PERSON_NAME]" at bounding box center [90, 281] width 54 height 12
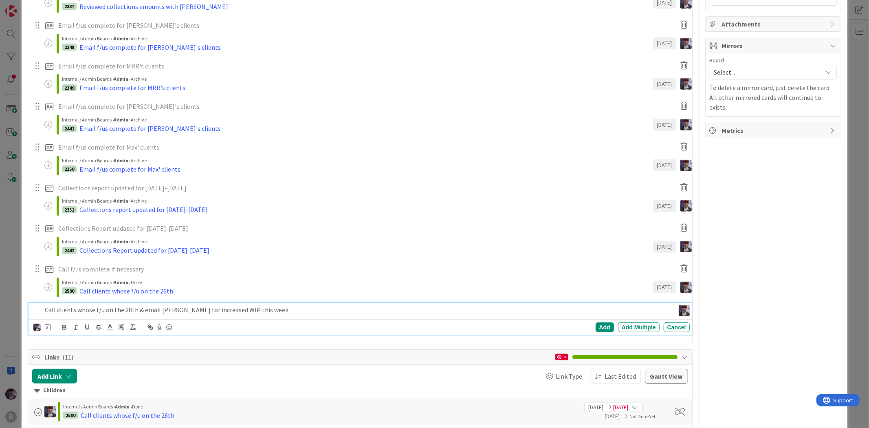
click at [48, 331] on div at bounding box center [48, 327] width 6 height 10
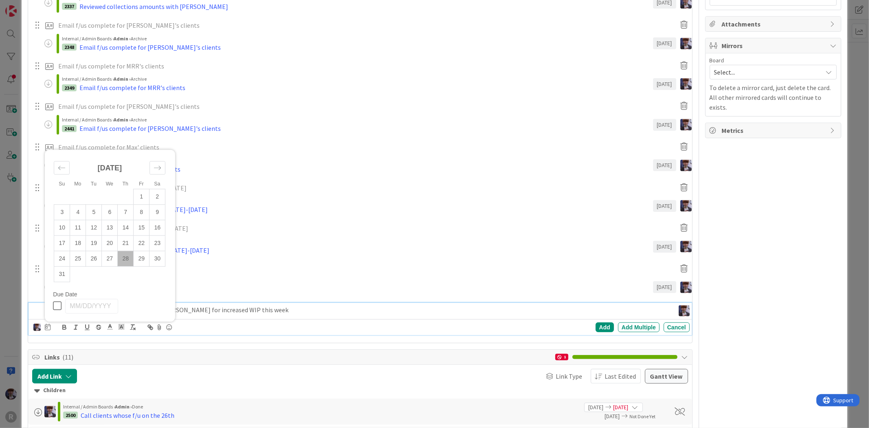
scroll to position [452, 0]
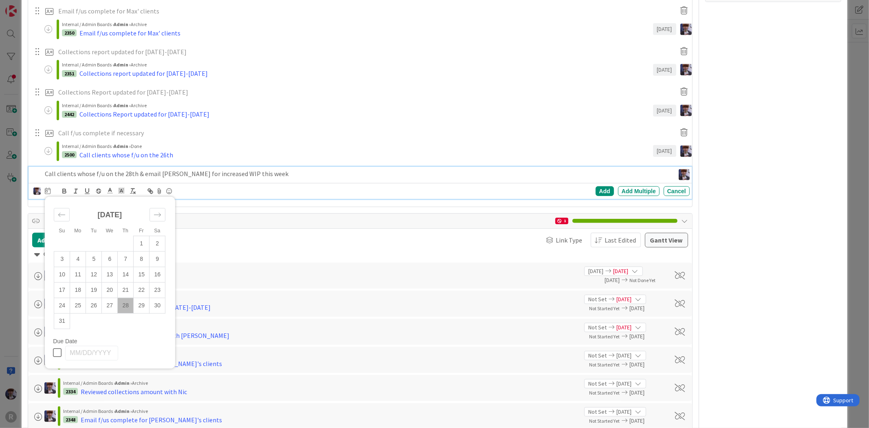
click at [127, 315] on td "Calendar" at bounding box center [126, 320] width 16 height 15
click at [125, 309] on td "28" at bounding box center [126, 305] width 16 height 15
click at [604, 183] on div "[PERSON_NAME] [PERSON_NAME] Minka [PERSON_NAME] Nic [PERSON_NAME] [PERSON_NAME]…" at bounding box center [360, 191] width 663 height 16
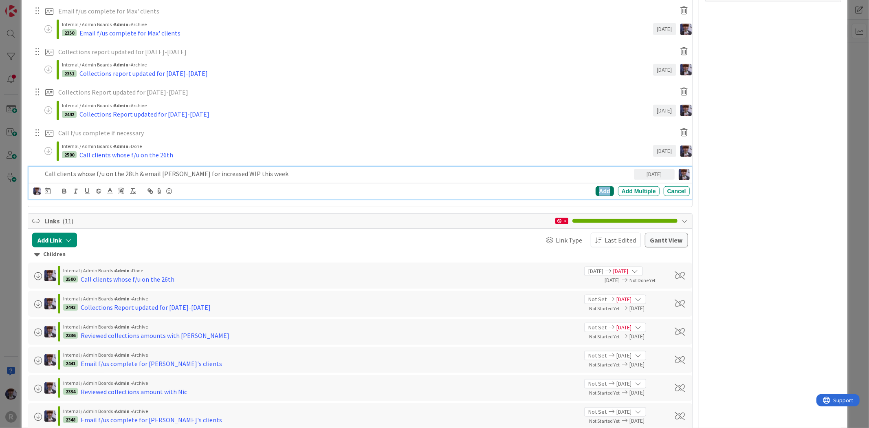
click at [603, 190] on div "Add" at bounding box center [604, 191] width 18 height 10
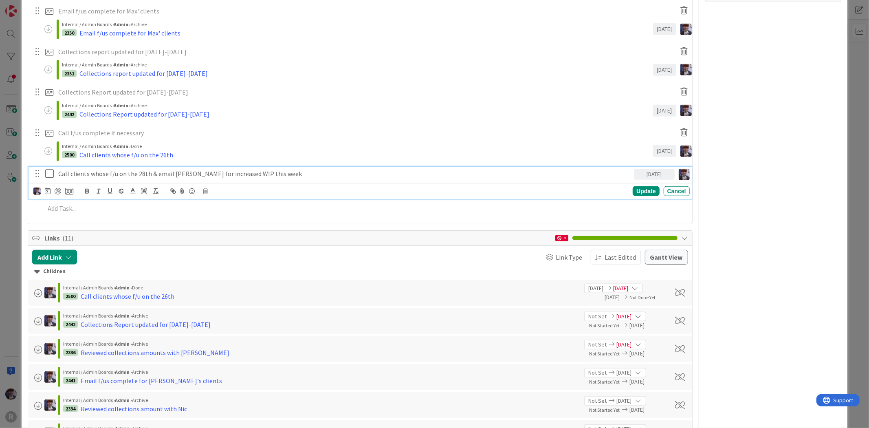
click at [143, 178] on div "Call clients whose f/u on the 28th & email [PERSON_NAME] for increased WIP this…" at bounding box center [344, 174] width 579 height 14
click at [56, 189] on div at bounding box center [58, 191] width 7 height 7
click at [68, 191] on icon at bounding box center [69, 190] width 8 height 7
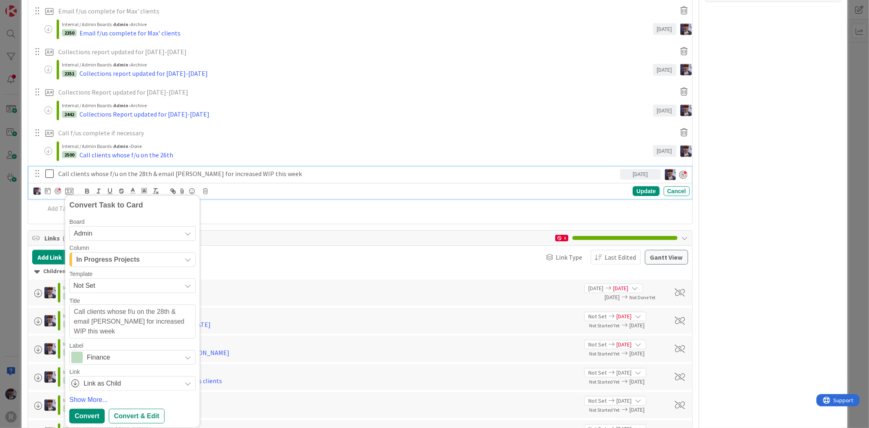
click at [107, 261] on span "In Progress Projects" at bounding box center [108, 259] width 64 height 11
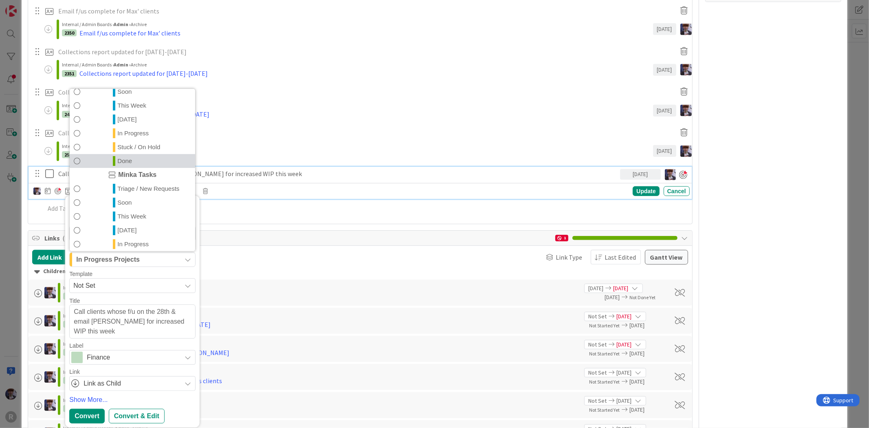
scroll to position [177, 0]
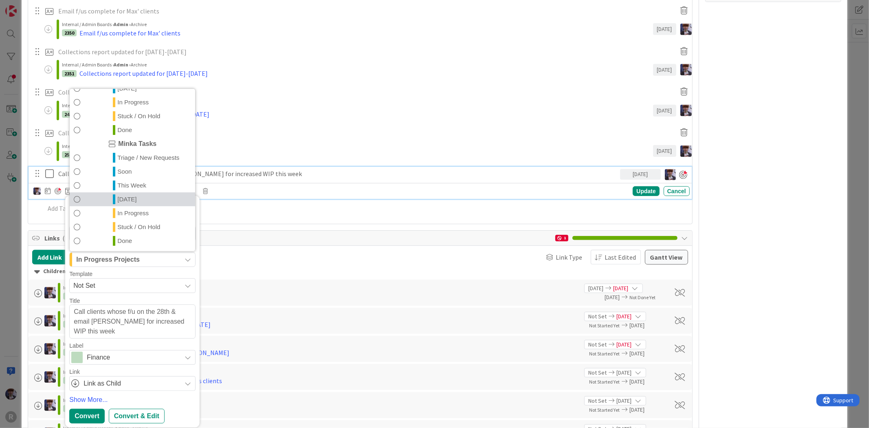
click at [128, 200] on span "[DATE]" at bounding box center [126, 199] width 19 height 10
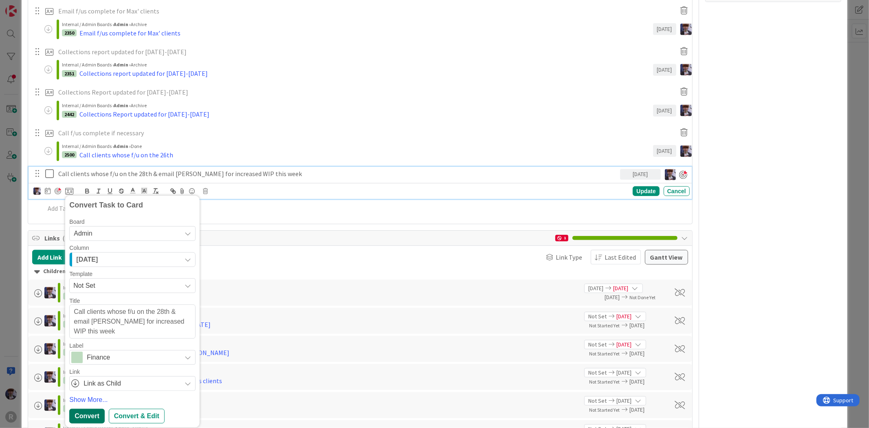
click at [88, 413] on div "Convert" at bounding box center [86, 415] width 35 height 15
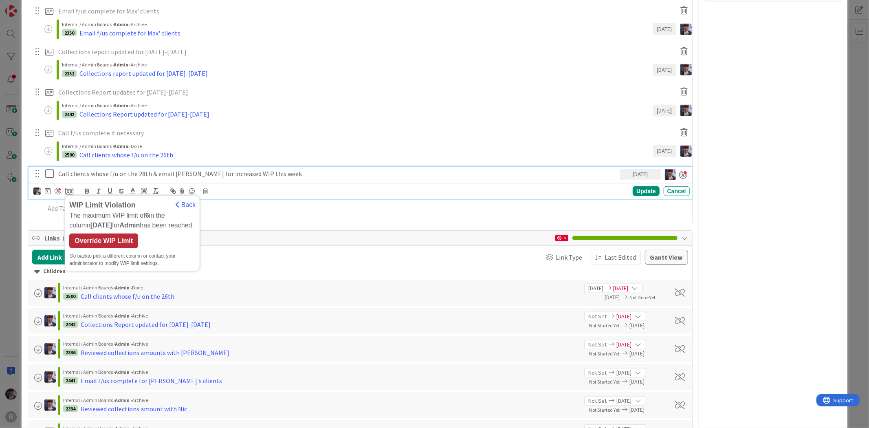
click at [118, 242] on div "Override WIP Limit" at bounding box center [103, 240] width 69 height 15
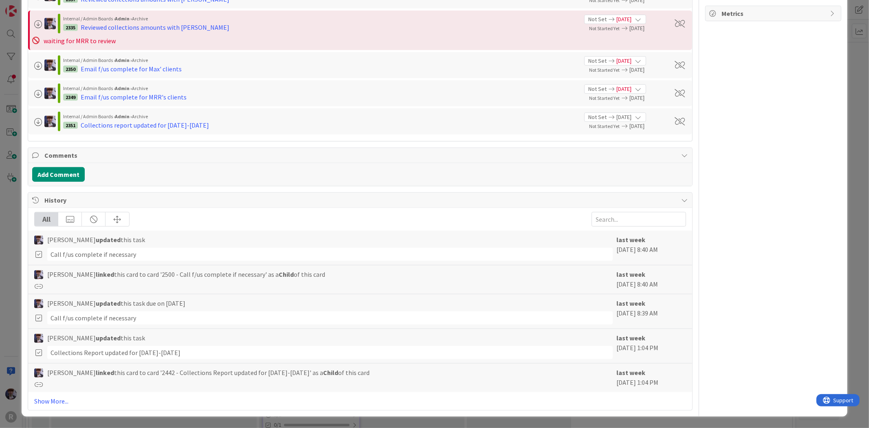
scroll to position [434, 0]
click at [10, 252] on div "ID 2333 Admin In Progress Projects Title 24 / 128 MONTHLY COLLECTIONS F/US Desc…" at bounding box center [434, 214] width 869 height 428
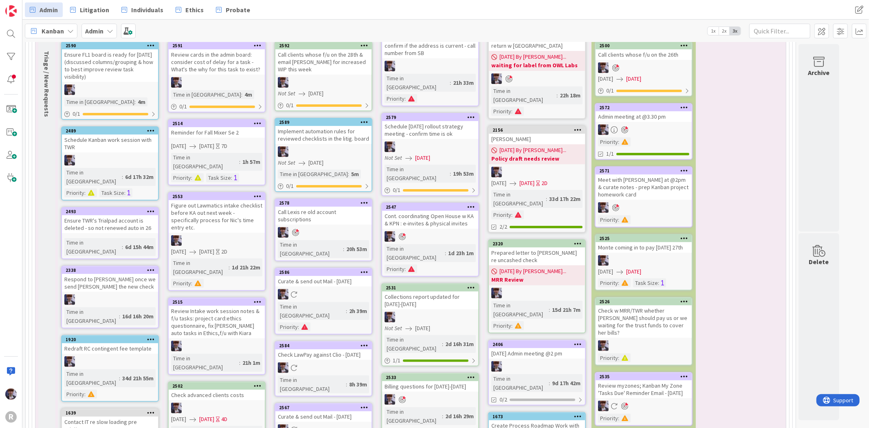
scroll to position [2714, 0]
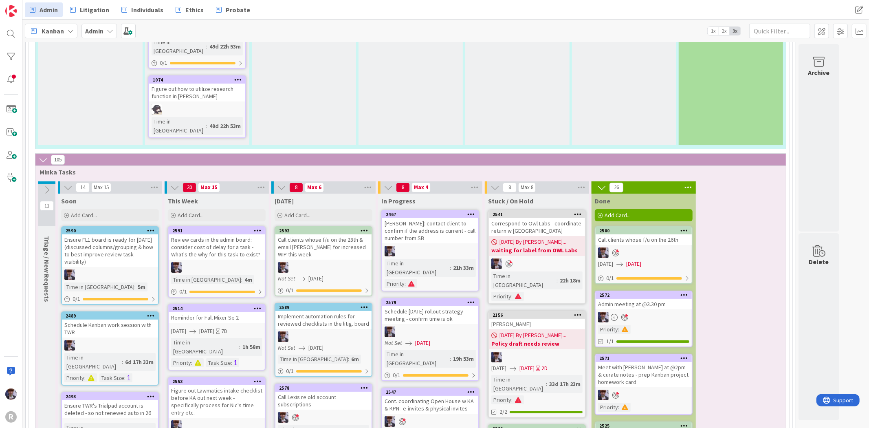
scroll to position [2488, 0]
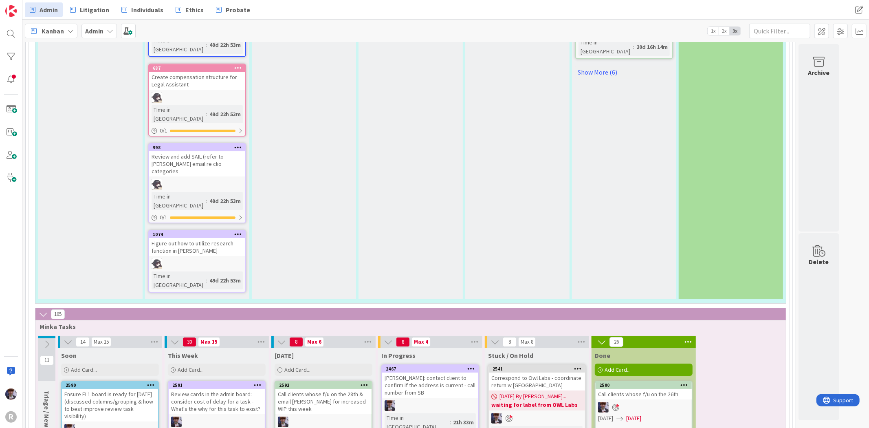
scroll to position [2352, 0]
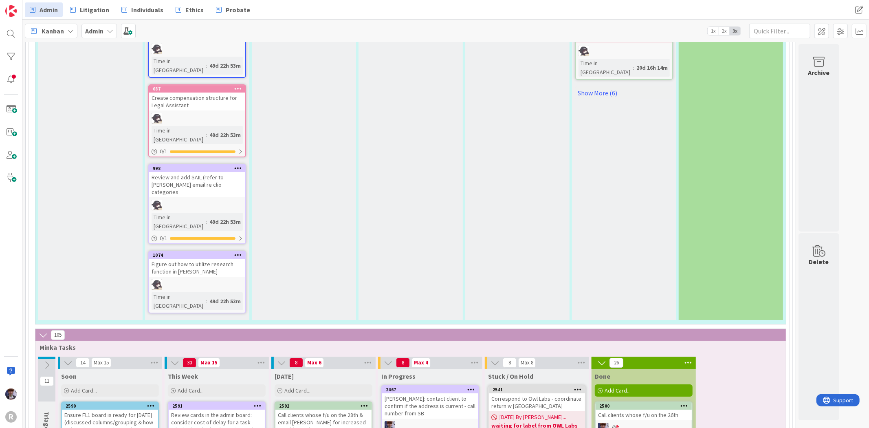
click at [370, 343] on span "Minka Tasks" at bounding box center [407, 347] width 736 height 8
click at [365, 402] on icon at bounding box center [364, 405] width 8 height 6
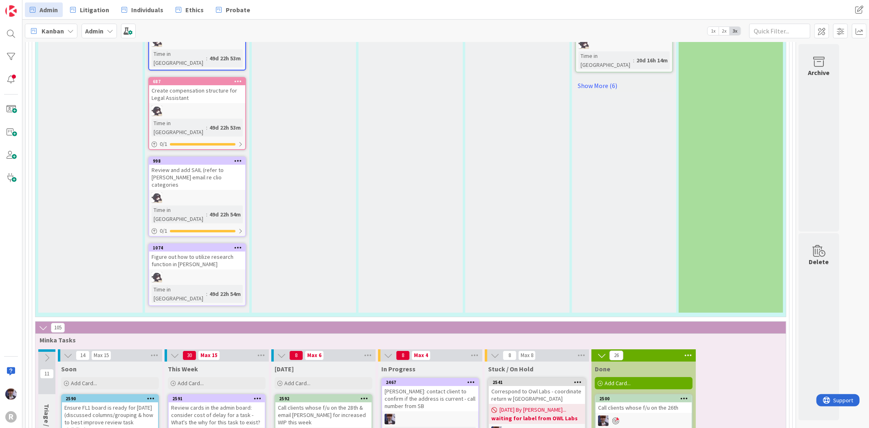
scroll to position [2346, 0]
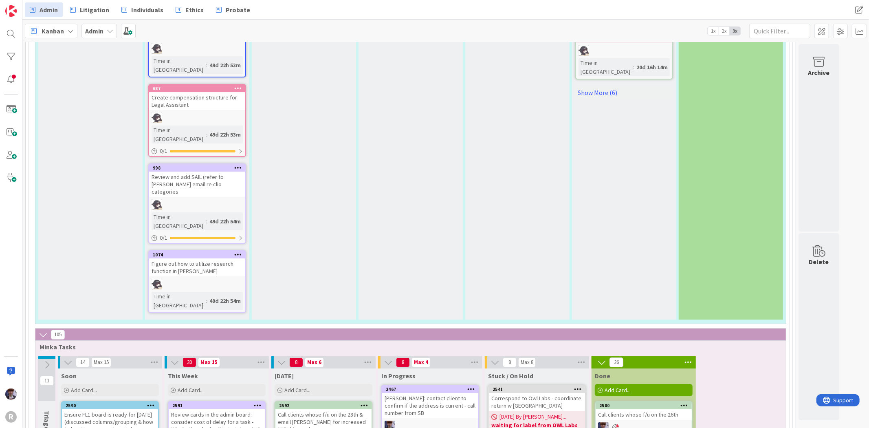
click at [184, 386] on span "Add Card..." at bounding box center [191, 389] width 26 height 7
type textarea "x"
type textarea "D"
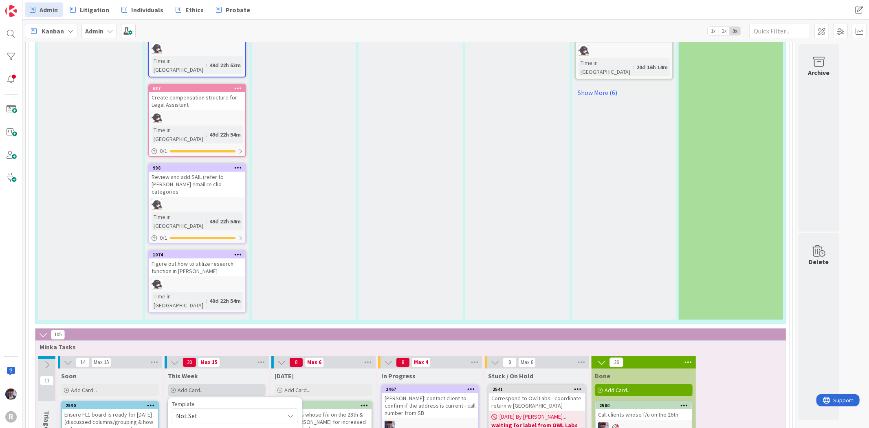
type textarea "x"
type textarea "Dr"
type textarea "x"
type textarea "Dra"
type textarea "x"
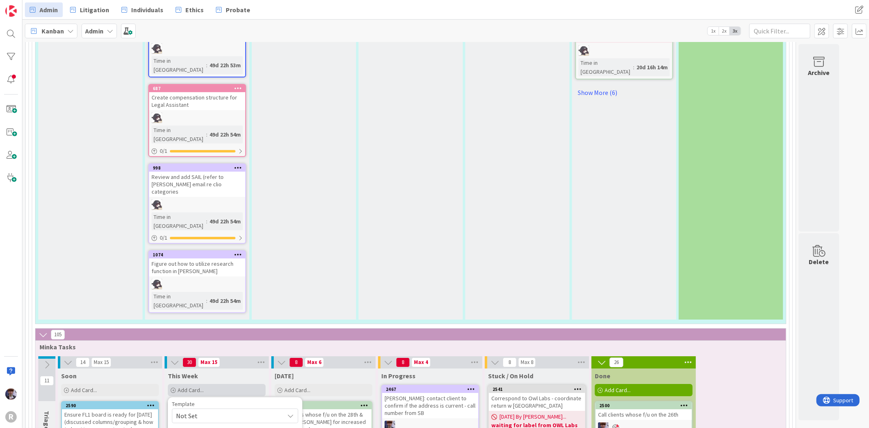
type textarea "Draf"
type textarea "x"
type textarea "Draft"
type textarea "x"
type textarea "Draft"
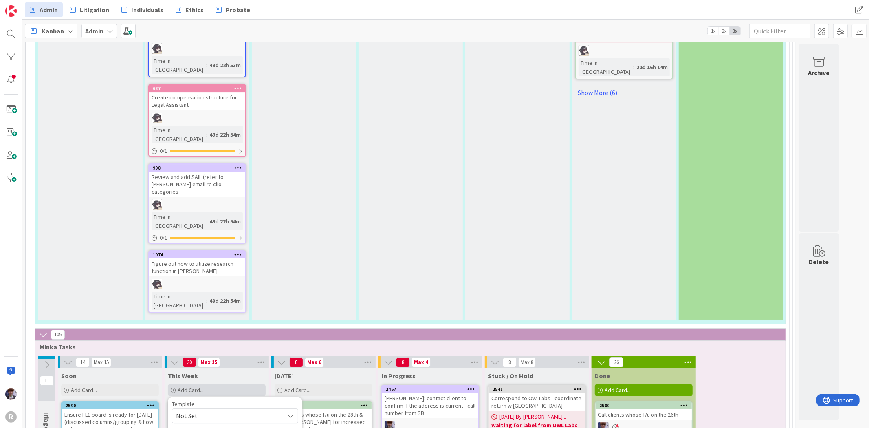
type textarea "x"
type textarea "Draft i"
type textarea "x"
type textarea "Draft in"
type textarea "x"
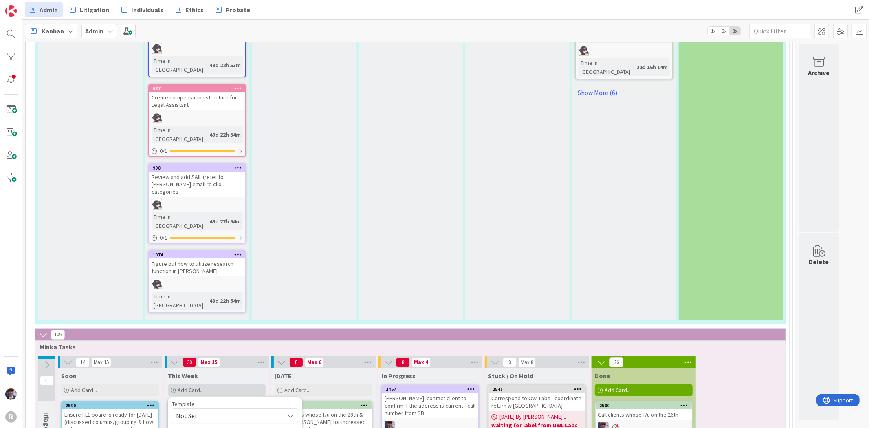
type textarea "Draft i"
type textarea "x"
type textarea "Draft"
type textarea "x"
type textarea "Draft E"
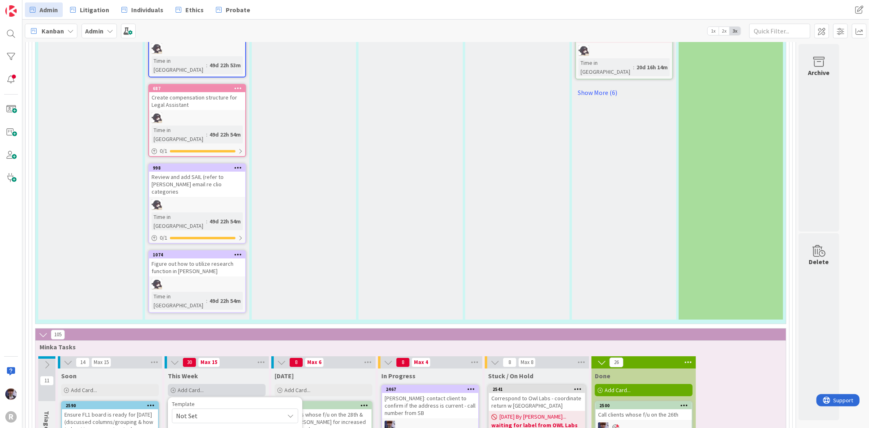
type textarea "x"
type textarea "Draft Et"
type textarea "x"
type textarea "Draft Eth"
type textarea "x"
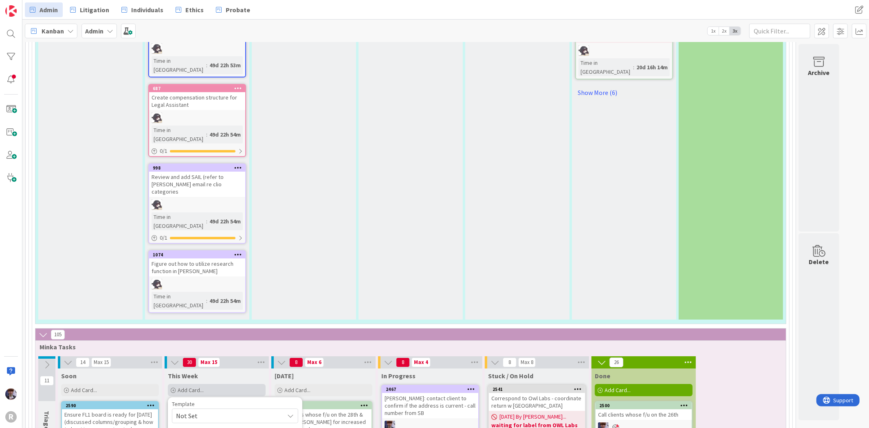
type textarea "Draft Ethic"
type textarea "x"
type textarea "Draft Ethics"
type textarea "x"
type textarea "Draft Ethics"
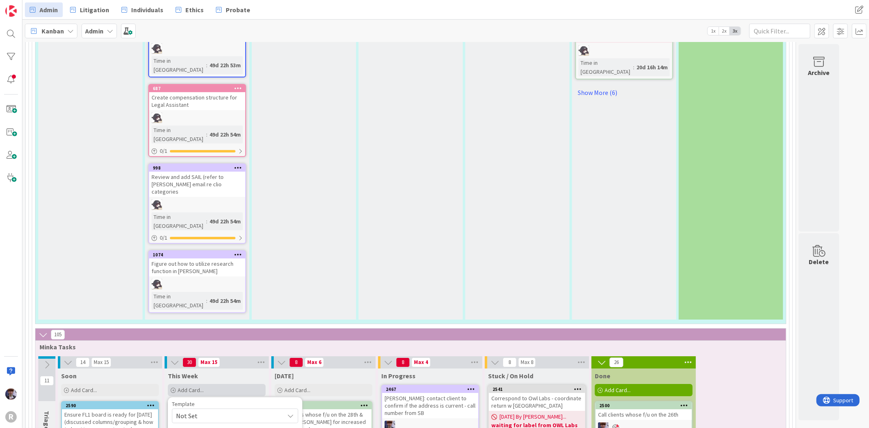
type textarea "x"
type textarea "Draft Ethics i"
type textarea "x"
type textarea "Draft Ethics in"
type textarea "x"
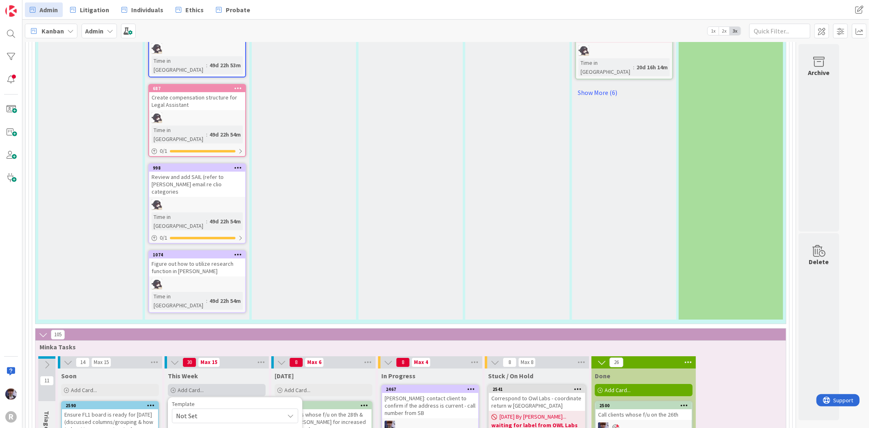
type textarea "Draft Ethics int"
type textarea "x"
type textarea "Draft Ethics inta"
type textarea "x"
type textarea "Draft Ethics intak"
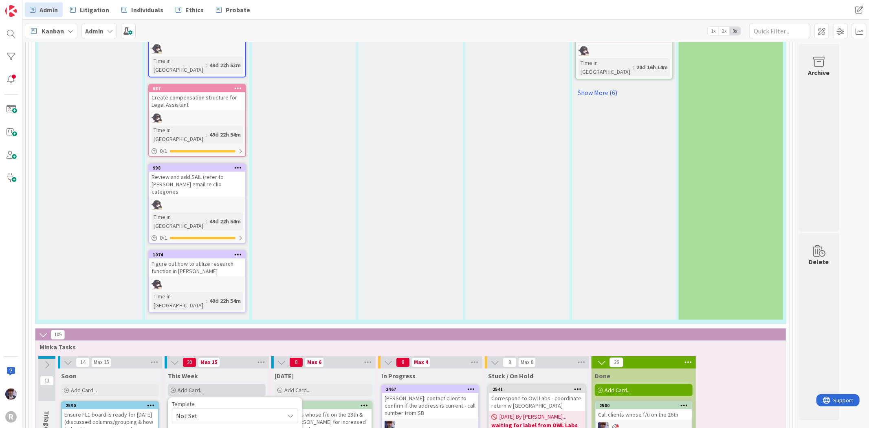
type textarea "x"
type textarea "Draft Ethics intake"
type textarea "x"
type textarea "Draft Ethics intake q"
type textarea "x"
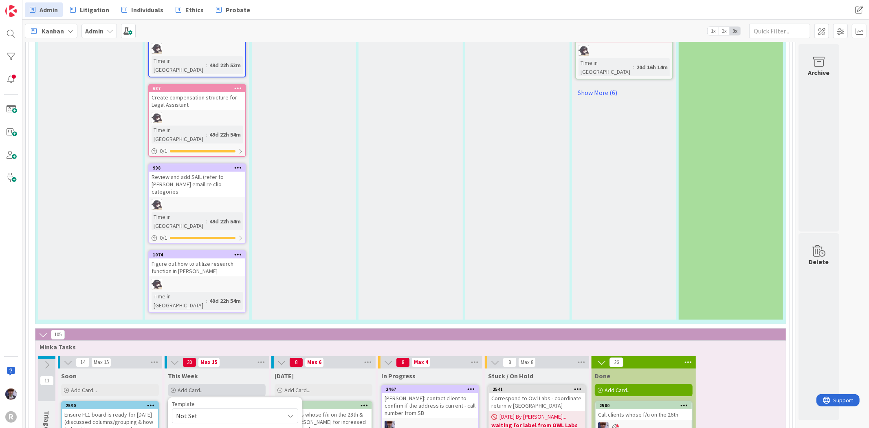
type textarea "Draft Ethics intake qu"
type textarea "x"
type textarea "Draft Ethics intake que"
type textarea "x"
type textarea "Draft Ethics intake ques"
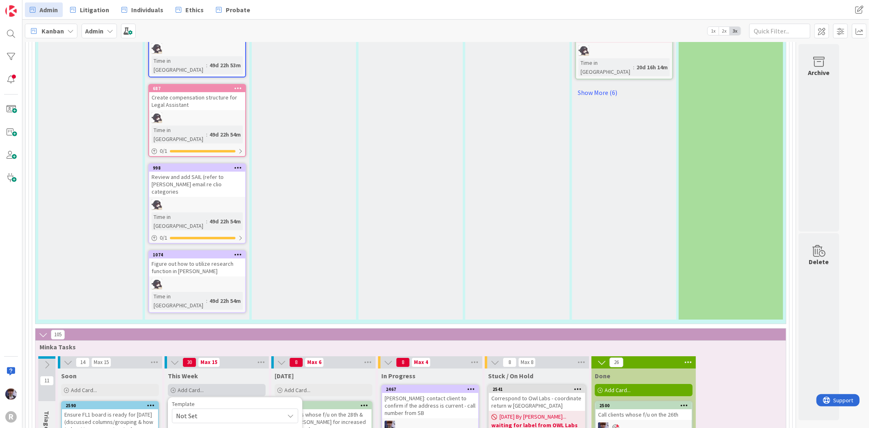
type textarea "x"
type textarea "Draft Ethics intake quest"
type textarea "x"
type textarea "Draft Ethics intake questi"
type textarea "x"
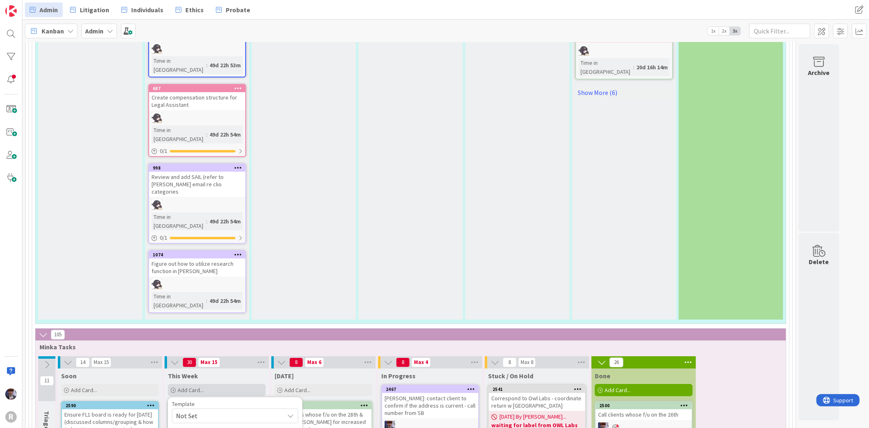
type textarea "Draft Ethics intake questio"
type textarea "x"
type textarea "Draft Ethics intake question"
type textarea "x"
type textarea "Draft Ethics intake questionn"
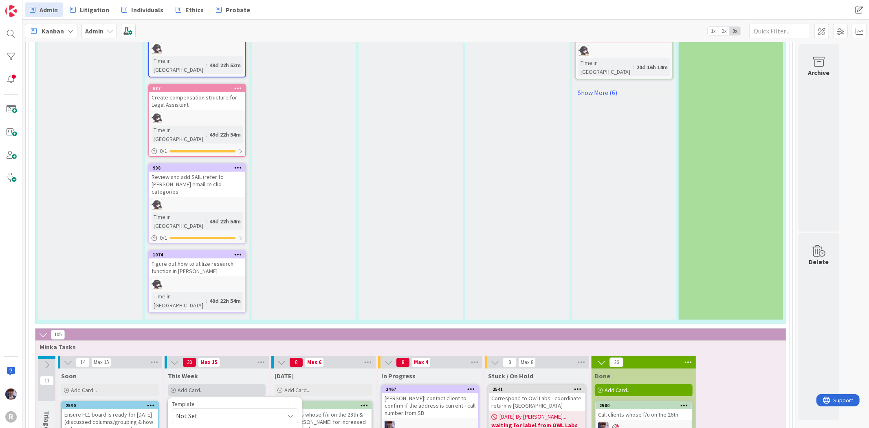
type textarea "x"
type textarea "Draft Ethics intake questionna"
type textarea "x"
type textarea "Draft Ethics intake questionnai"
type textarea "x"
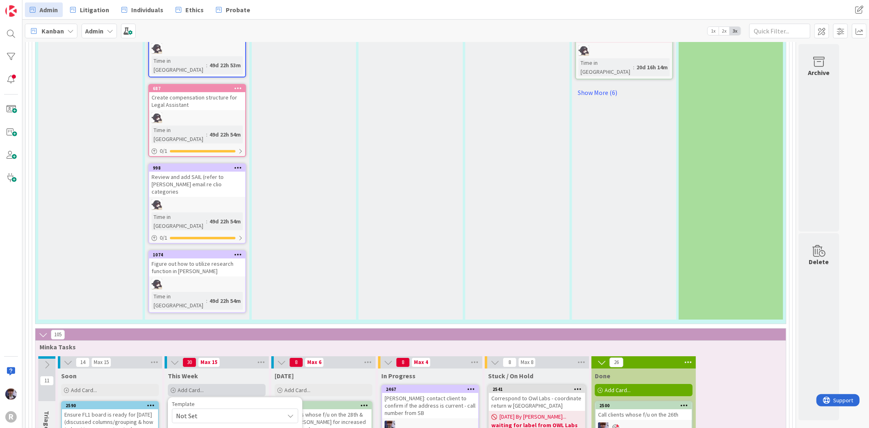
type textarea "Draft Ethics intake questionnair"
type textarea "x"
type textarea "Draft Ethics intake questionnaire"
type textarea "x"
type textarea "Draft Ethics intake questionnaire"
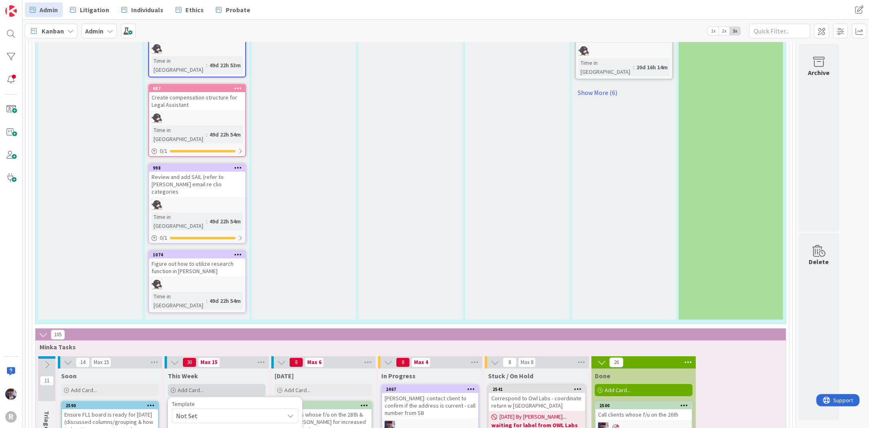
type textarea "x"
type textarea "Draft Ethics intake questionnaire -"
type textarea "x"
type textarea "Draft Ethics intake questionnaire -"
type textarea "x"
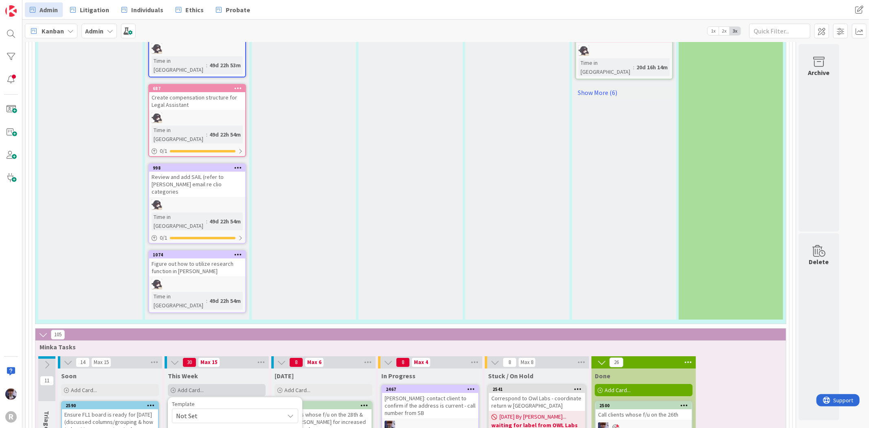
type textarea "Draft Ethics intake questionnaire - s"
type textarea "x"
type textarea "Draft Ethics intake questionnaire - se"
type textarea "x"
type textarea "Draft Ethics intake questionnaire - sen"
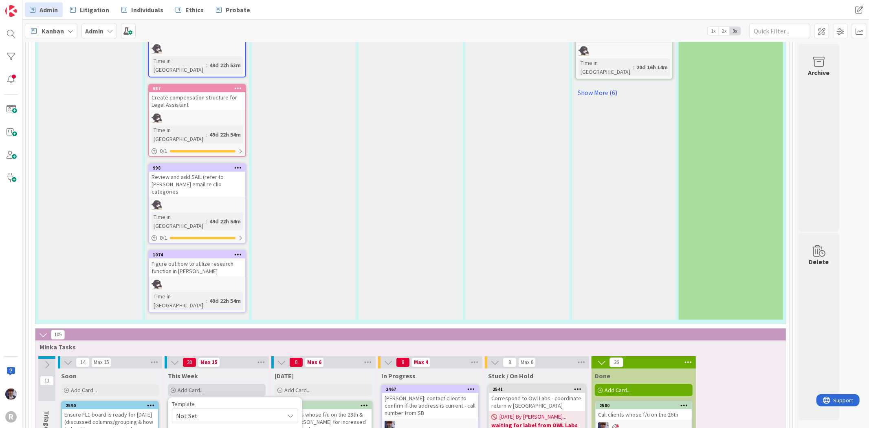
type textarea "x"
type textarea "Draft Ethics intake questionnaire - sent"
type textarea "x"
type textarea "Draft Ethics intake questionnaire - sent"
type textarea "x"
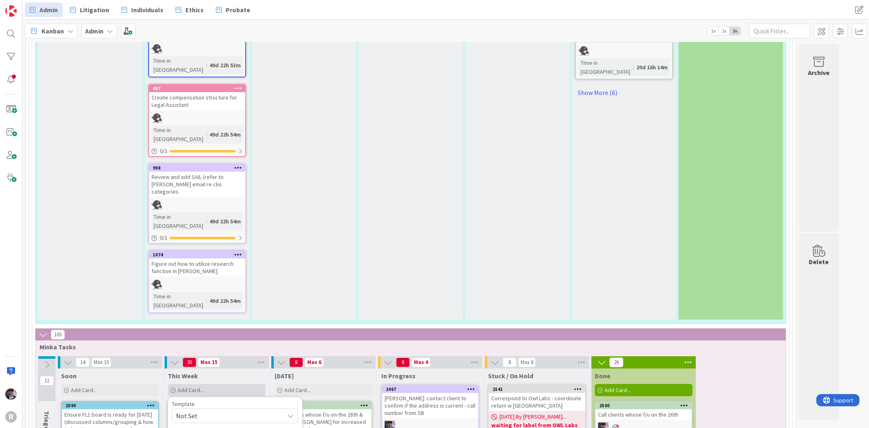
type textarea "Draft Ethics intake questionnaire - sent f"
type textarea "x"
type textarea "Draft Ethics intake questionnaire - sent fo"
type textarea "x"
type textarea "Draft Ethics intake questionnaire - sent for"
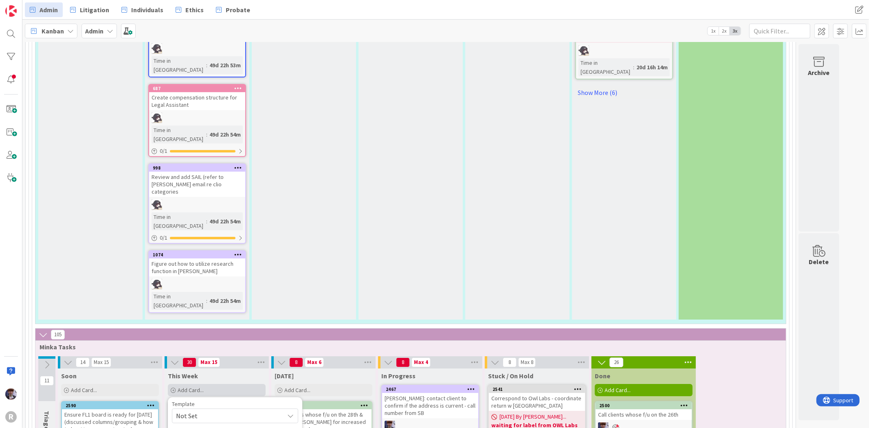
type textarea "x"
type textarea "Draft Ethics intake questionnaire - sent for"
type textarea "x"
type textarea "Draft Ethics intake questionnaire - sent for T"
type textarea "x"
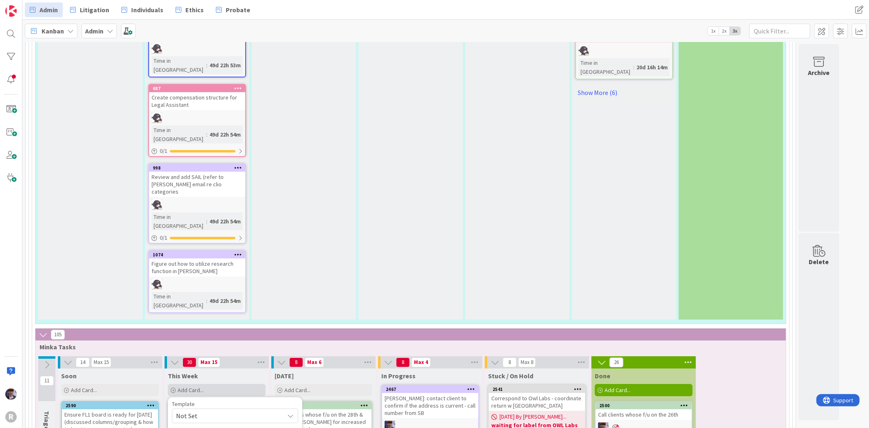
type textarea "Draft Ethics intake questionnaire - sent for TW"
type textarea "x"
type textarea "Draft Ethics intake questionnaire - sent for TWR"
type textarea "x"
type textarea "Draft Ethics intake questionnaire - sent for TWR"
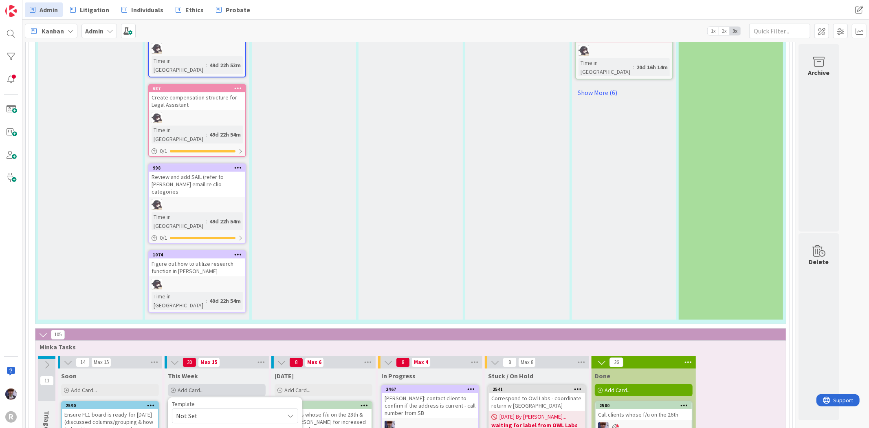
type textarea "x"
type textarea "Draft Ethics intake questionnaire - sent for TWR r"
type textarea "x"
type textarea "Draft Ethics intake questionnaire - sent for TWR re"
type textarea "x"
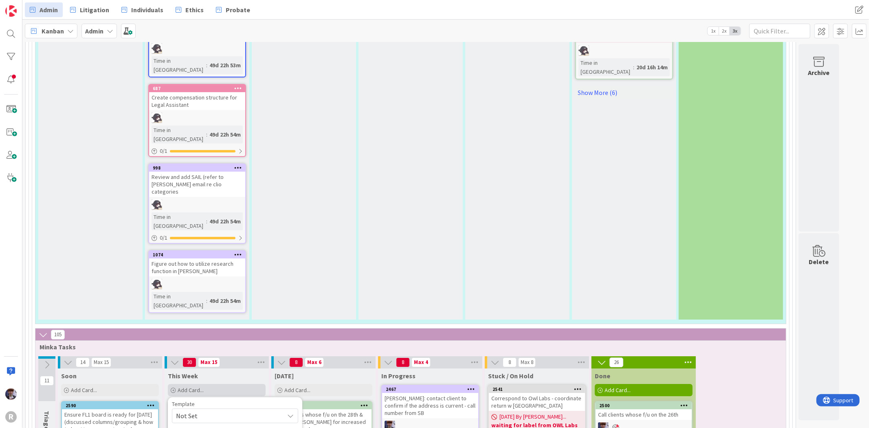
type textarea "Draft Ethics intake questionnaire - sent for TWR rev"
type textarea "x"
type textarea "Draft Ethics intake questionnaire - sent for TWR revie"
type textarea "x"
type textarea "Draft Ethics intake questionnaire - sent for TWR review"
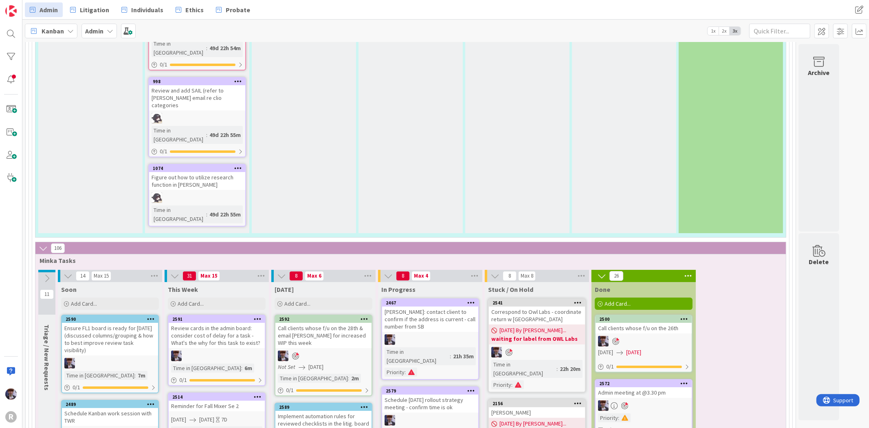
scroll to position [2217, 0]
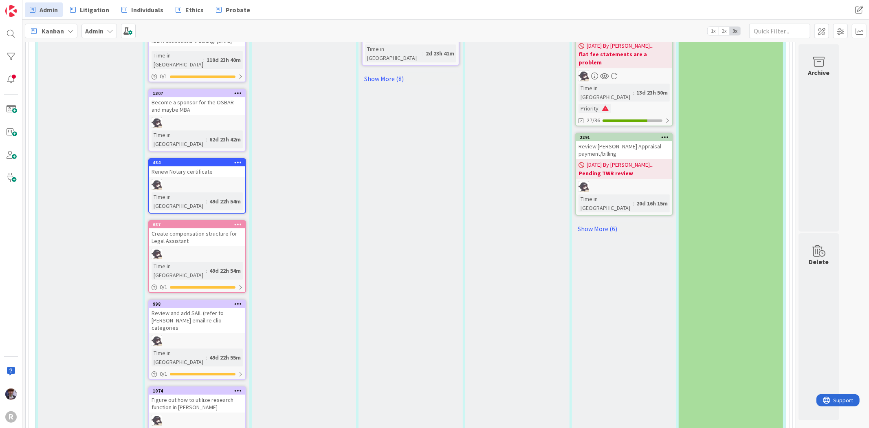
type textarea "x"
type textarea "E"
type textarea "x"
type textarea "En"
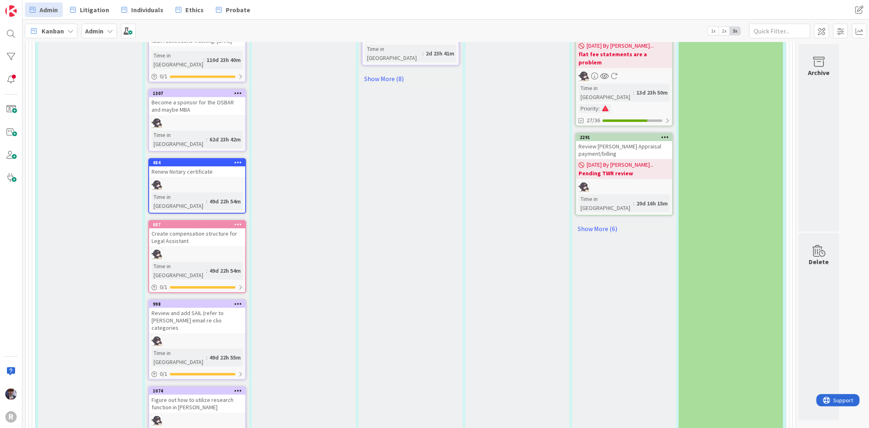
type textarea "x"
type textarea "End"
type textarea "x"
type textarea "End"
type textarea "x"
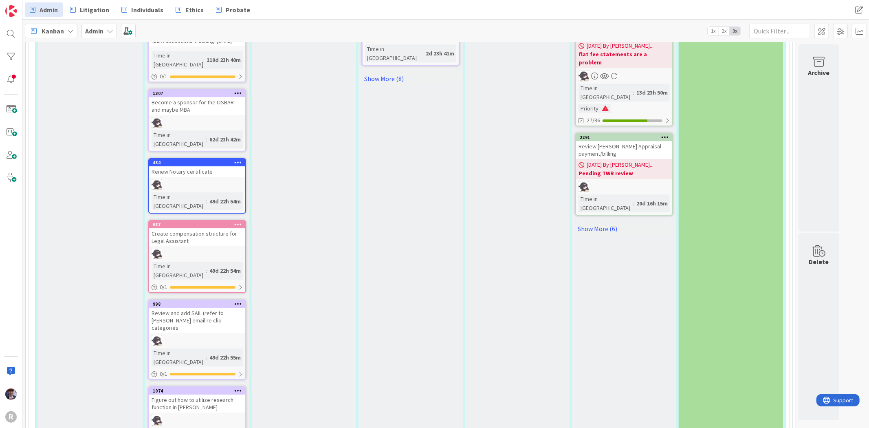
scroll to position [2352, 0]
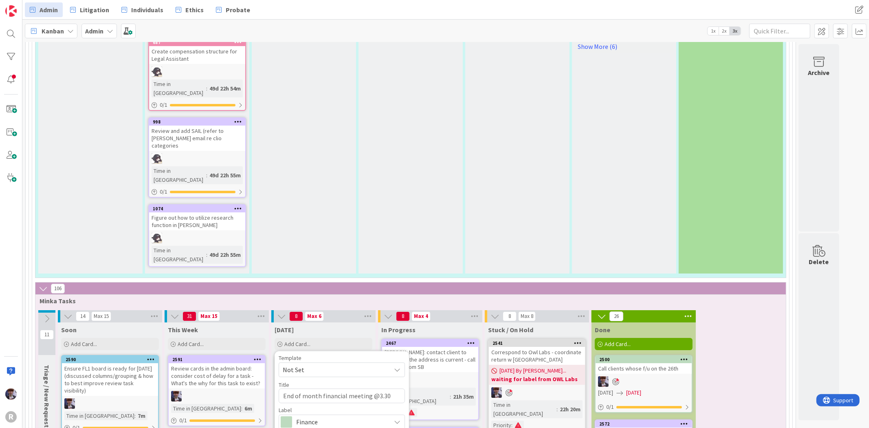
scroll to position [2443, 0]
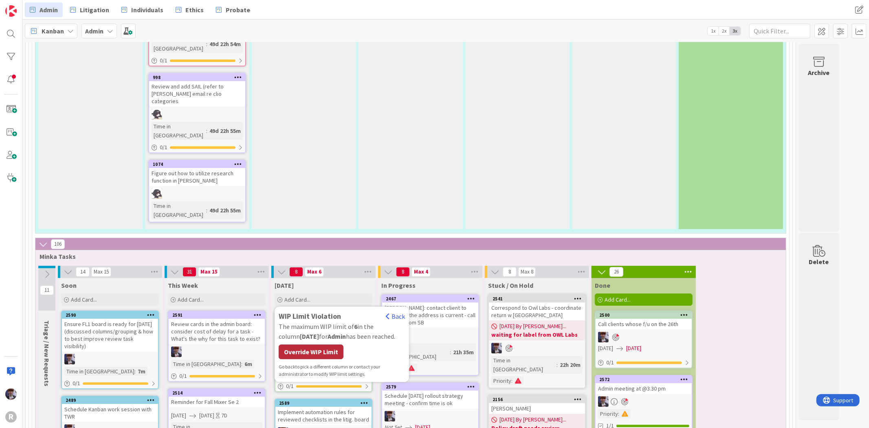
click at [314, 344] on div "Override WIP Limit" at bounding box center [311, 351] width 65 height 15
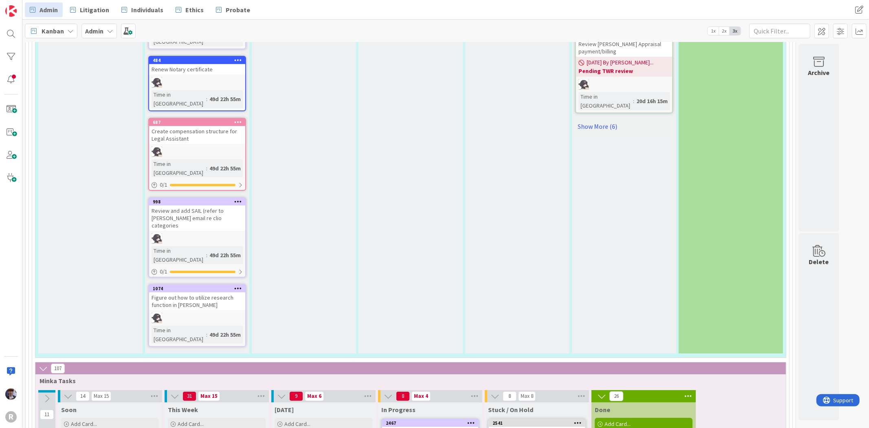
scroll to position [2307, 0]
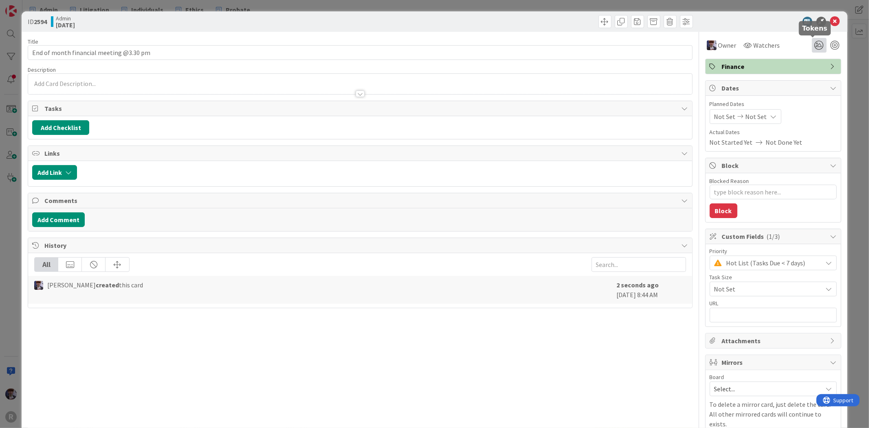
click at [812, 47] on icon at bounding box center [819, 45] width 15 height 15
click at [831, 46] on div at bounding box center [834, 45] width 9 height 9
click at [857, 74] on div "ID 2594 Admin [DATE] Title 39 / 128 End of month financial meeting @3.30 pm Des…" at bounding box center [434, 214] width 869 height 428
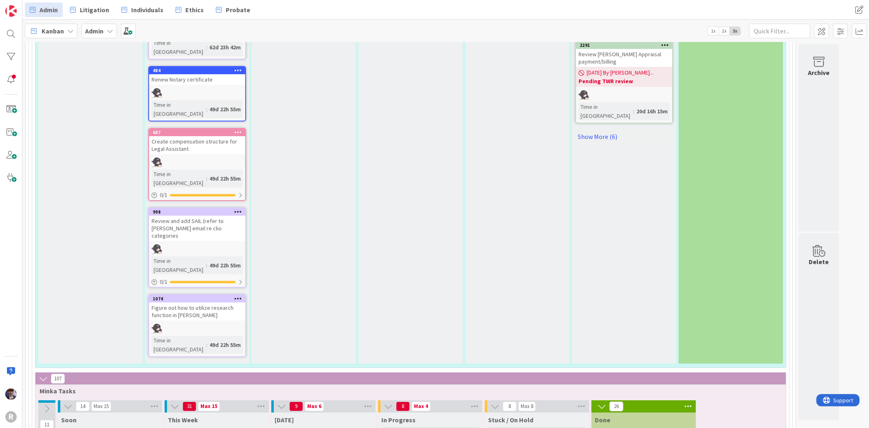
scroll to position [2391, 0]
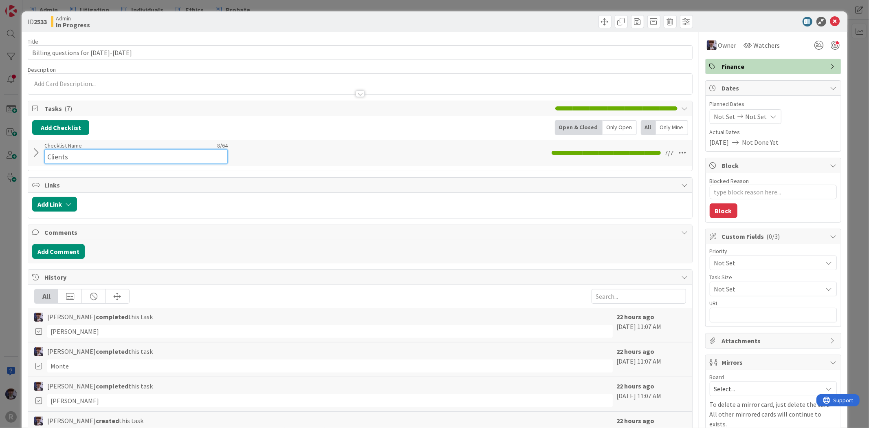
click at [44, 147] on div "Checklist Name 8 / 64 Clients" at bounding box center [135, 153] width 183 height 22
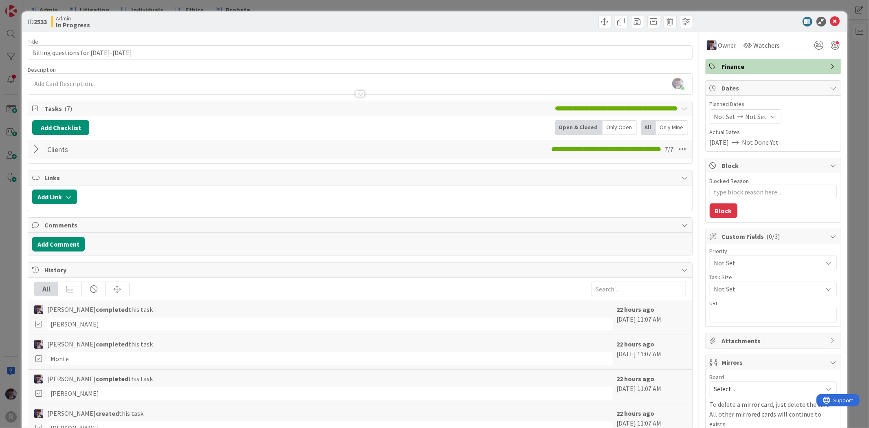
click at [35, 155] on div at bounding box center [37, 149] width 11 height 15
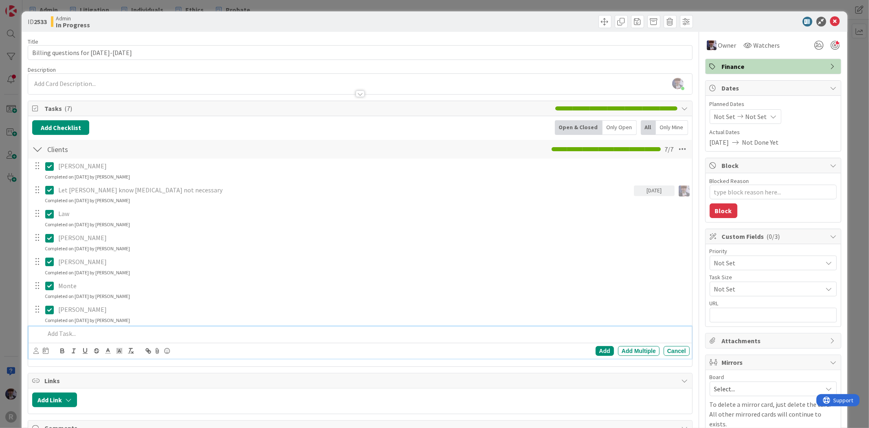
click at [82, 334] on p at bounding box center [365, 333] width 641 height 9
click at [592, 357] on div "Add Add Multiple Cancel" at bounding box center [360, 350] width 663 height 16
click at [595, 351] on div "Add" at bounding box center [604, 351] width 18 height 10
click at [13, 309] on div "ID 2533 Admin In Progress Title 31 / 128 Billing questions for [DATE]-[DATE] De…" at bounding box center [434, 214] width 869 height 428
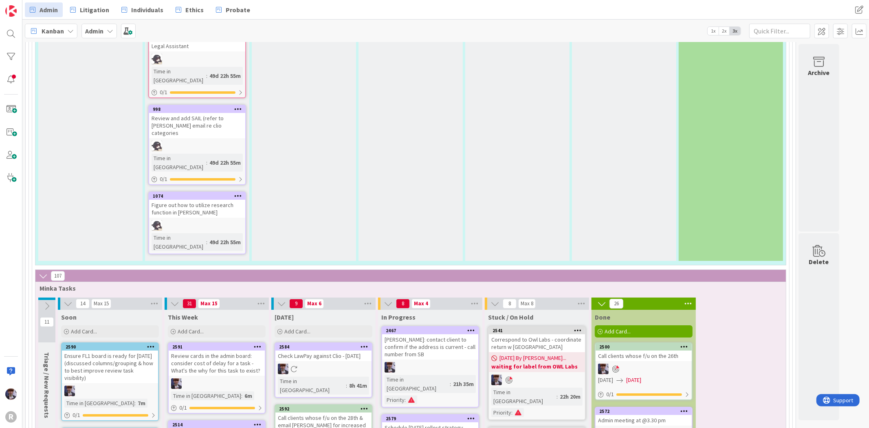
click at [51, 26] on span "Kanban" at bounding box center [53, 31] width 22 height 10
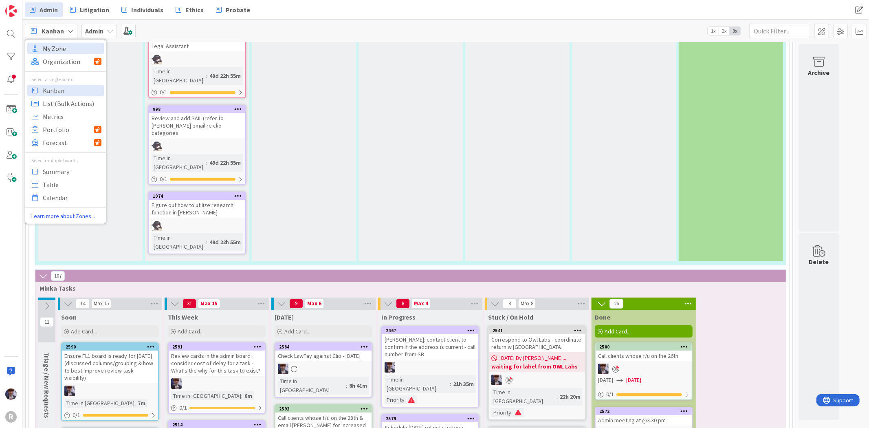
click at [52, 47] on span "My Zone" at bounding box center [72, 48] width 59 height 12
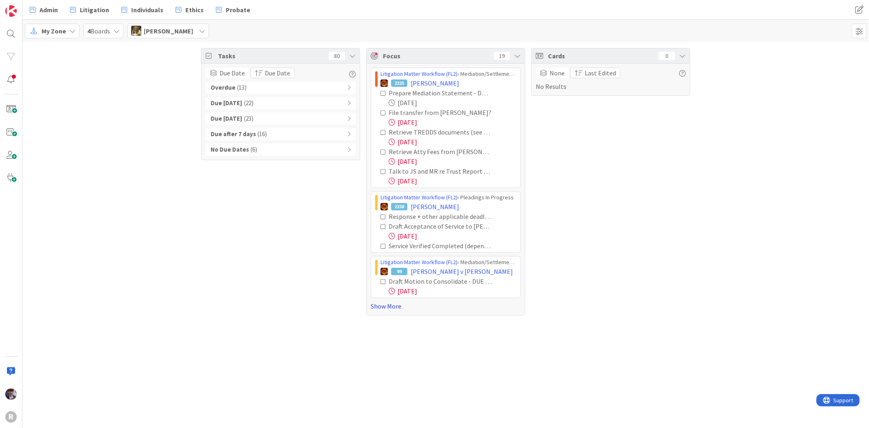
click at [387, 307] on link "Show More" at bounding box center [446, 306] width 150 height 10
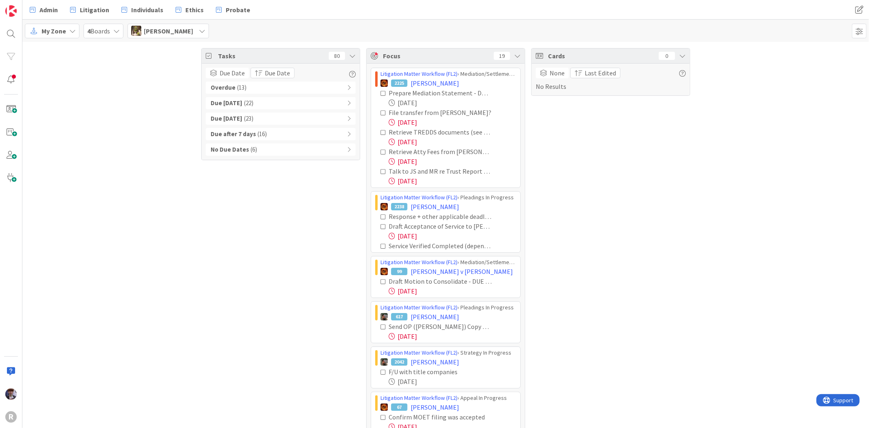
click at [155, 242] on div "Tasks 80 Due Date Due Date Overdue ( 13 ) Due [DATE] ( 22 ) Due [DATE] ( 23 ) D…" at bounding box center [445, 356] width 846 height 629
click at [280, 78] on span "Due Date" at bounding box center [277, 73] width 25 height 10
click at [140, 137] on div "Tasks 80 Due Date Due Date Sort By Last Edited Due Date Oldest First Newest Fir…" at bounding box center [445, 356] width 846 height 629
click at [778, 165] on div "Tasks 80 Due Date Due Date Sort By Last Edited Due Date Oldest First Newest Fir…" at bounding box center [445, 356] width 846 height 629
click at [572, 279] on div "Cards 0 None Last Edited No Results" at bounding box center [610, 356] width 159 height 617
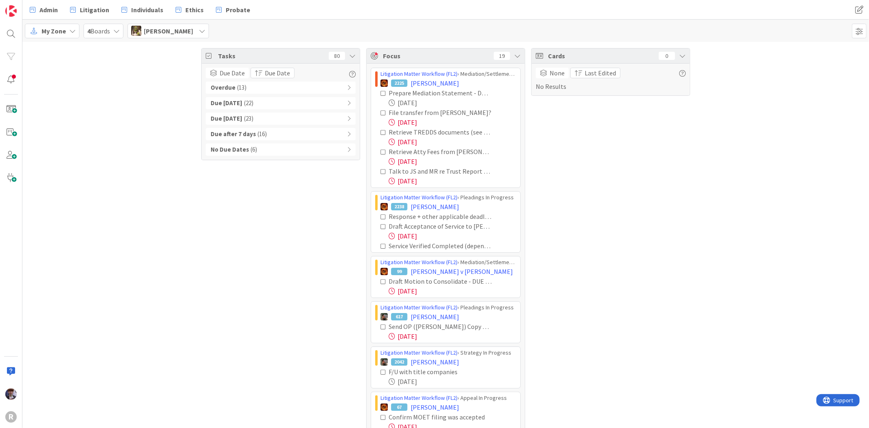
click at [288, 336] on div "Tasks 80 Due Date Due Date Sort By Last Edited Due Date Oldest First Newest Fir…" at bounding box center [280, 356] width 159 height 617
click at [323, 84] on div "Overdue ( 13 )" at bounding box center [281, 87] width 150 height 12
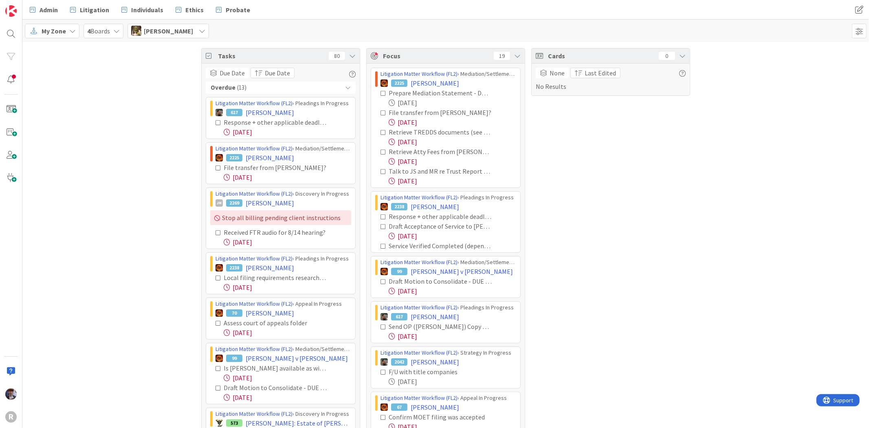
click at [185, 33] on div "[PERSON_NAME]" at bounding box center [167, 31] width 81 height 15
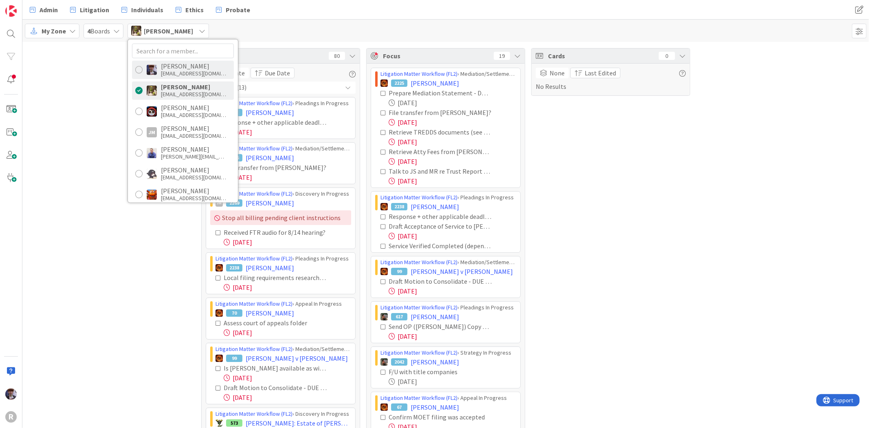
click at [174, 72] on div "[EMAIL_ADDRESS][DOMAIN_NAME]" at bounding box center [193, 73] width 65 height 7
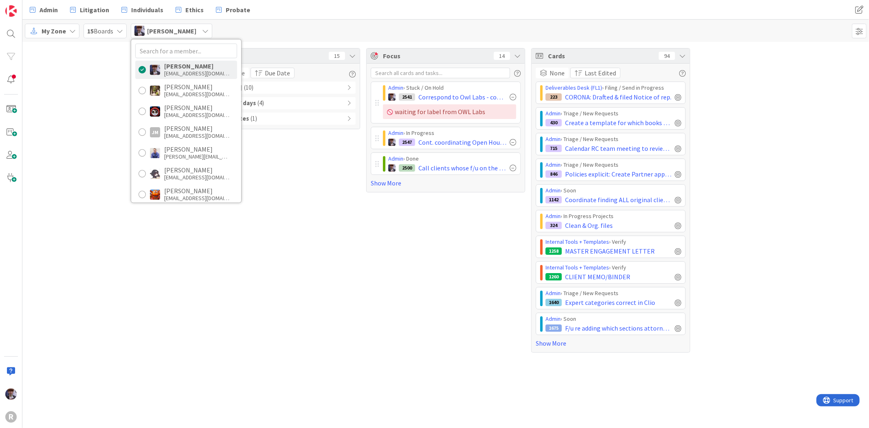
click at [336, 232] on div "Tasks 15 Due Date Due Date Due [DATE] ( 10 ) Due after 7 days ( 4 ) No Due Date…" at bounding box center [280, 200] width 159 height 304
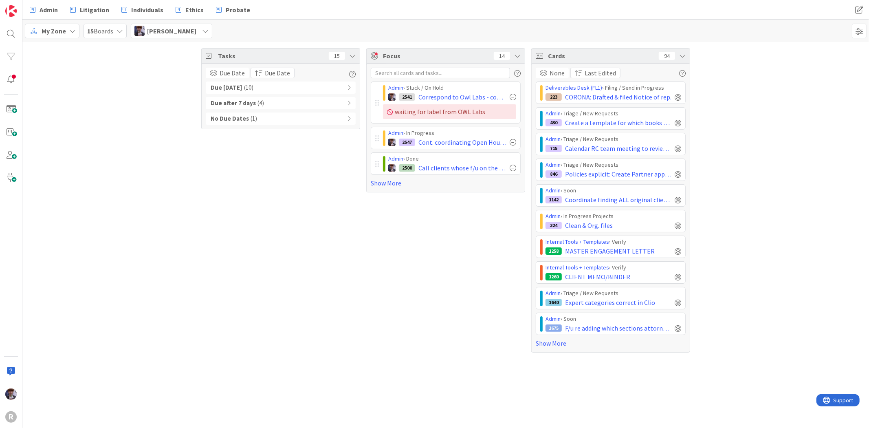
click at [682, 56] on icon at bounding box center [682, 56] width 7 height 7
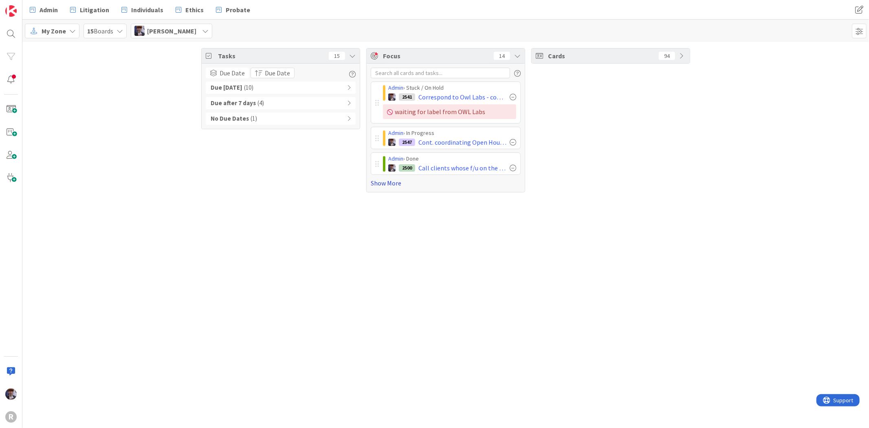
click at [371, 182] on link "Show More" at bounding box center [446, 183] width 150 height 10
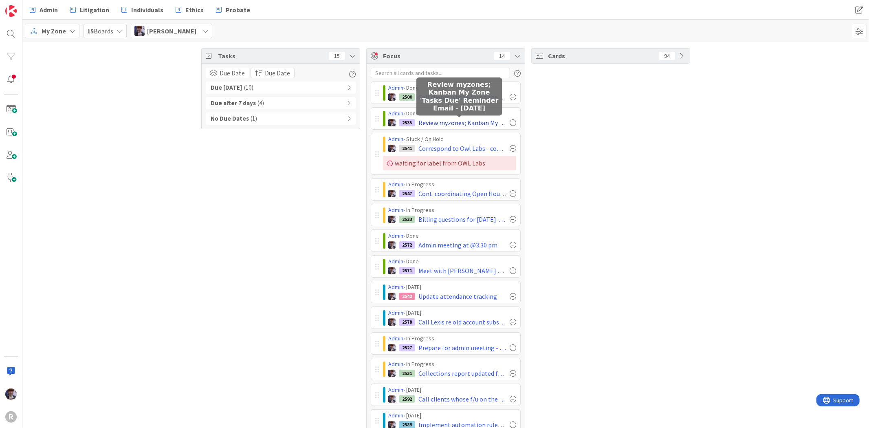
click at [444, 124] on span "Review myzones; Kanban My Zone 'Tasks Due' Reminder Email - [DATE]" at bounding box center [462, 123] width 88 height 10
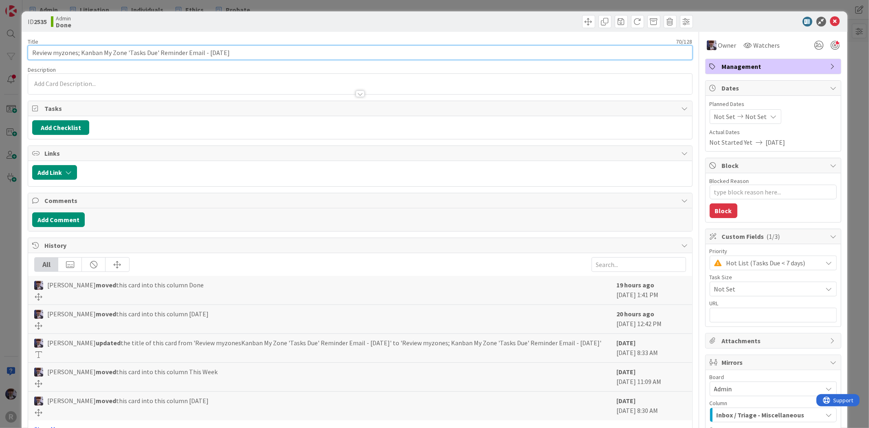
click at [252, 48] on input "Review myzones; Kanban My Zone 'Tasks Due' Reminder Email - [DATE]" at bounding box center [360, 52] width 664 height 15
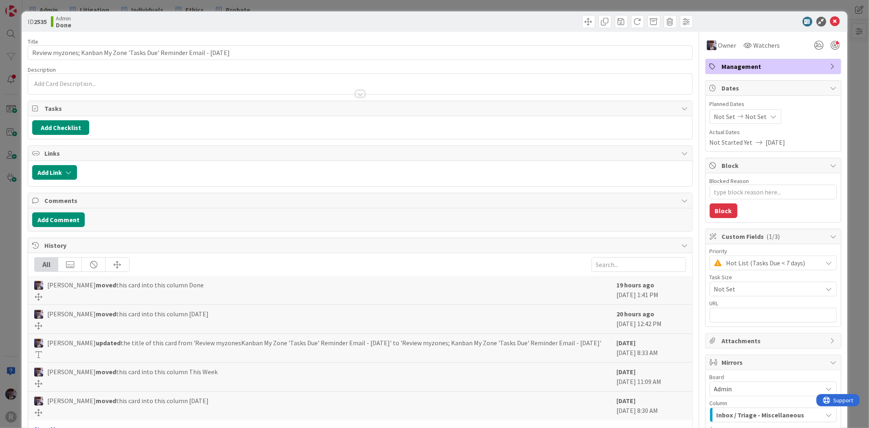
click at [9, 196] on div "ID 2535 Admin Done Title 70 / 128 Review myzones; Kanban My Zone 'Tasks Due' Re…" at bounding box center [434, 214] width 869 height 428
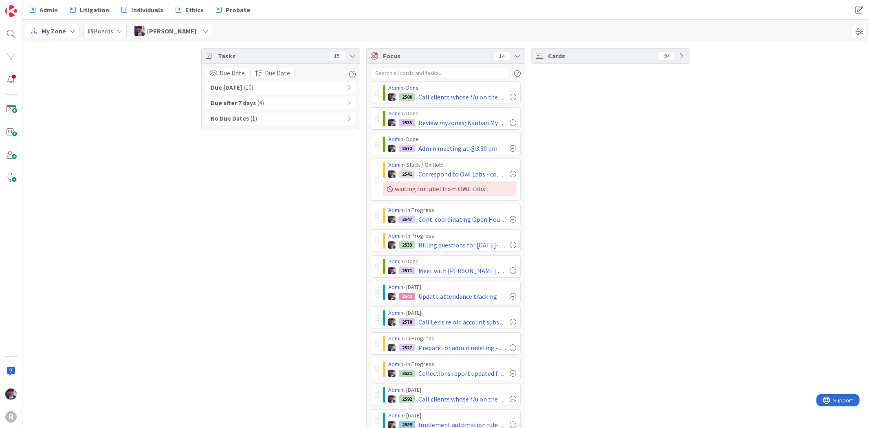
click at [371, 136] on div "Admin › Done 2572 Admin meeting at @3.30 pm" at bounding box center [446, 144] width 150 height 22
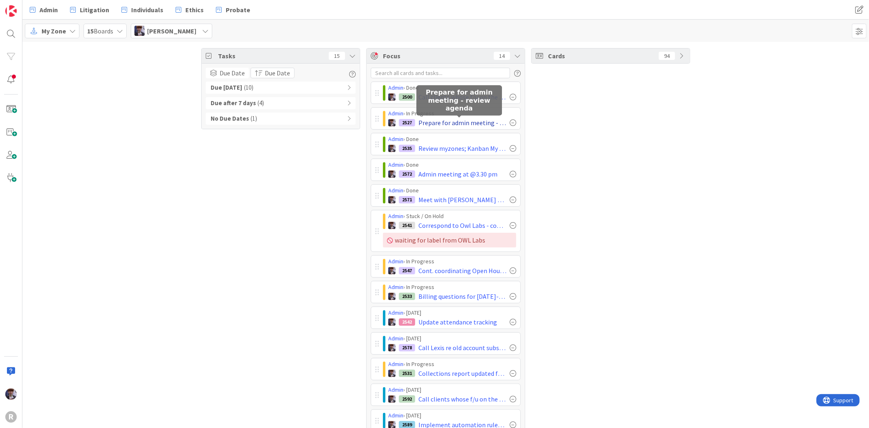
click at [445, 120] on span "Prepare for admin meeting - review agenda" at bounding box center [462, 123] width 88 height 10
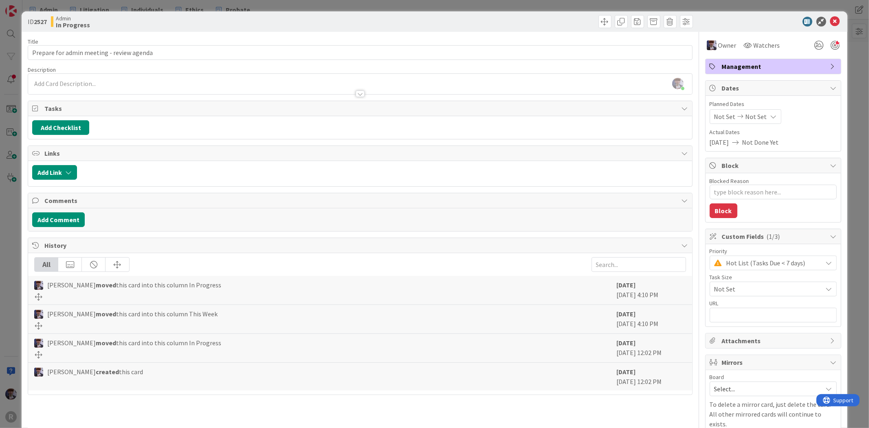
click at [7, 200] on div "ID 2527 Admin In Progress Title 41 / 128 Prepare for admin meeting - review age…" at bounding box center [434, 214] width 869 height 428
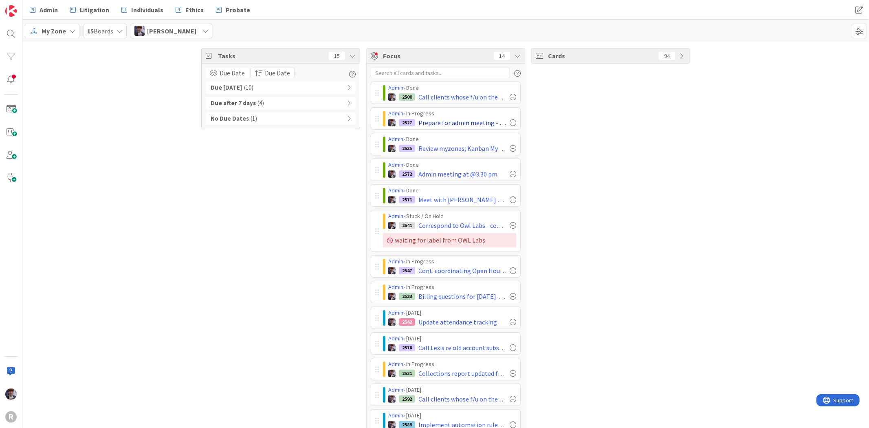
click at [510, 121] on div at bounding box center [512, 122] width 7 height 7
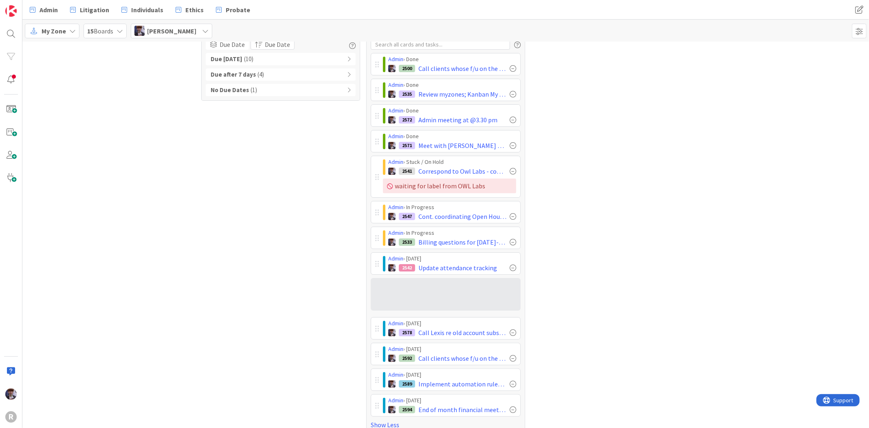
scroll to position [29, 0]
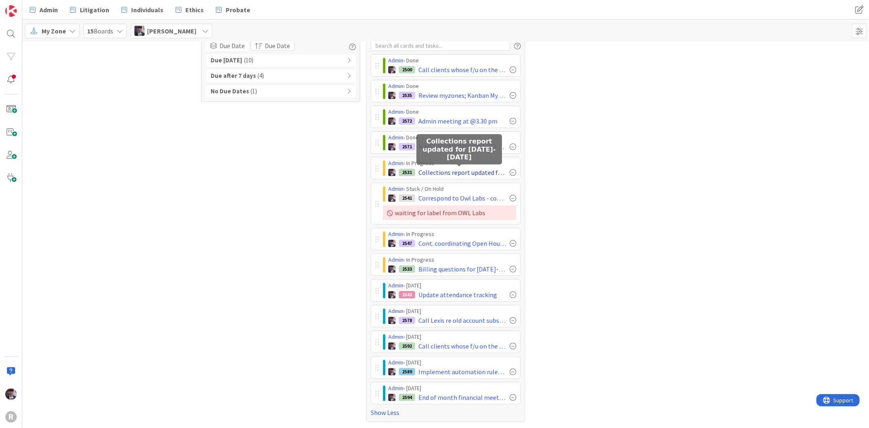
click at [450, 167] on span "Collections report updated for [DATE]-[DATE]" at bounding box center [462, 172] width 88 height 10
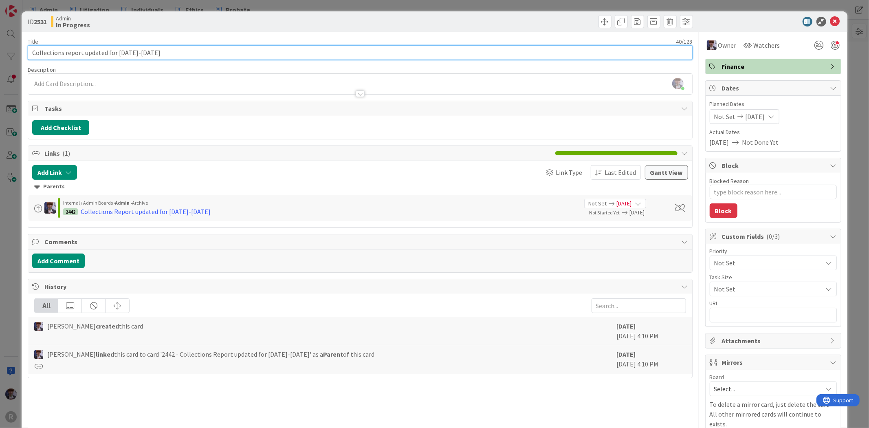
click at [34, 54] on input "Collections report updated for [DATE]-[DATE]" at bounding box center [360, 52] width 664 height 15
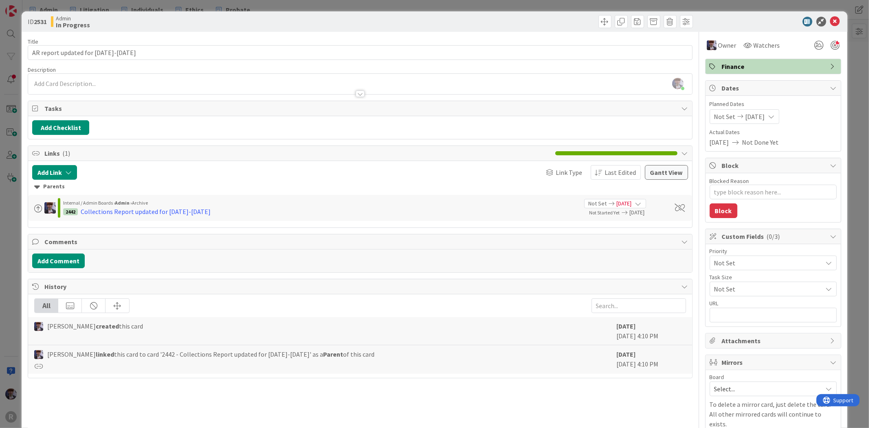
click at [7, 230] on div "ID 2531 Admin In Progress Title 31 / 128 AR report updated for [DATE]-[DATE] De…" at bounding box center [434, 214] width 869 height 428
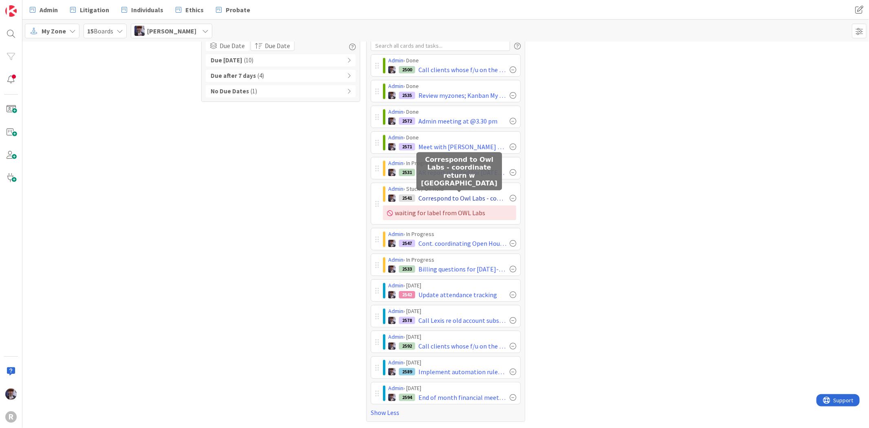
click at [460, 201] on span "Correspond to Owl Labs - coordinate return w [GEOGRAPHIC_DATA]" at bounding box center [462, 198] width 88 height 10
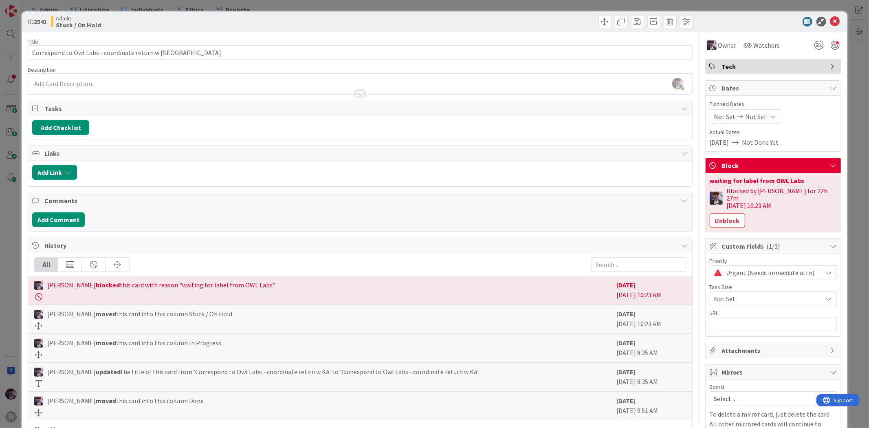
click at [9, 204] on div "ID 2541 Admin Stuck / On Hold Title 47 / 128 Correspond to Owl Labs - coordinat…" at bounding box center [434, 214] width 869 height 428
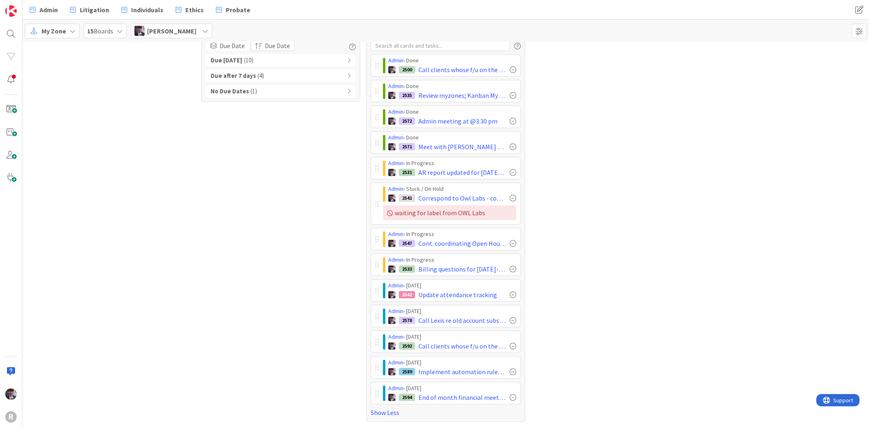
click at [581, 213] on div "Cards 94" at bounding box center [610, 221] width 159 height 401
